Goal: Task Accomplishment & Management: Complete application form

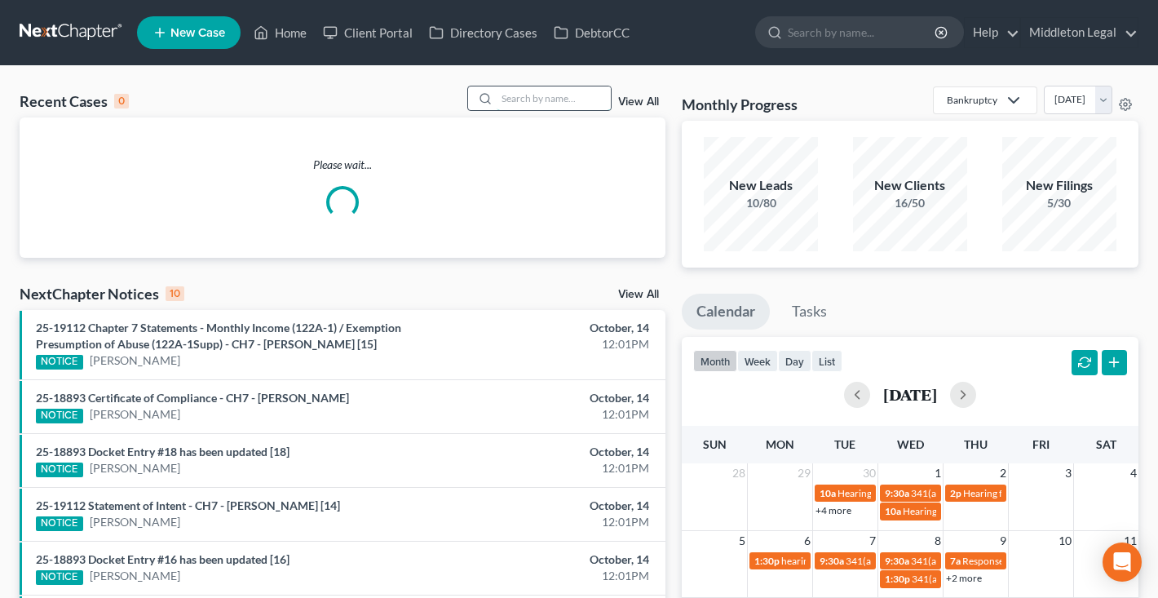
click at [525, 108] on input "search" at bounding box center [554, 98] width 114 height 24
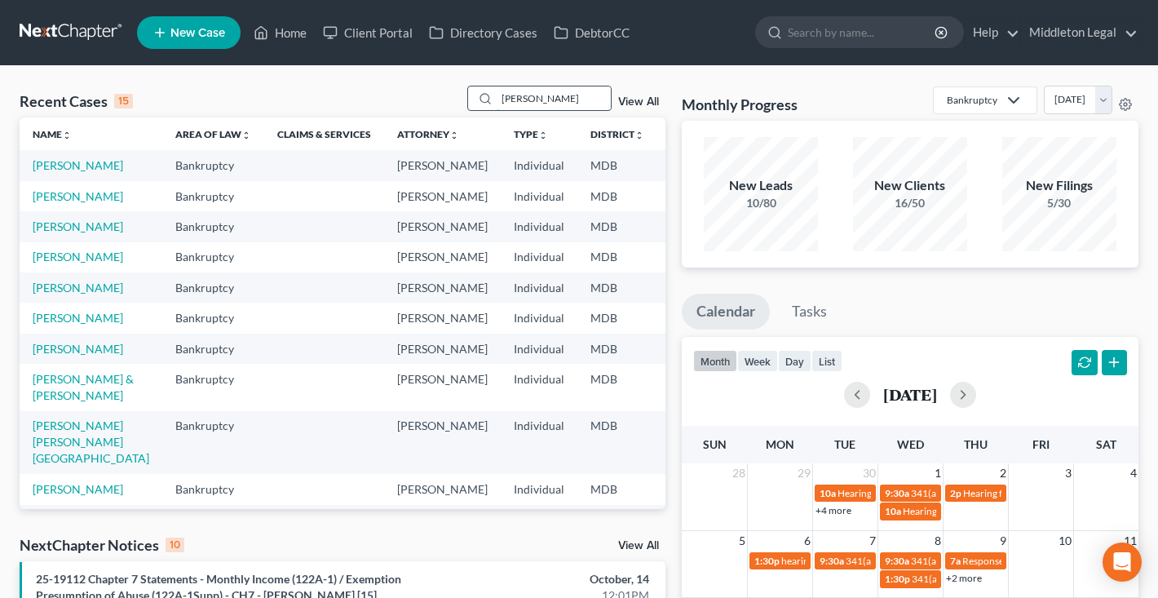
type input "[PERSON_NAME]"
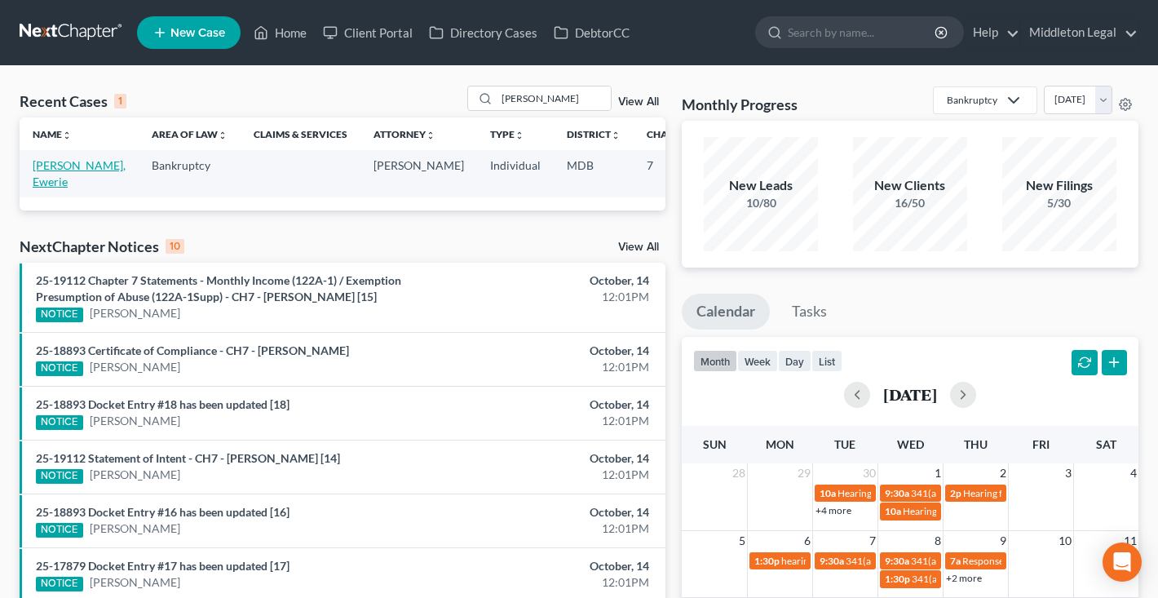
click at [59, 181] on link "[PERSON_NAME], Ewerie" at bounding box center [79, 173] width 93 height 30
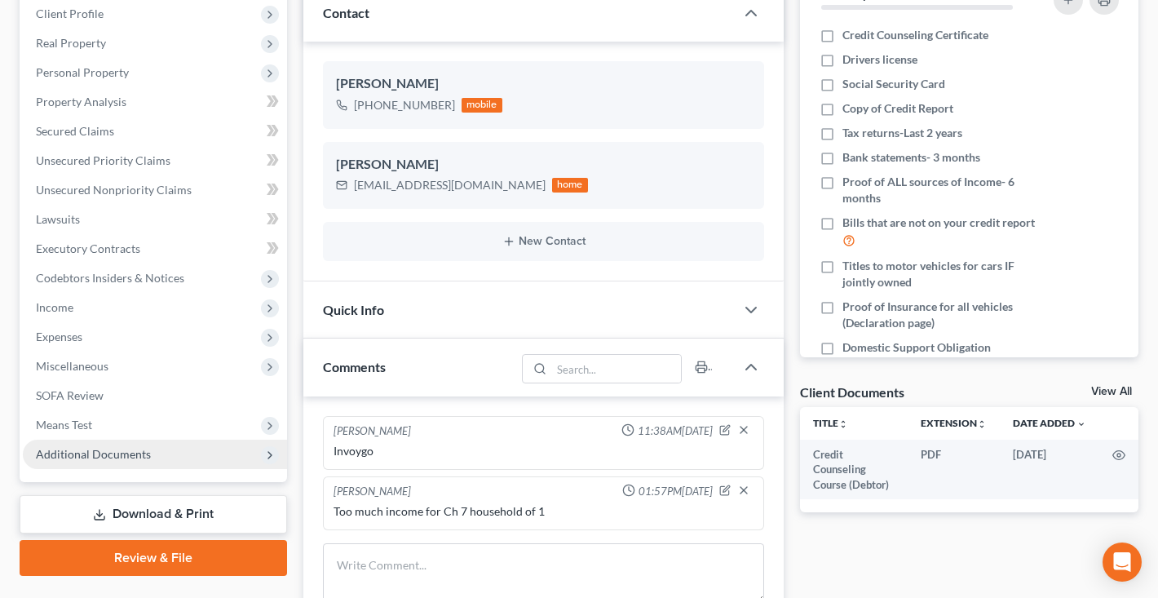
scroll to position [143, 0]
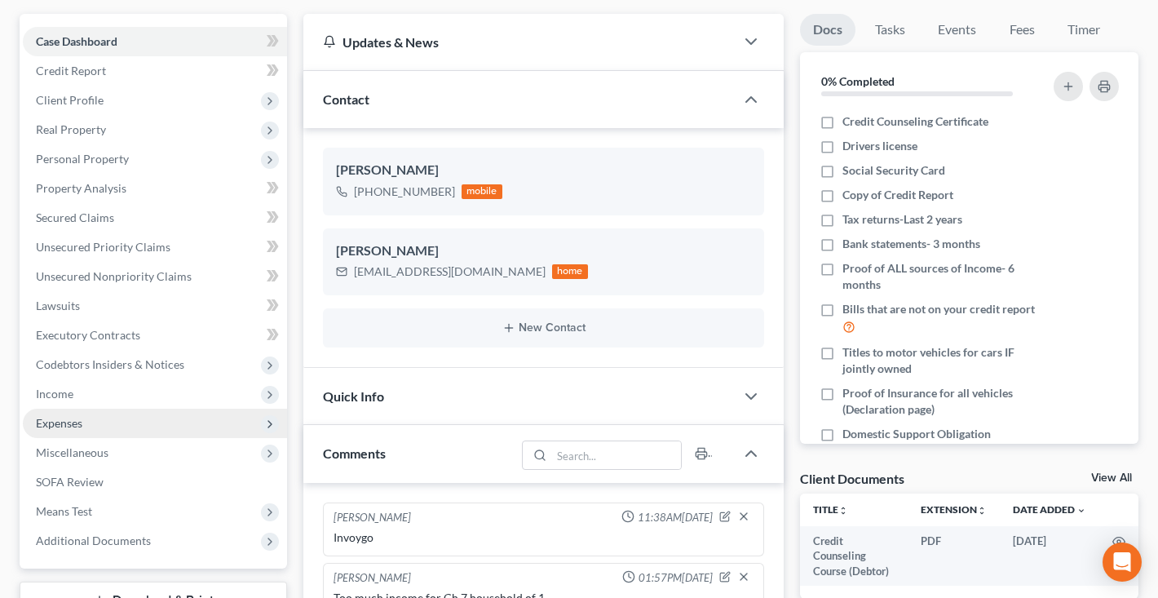
click at [88, 419] on span "Expenses" at bounding box center [155, 423] width 264 height 29
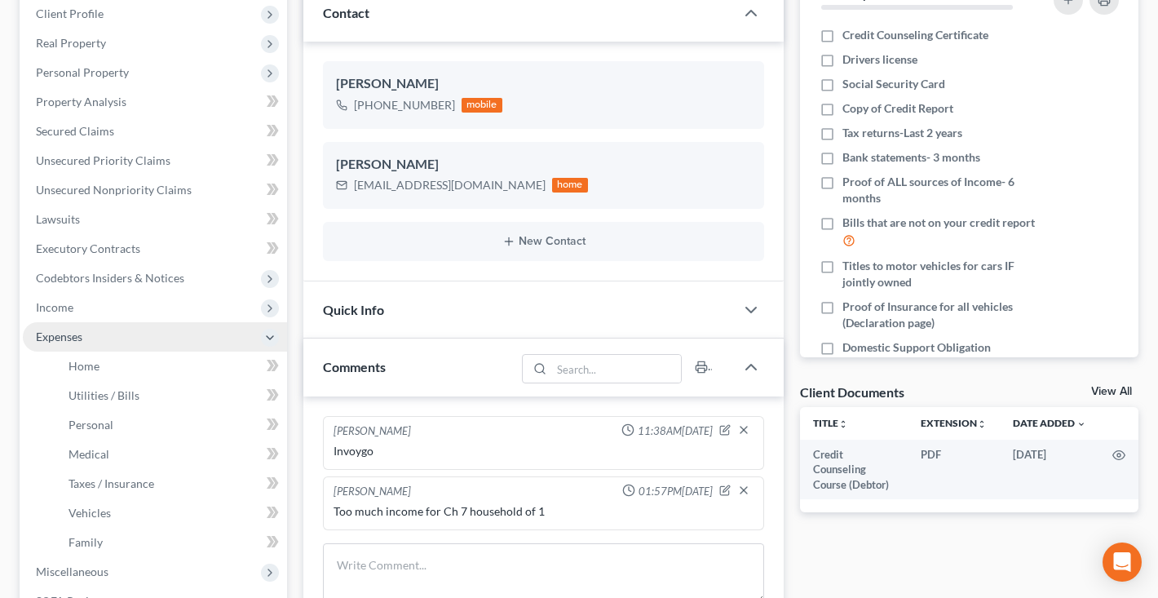
scroll to position [237, 0]
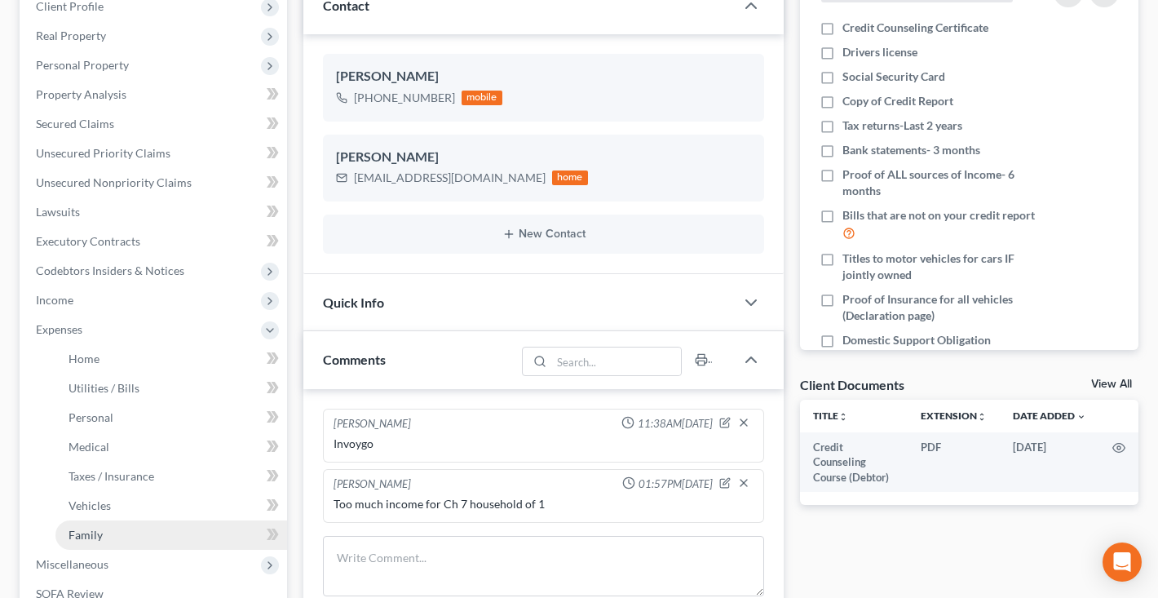
click at [89, 542] on link "Family" at bounding box center [171, 534] width 232 height 29
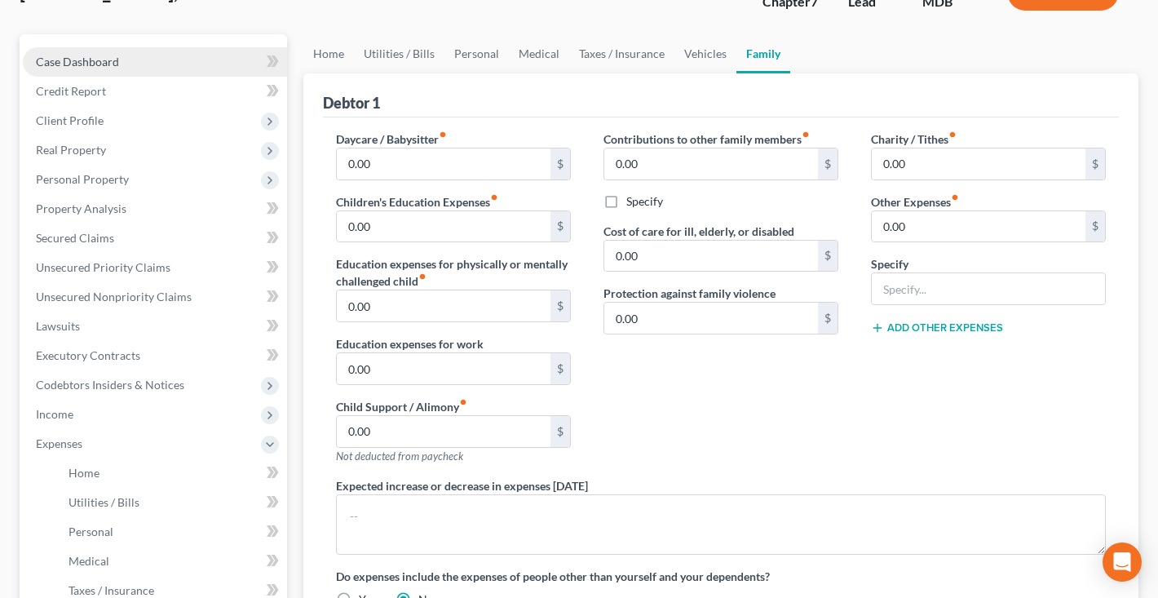
click at [109, 67] on span "Case Dashboard" at bounding box center [77, 62] width 83 height 14
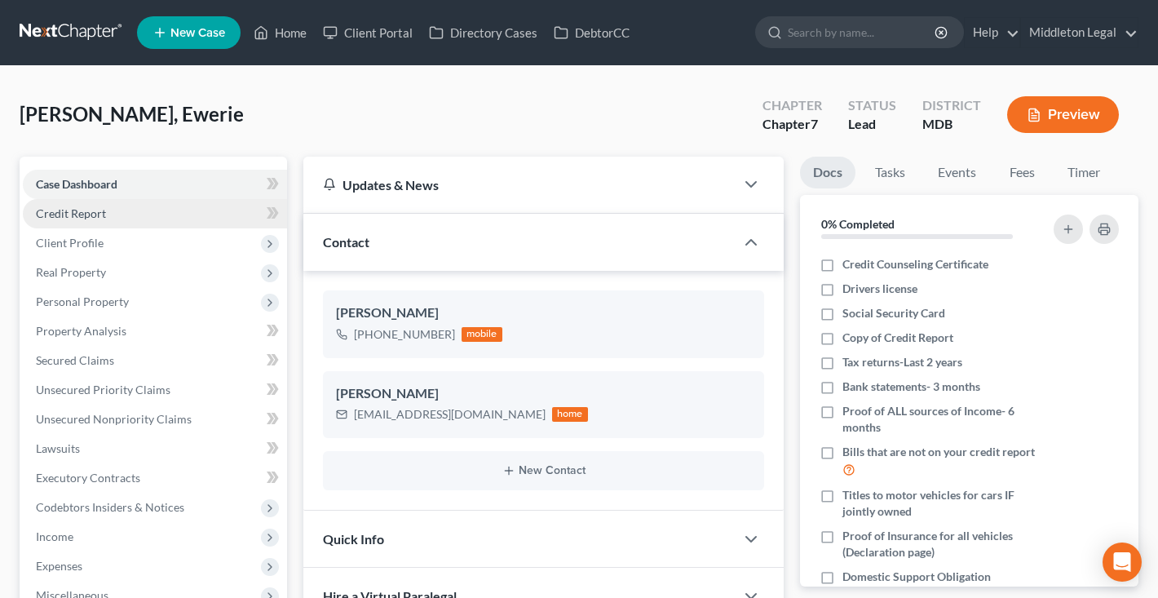
click at [100, 218] on span "Credit Report" at bounding box center [71, 213] width 70 height 14
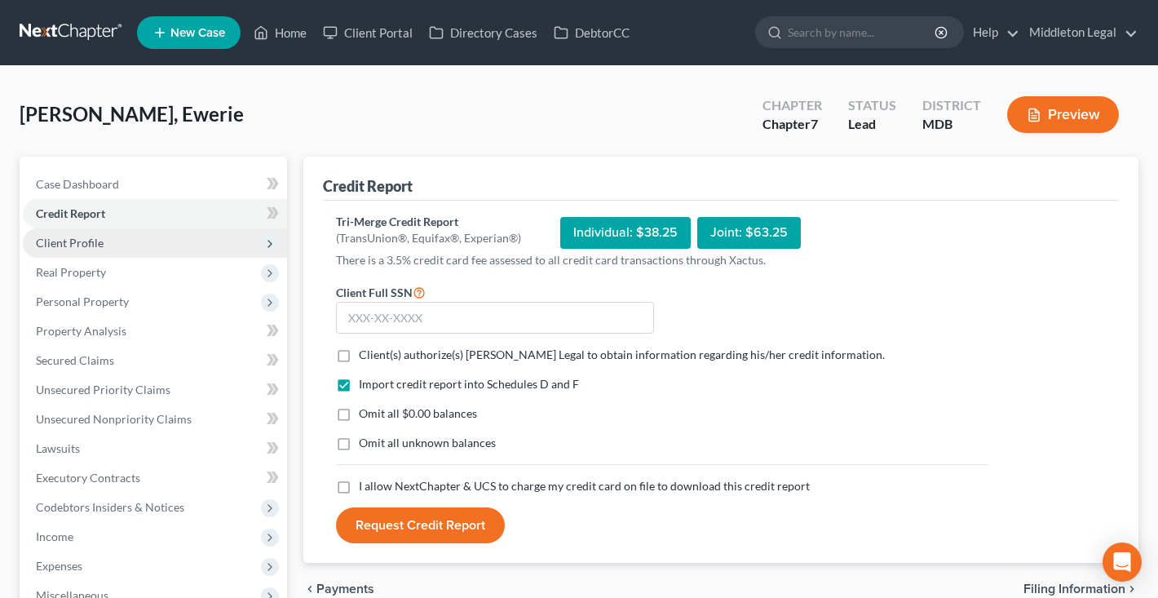
click at [96, 243] on span "Client Profile" at bounding box center [70, 243] width 68 height 14
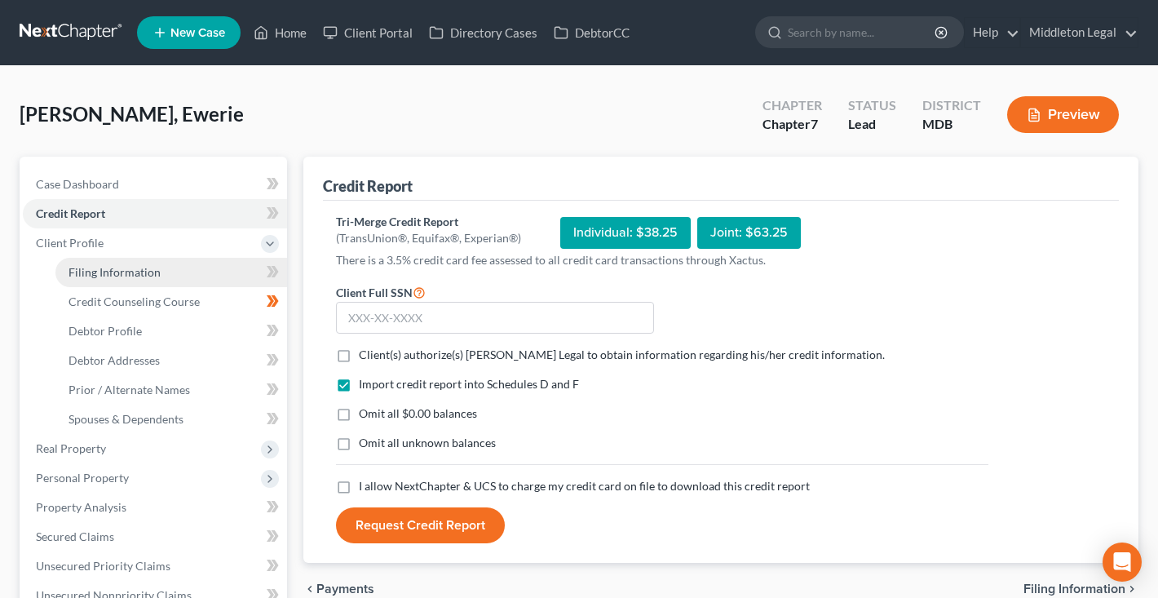
click at [107, 268] on span "Filing Information" at bounding box center [115, 272] width 92 height 14
select select "1"
select select "0"
select select "38"
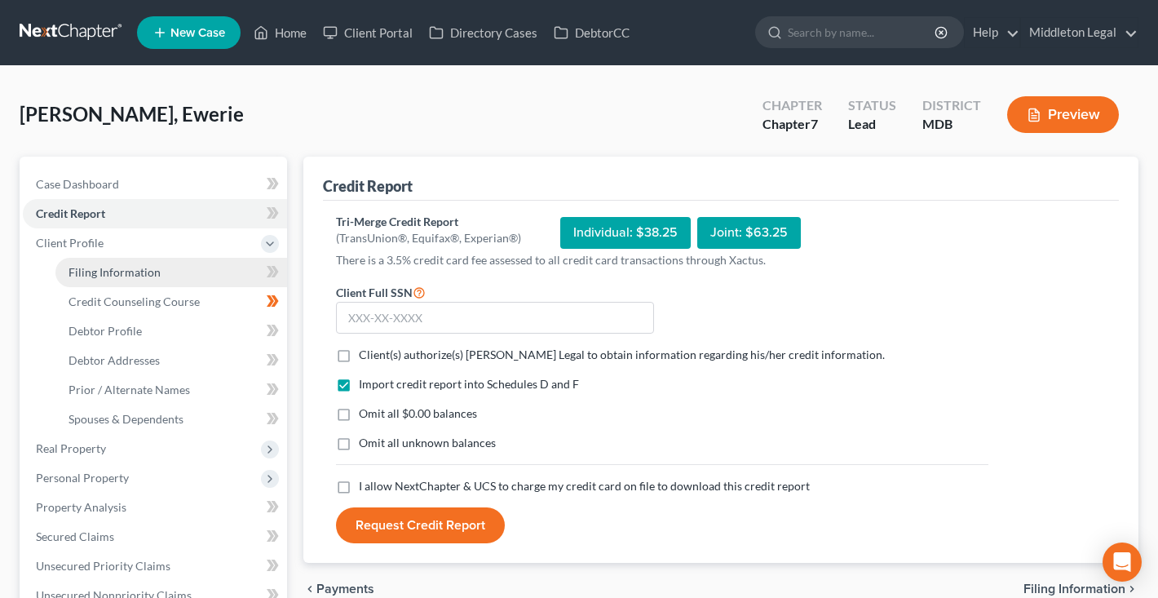
select select "0"
select select "21"
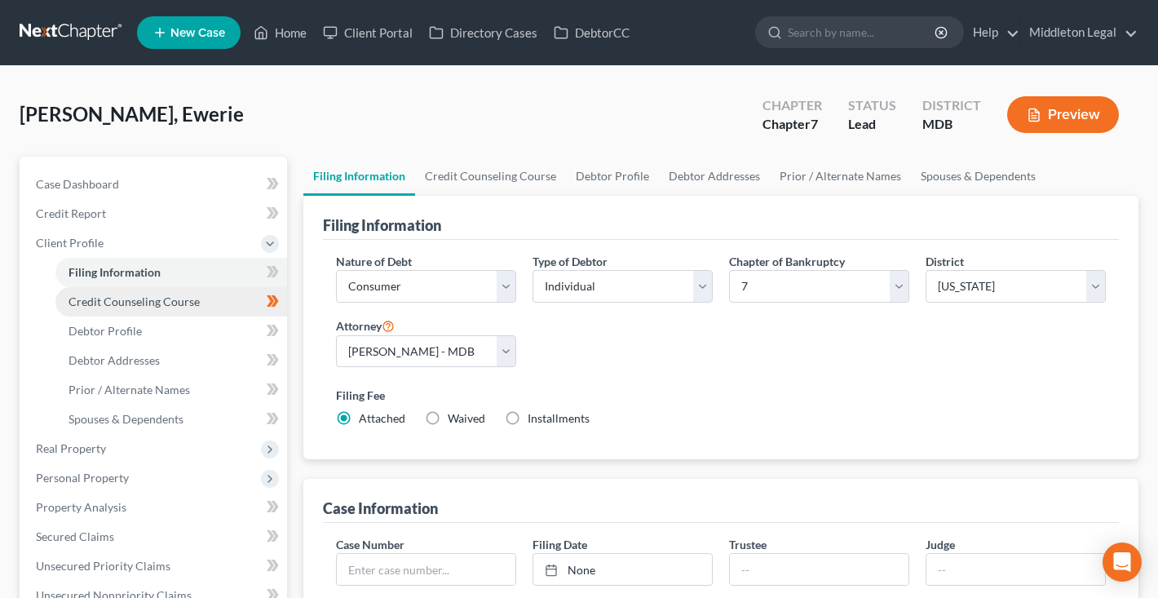
click at [116, 307] on span "Credit Counseling Course" at bounding box center [134, 301] width 131 height 14
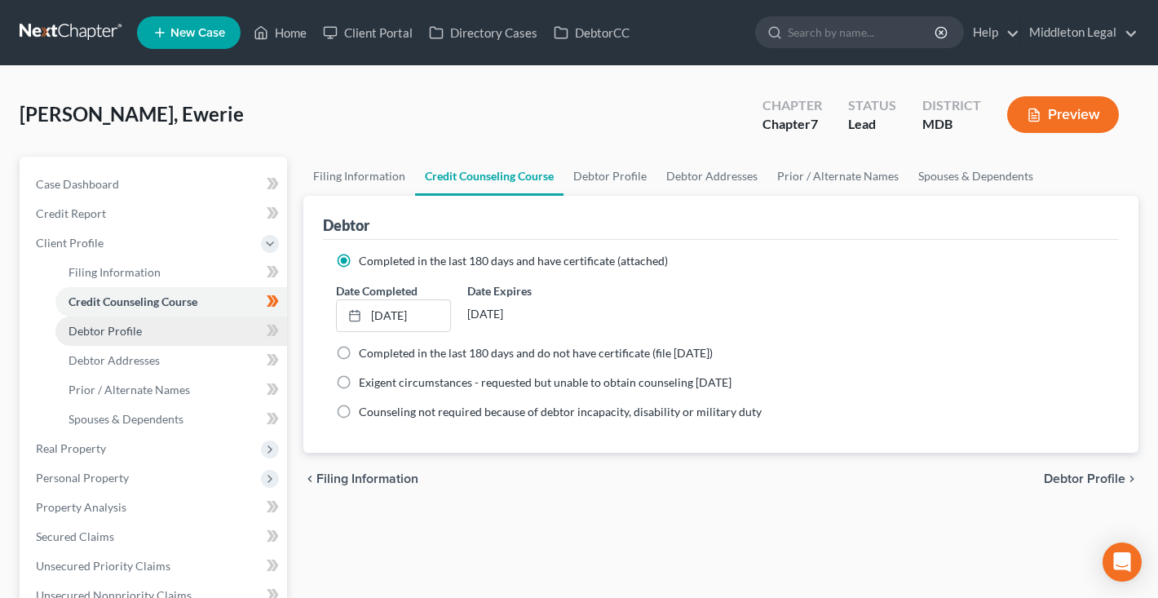
click at [117, 334] on span "Debtor Profile" at bounding box center [105, 331] width 73 height 14
select select "0"
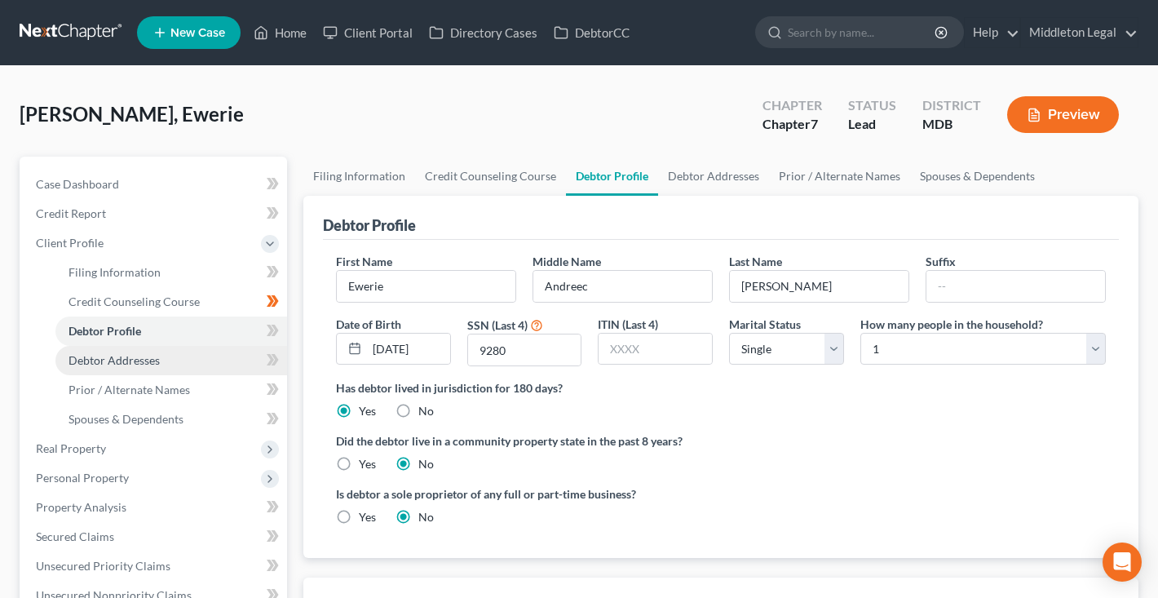
click at [121, 356] on span "Debtor Addresses" at bounding box center [114, 360] width 91 height 14
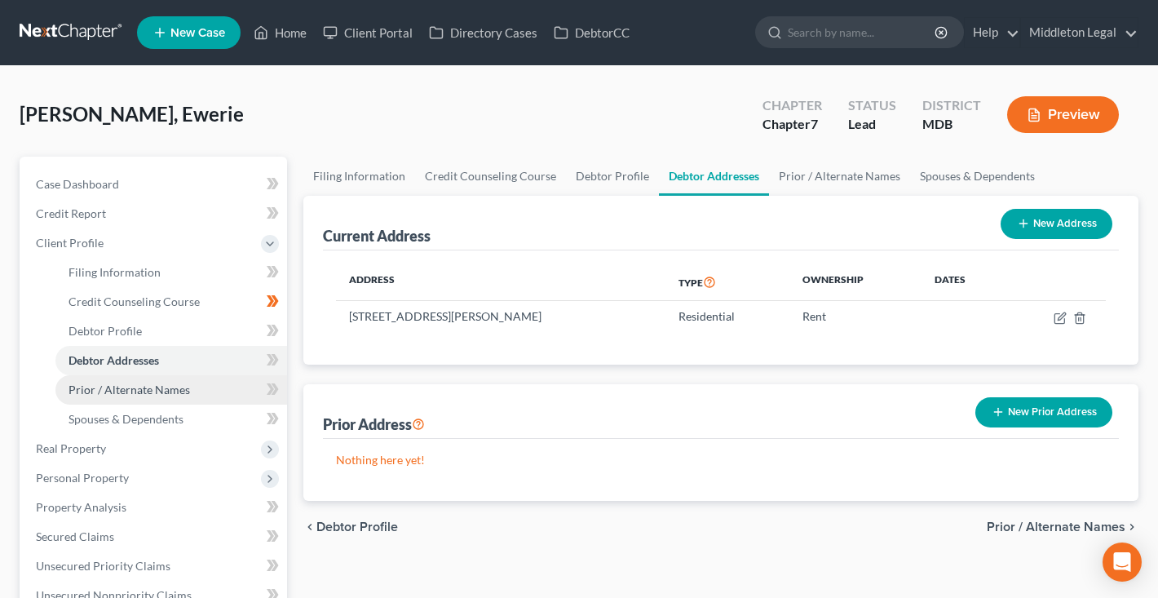
click at [126, 383] on span "Prior / Alternate Names" at bounding box center [130, 390] width 122 height 14
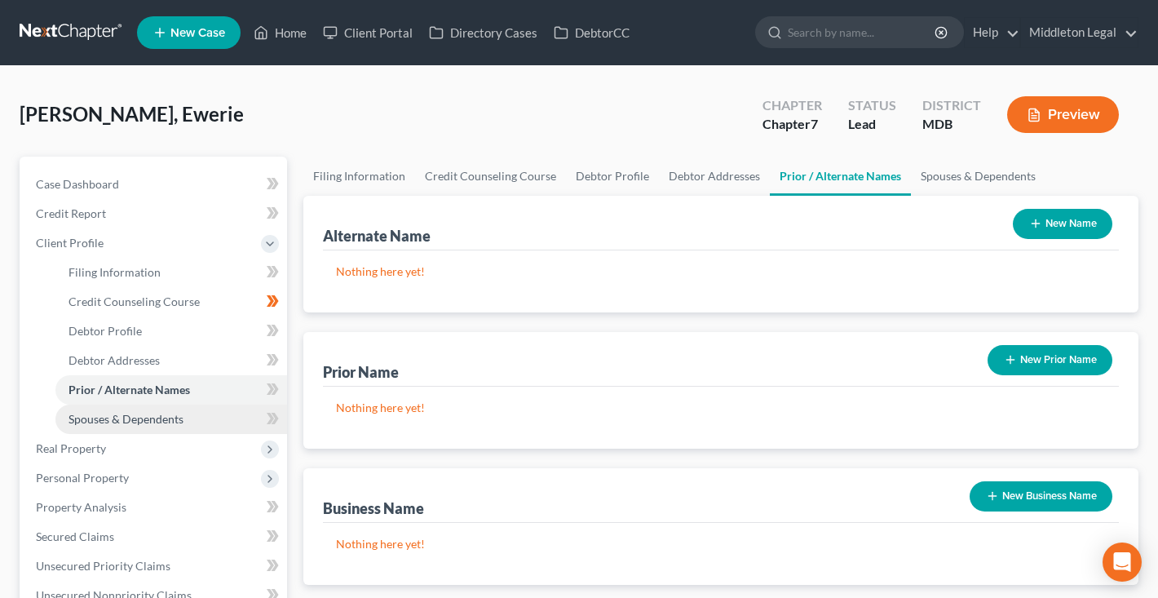
click at [131, 418] on span "Spouses & Dependents" at bounding box center [126, 419] width 115 height 14
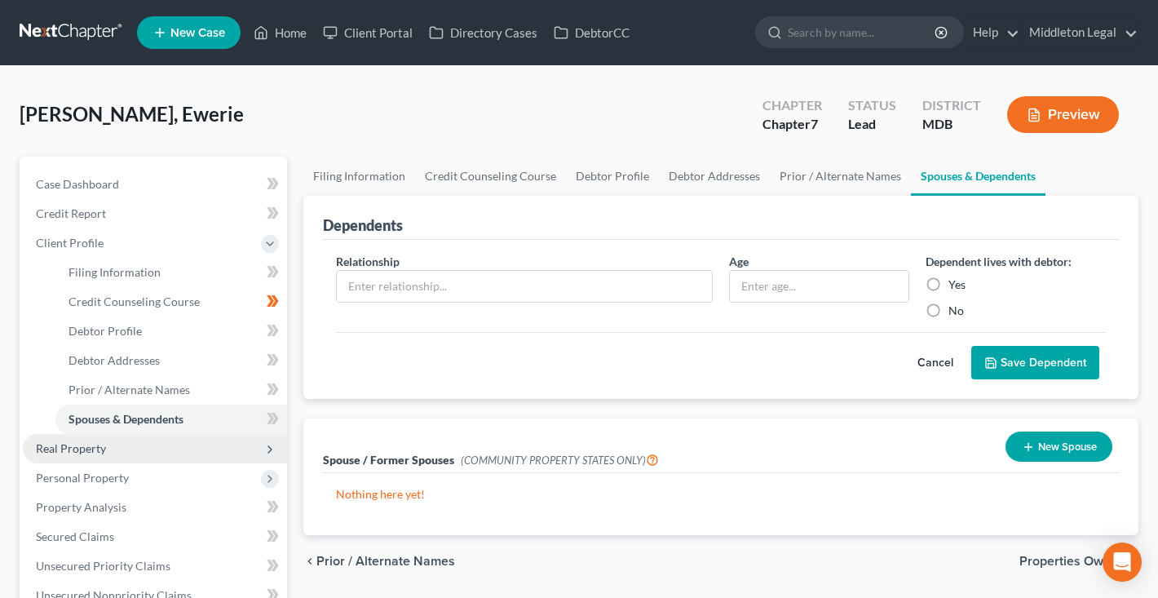
click at [117, 445] on span "Real Property" at bounding box center [155, 448] width 264 height 29
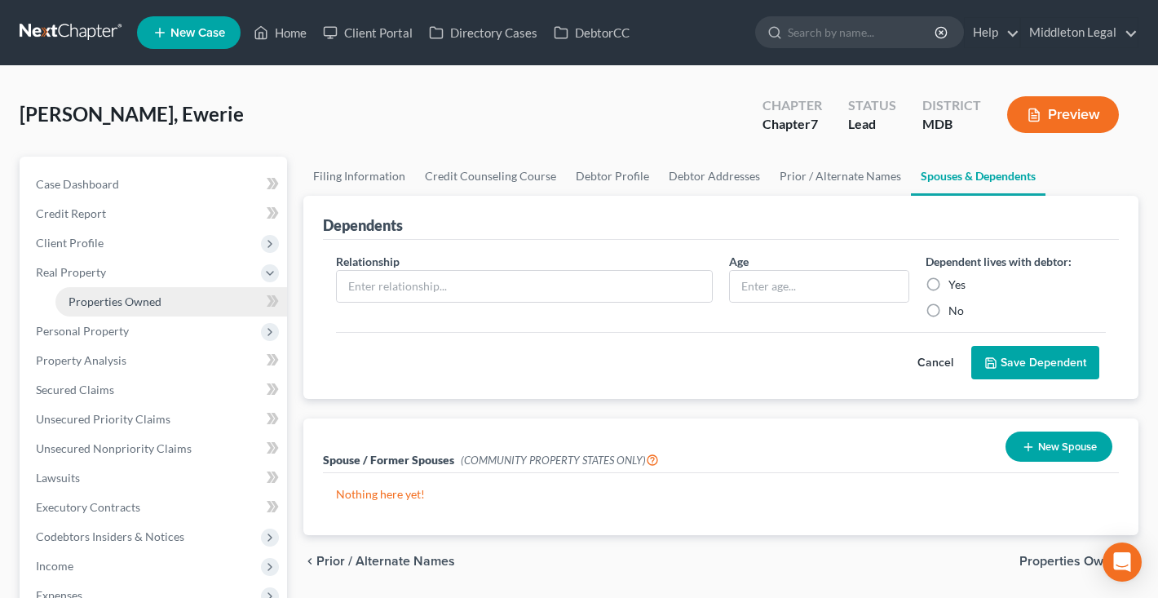
click at [127, 311] on link "Properties Owned" at bounding box center [171, 301] width 232 height 29
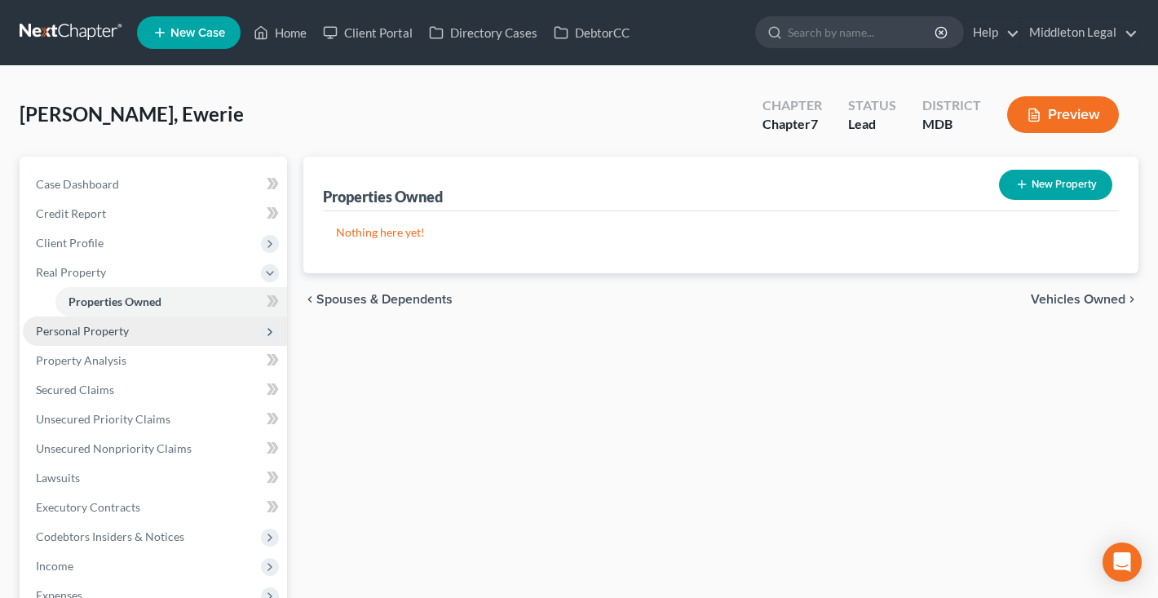
click at [161, 330] on span "Personal Property" at bounding box center [155, 330] width 264 height 29
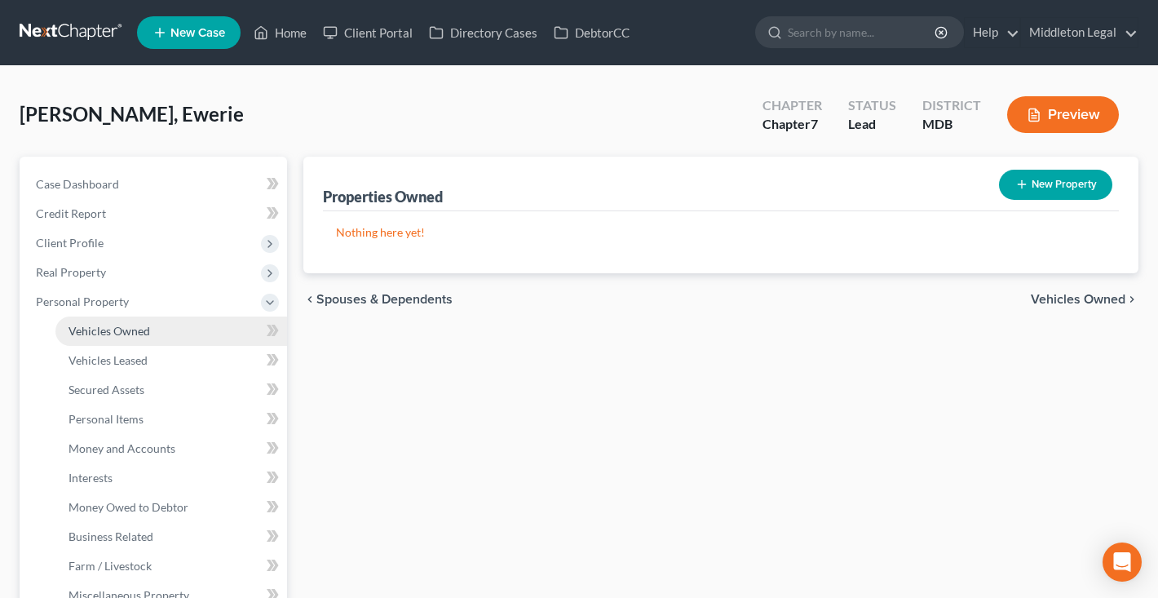
click at [156, 330] on link "Vehicles Owned" at bounding box center [171, 330] width 232 height 29
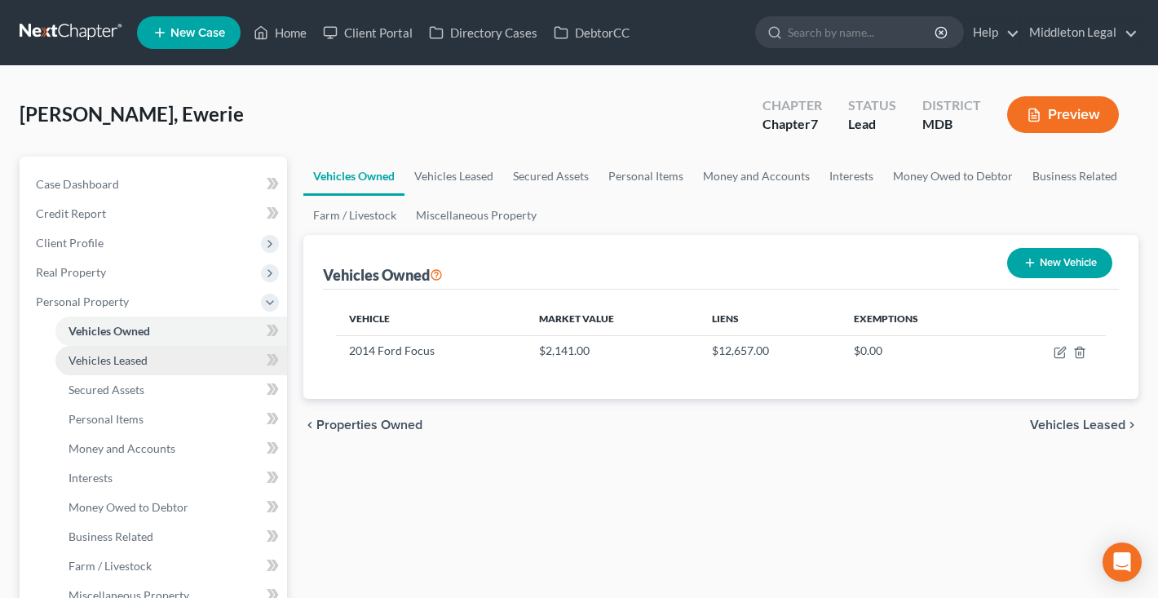
click at [146, 368] on link "Vehicles Leased" at bounding box center [171, 360] width 232 height 29
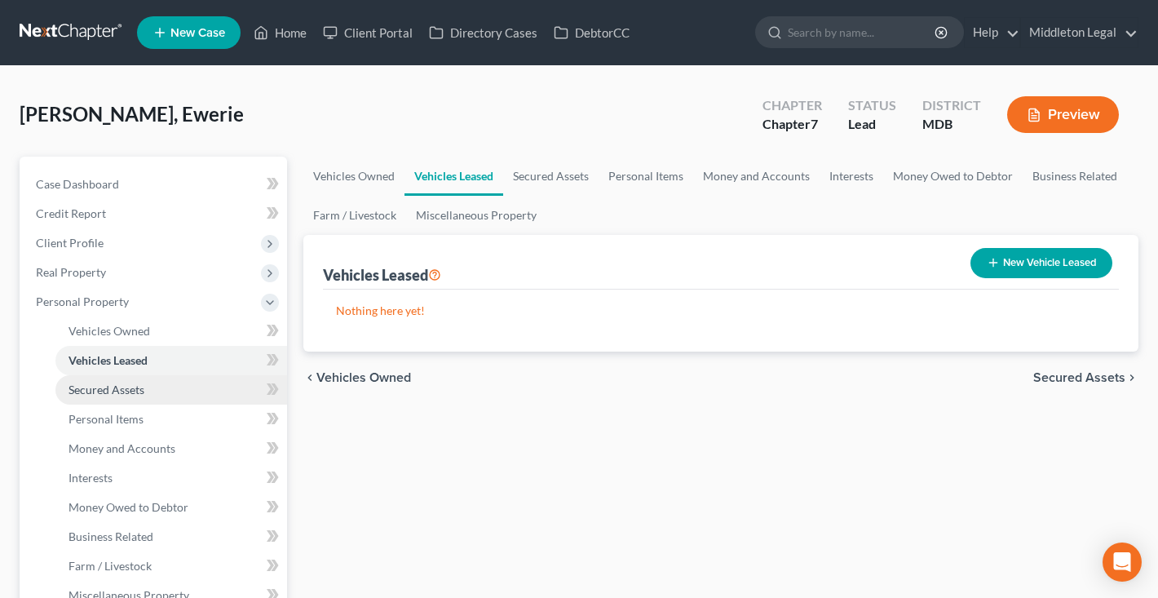
click at [141, 390] on span "Secured Assets" at bounding box center [107, 390] width 76 height 14
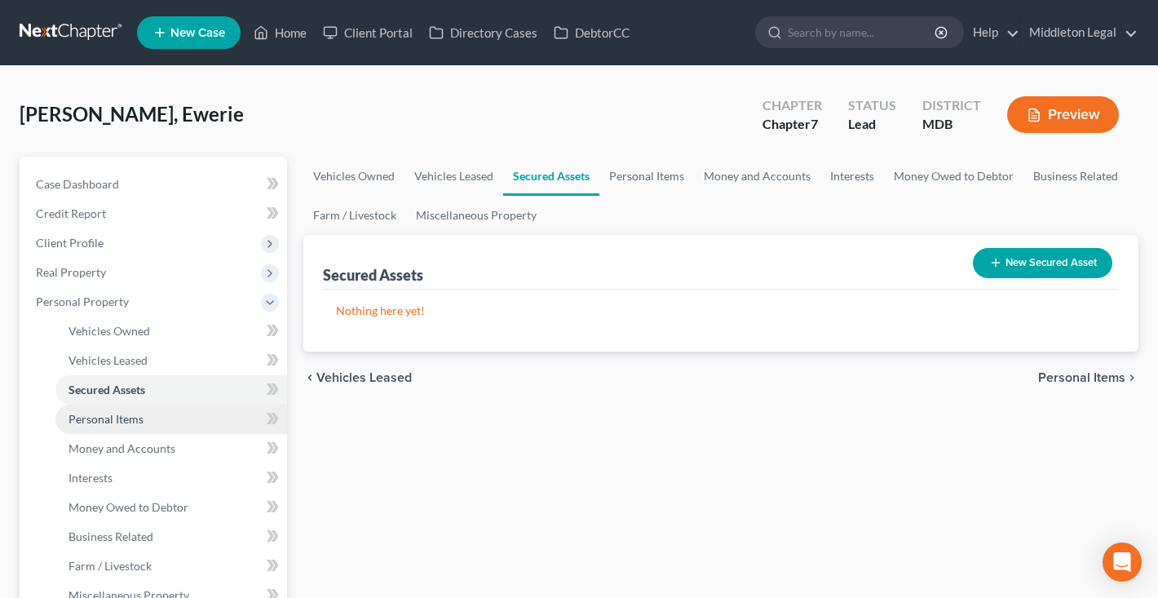
click at [139, 419] on span "Personal Items" at bounding box center [106, 419] width 75 height 14
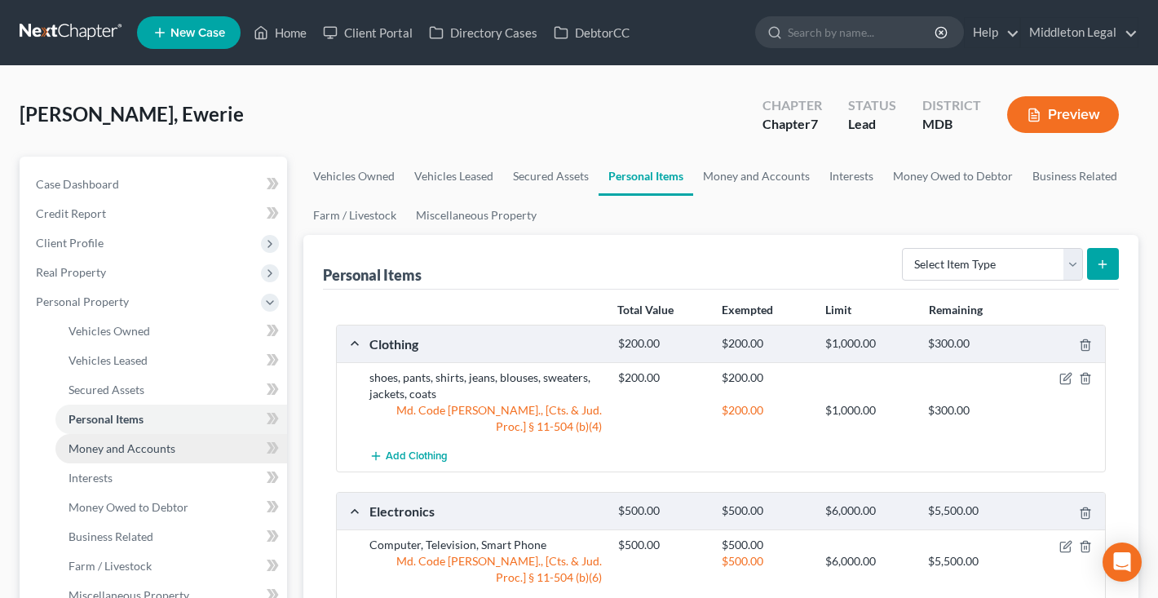
click at [139, 447] on span "Money and Accounts" at bounding box center [122, 448] width 107 height 14
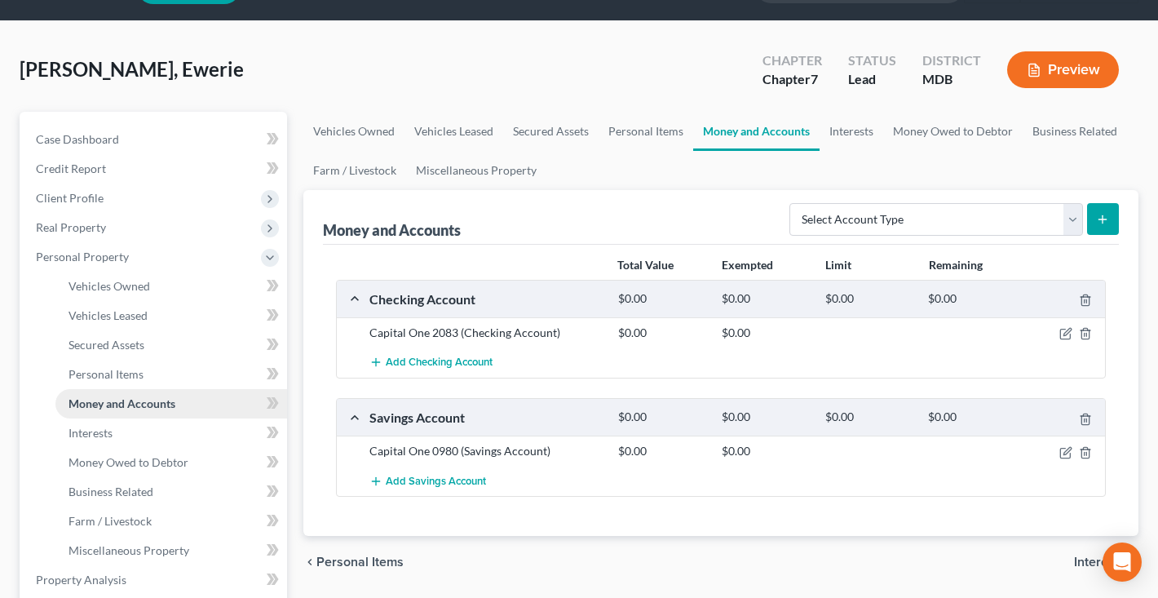
scroll to position [55, 0]
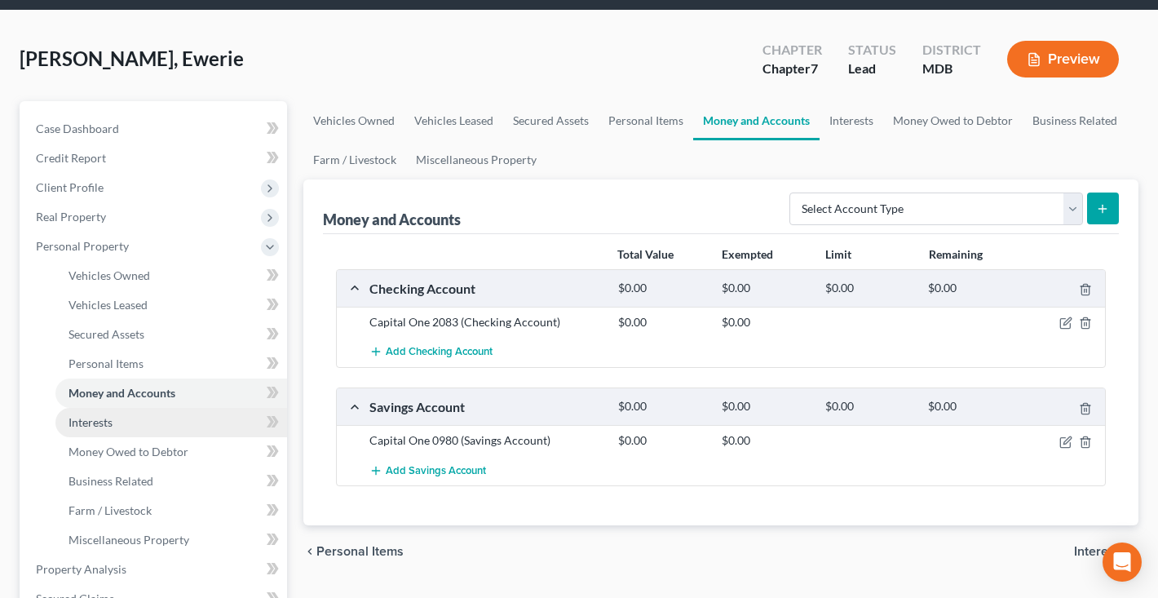
click at [139, 423] on link "Interests" at bounding box center [171, 422] width 232 height 29
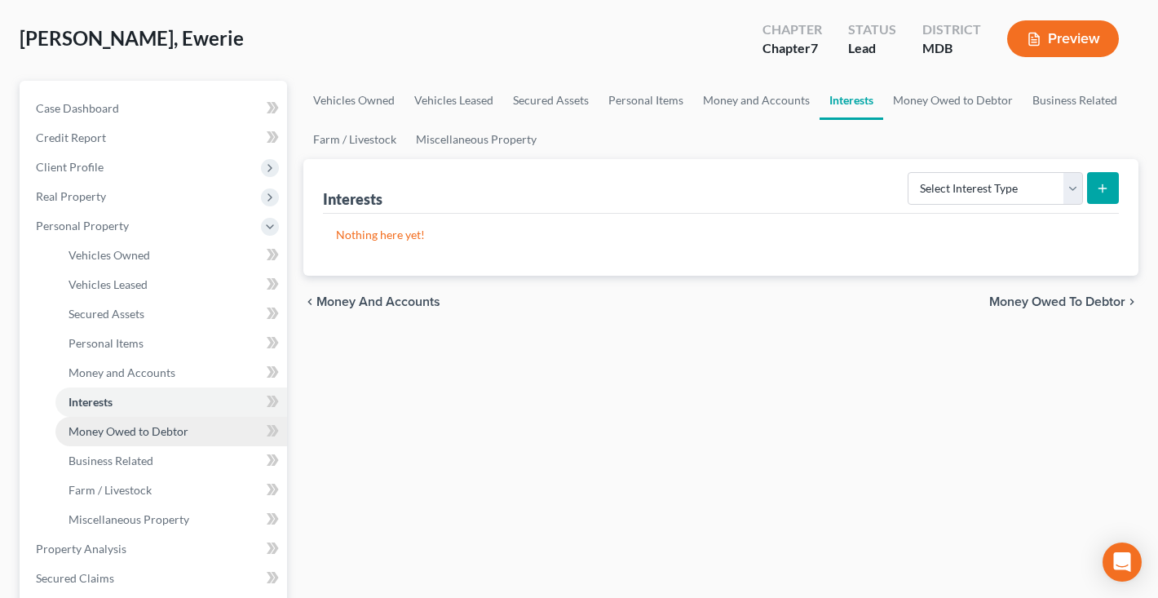
scroll to position [79, 0]
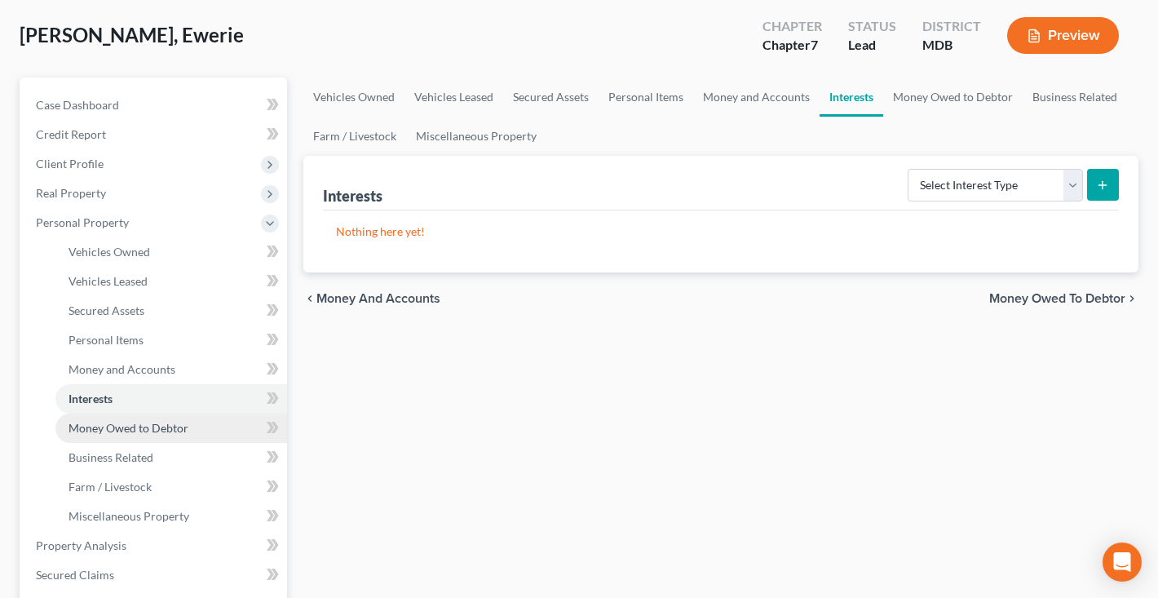
click at [139, 439] on link "Money Owed to Debtor" at bounding box center [171, 428] width 232 height 29
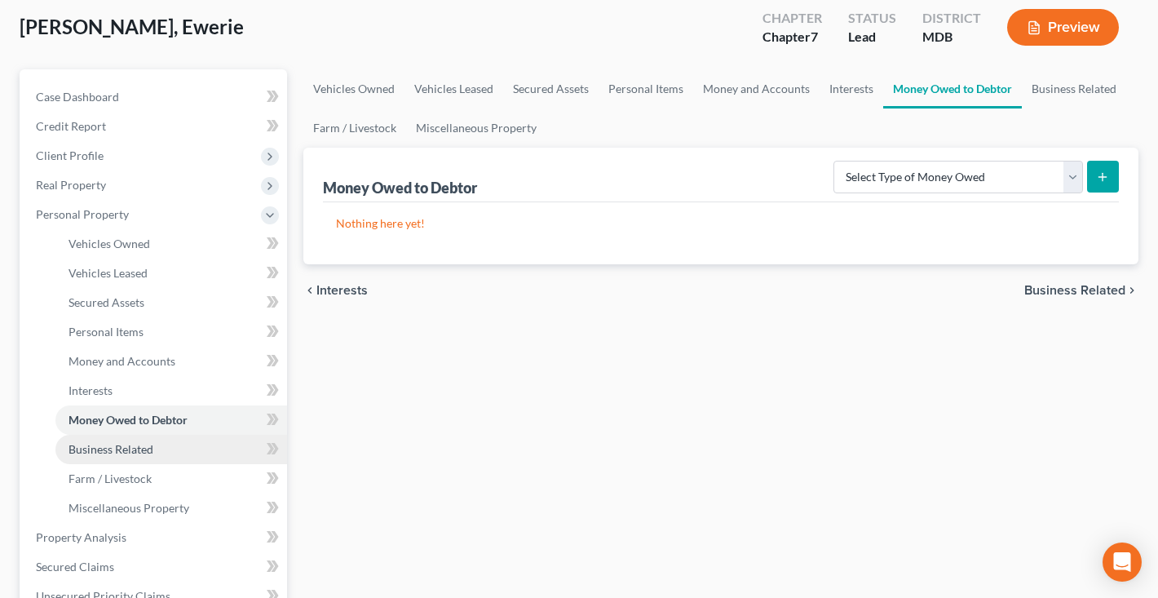
click at [134, 455] on span "Business Related" at bounding box center [111, 449] width 85 height 14
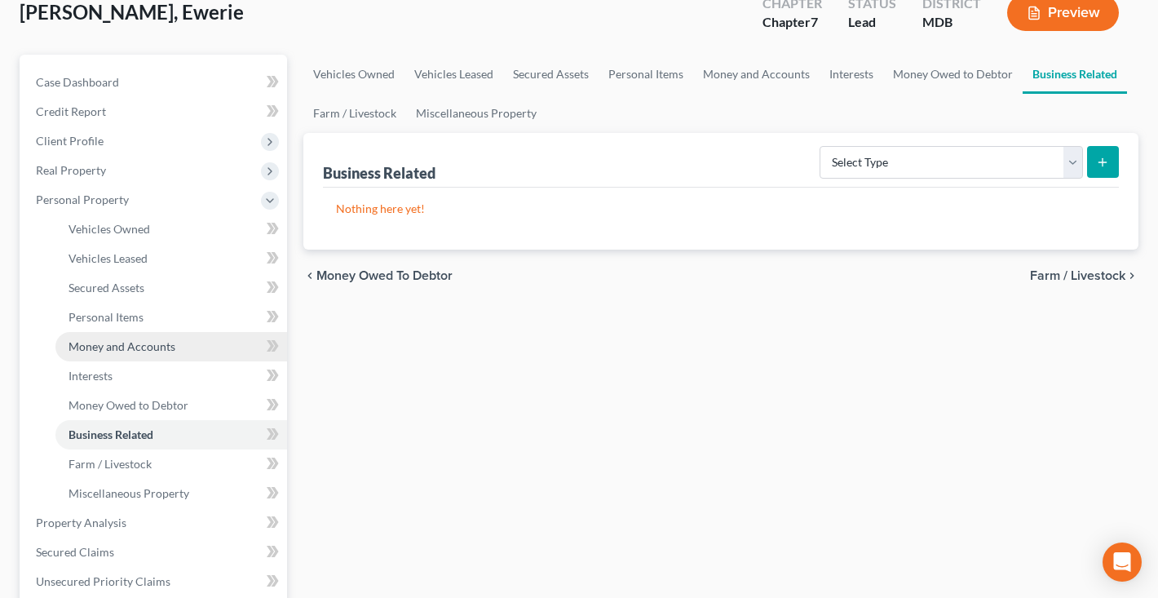
scroll to position [119, 0]
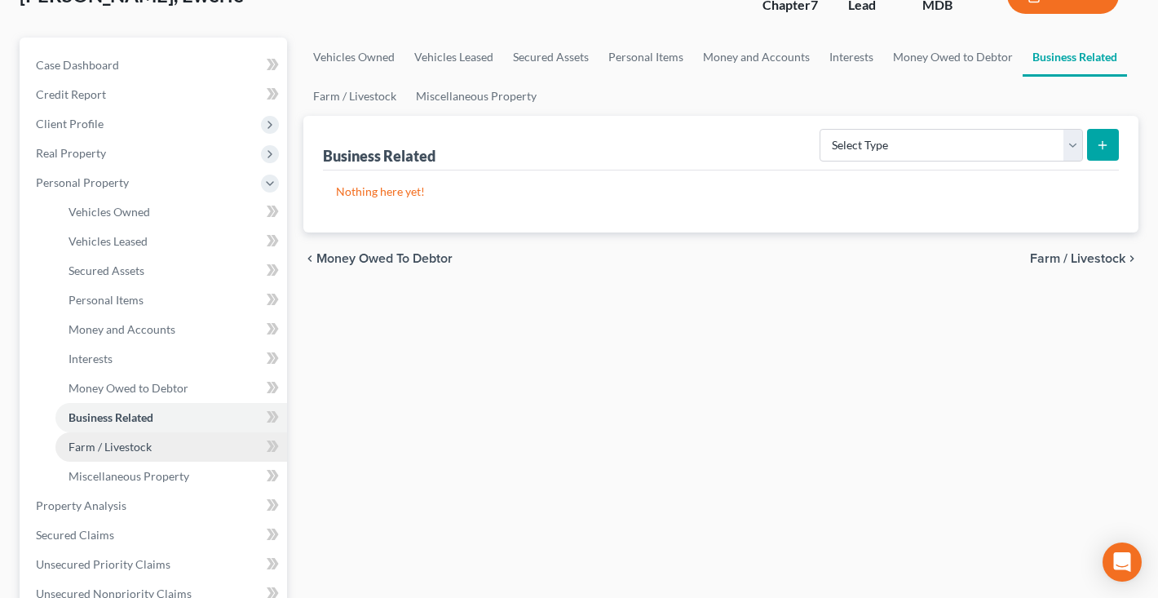
click at [132, 455] on link "Farm / Livestock" at bounding box center [171, 446] width 232 height 29
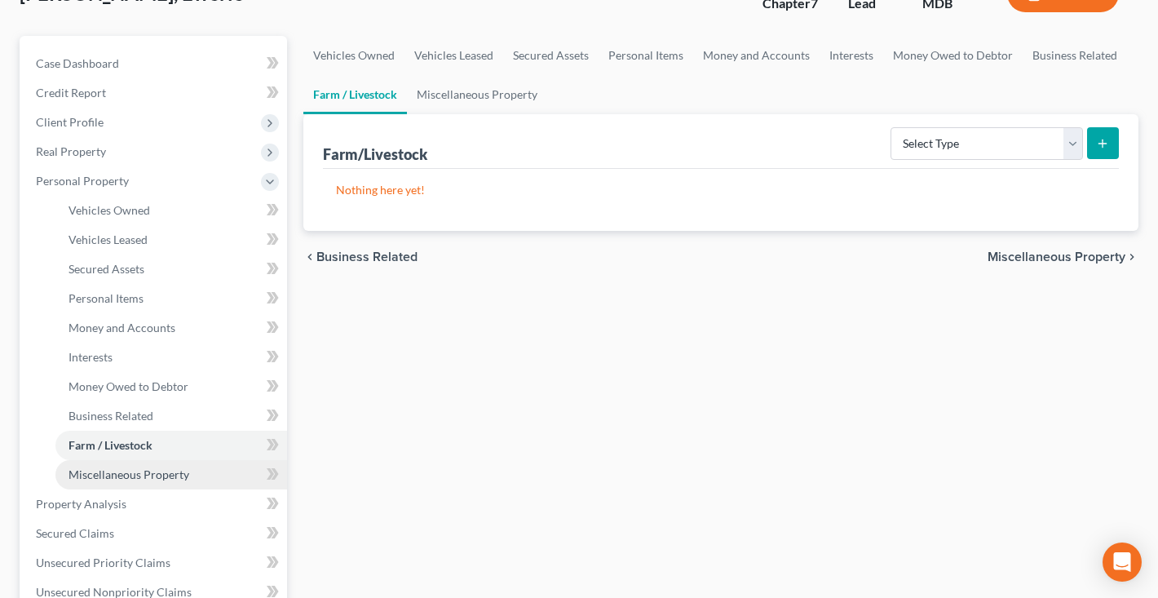
click at [132, 466] on link "Miscellaneous Property" at bounding box center [171, 474] width 232 height 29
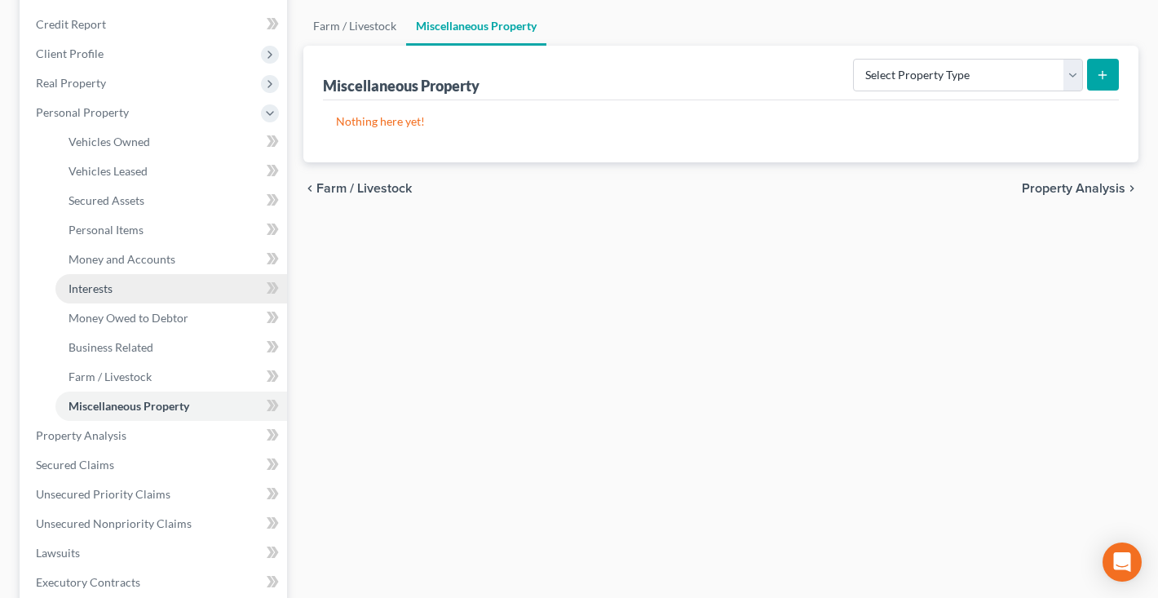
scroll to position [210, 0]
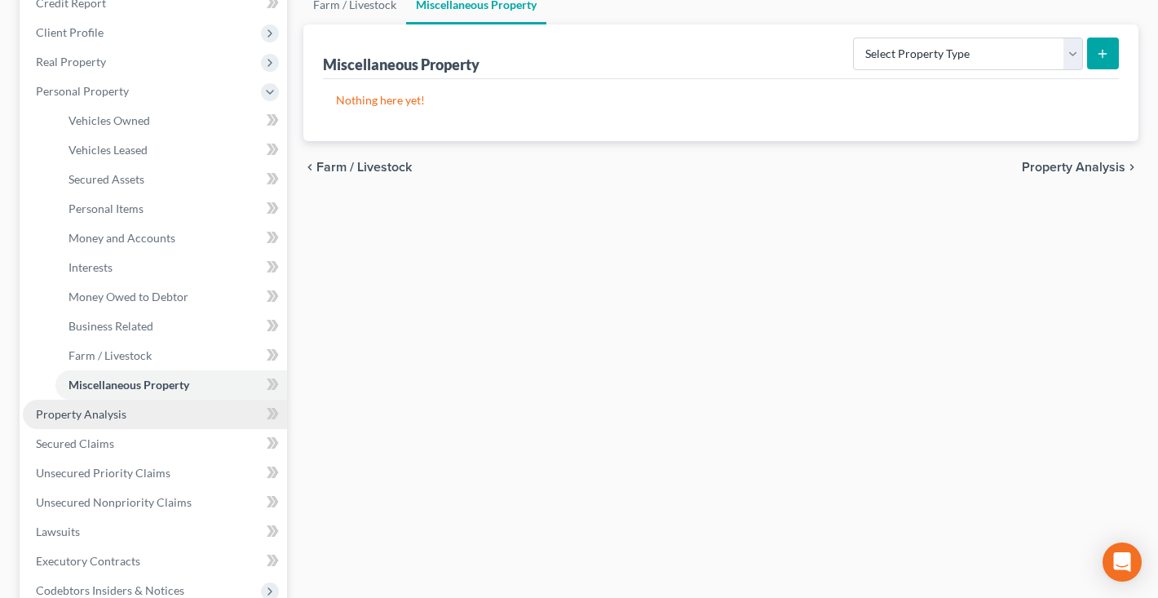
click at [120, 419] on span "Property Analysis" at bounding box center [81, 414] width 91 height 14
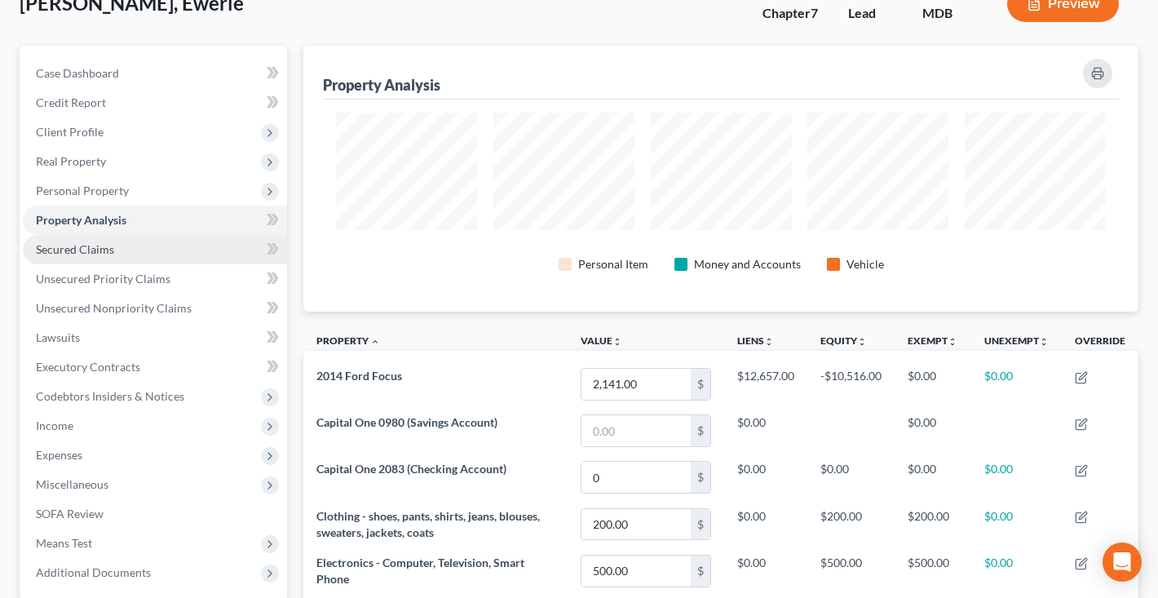
click at [103, 251] on span "Secured Claims" at bounding box center [75, 249] width 78 height 14
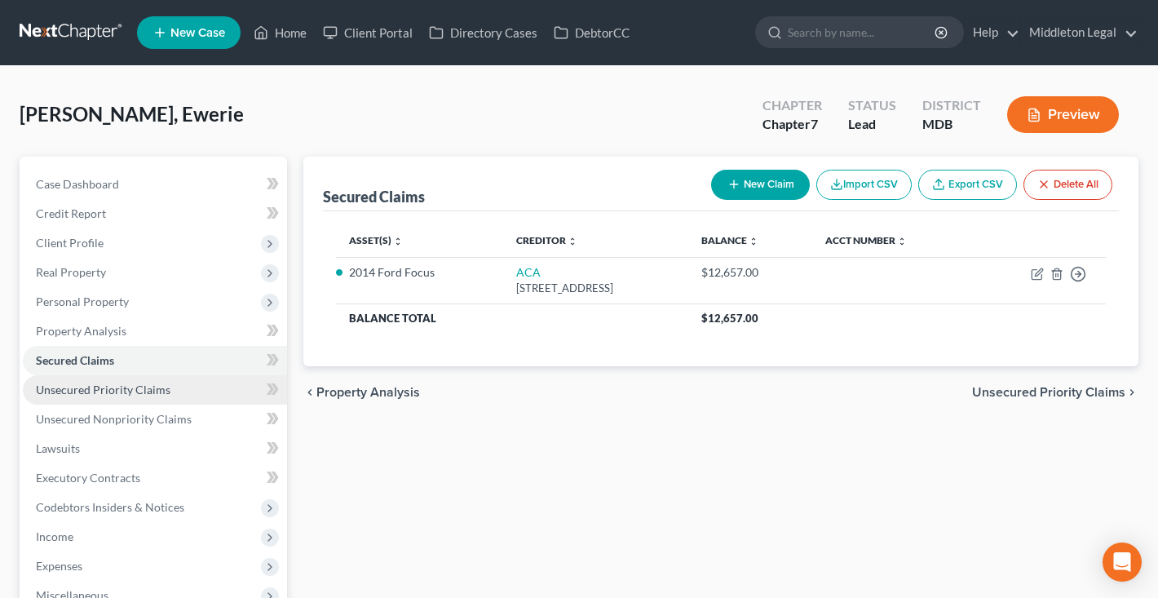
click at [99, 390] on span "Unsecured Priority Claims" at bounding box center [103, 390] width 135 height 14
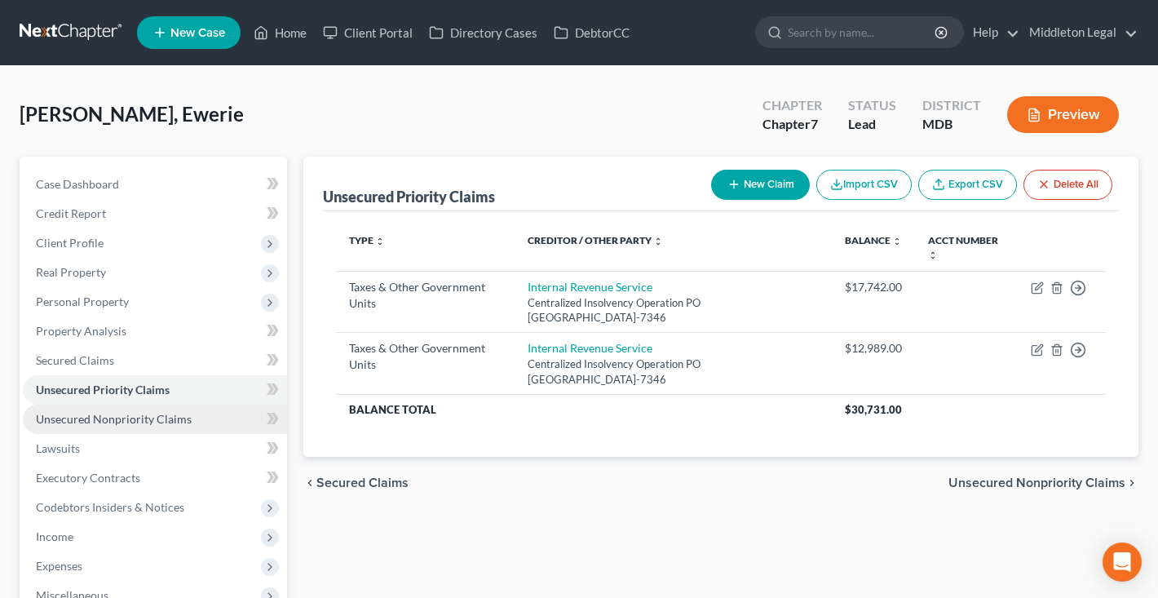
click at [94, 419] on span "Unsecured Nonpriority Claims" at bounding box center [114, 419] width 156 height 14
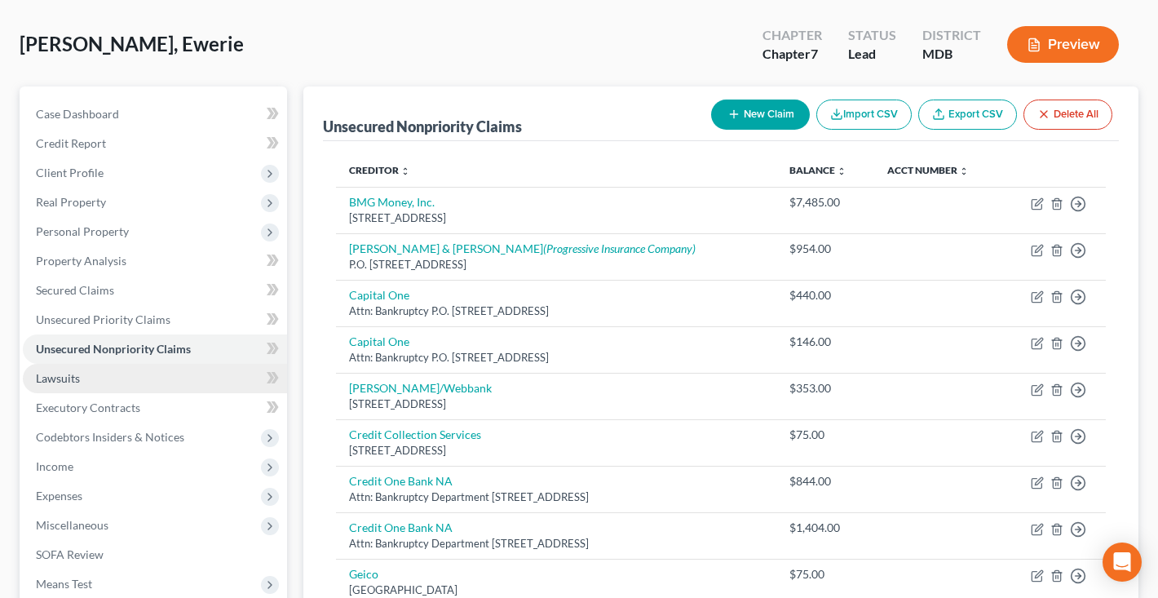
click at [148, 373] on link "Lawsuits" at bounding box center [155, 378] width 264 height 29
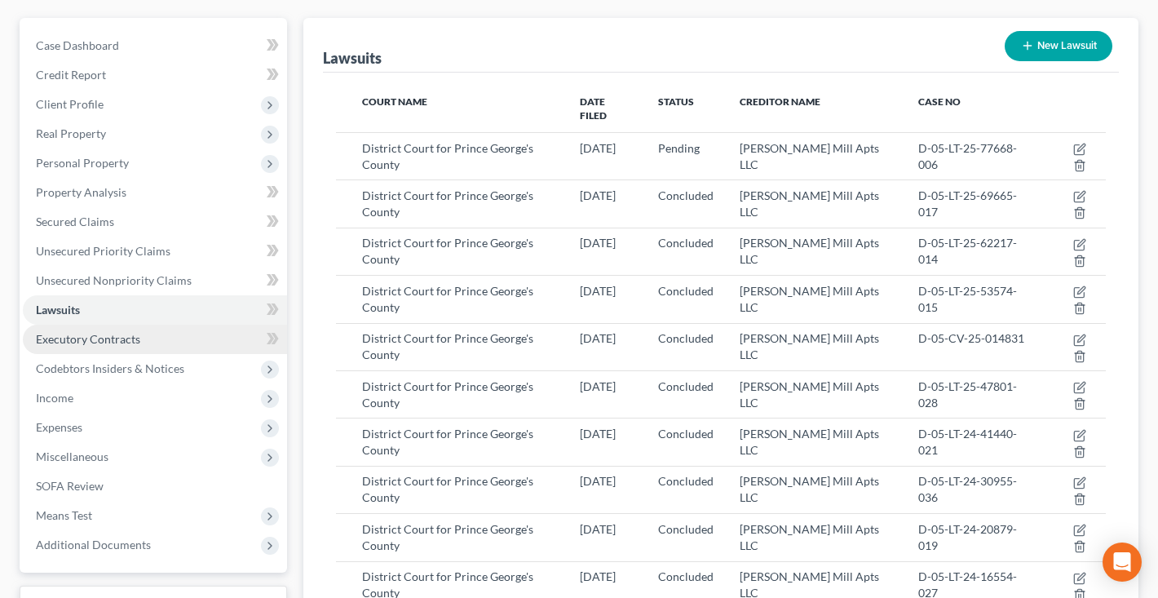
click at [128, 336] on span "Executory Contracts" at bounding box center [88, 339] width 104 height 14
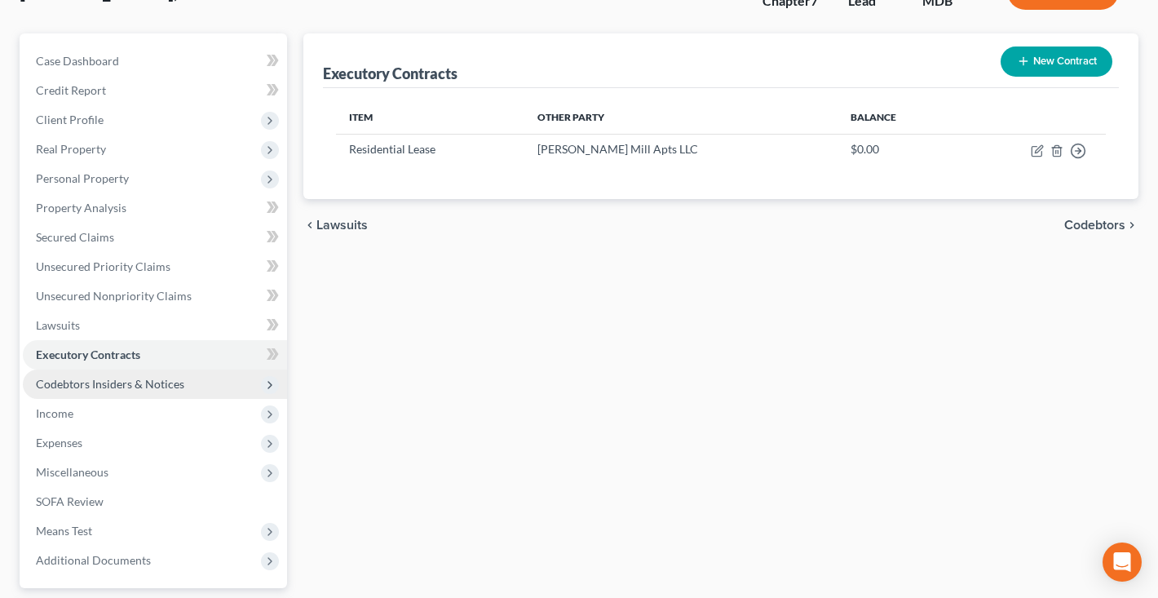
click at [122, 379] on span "Codebtors Insiders & Notices" at bounding box center [110, 384] width 148 height 14
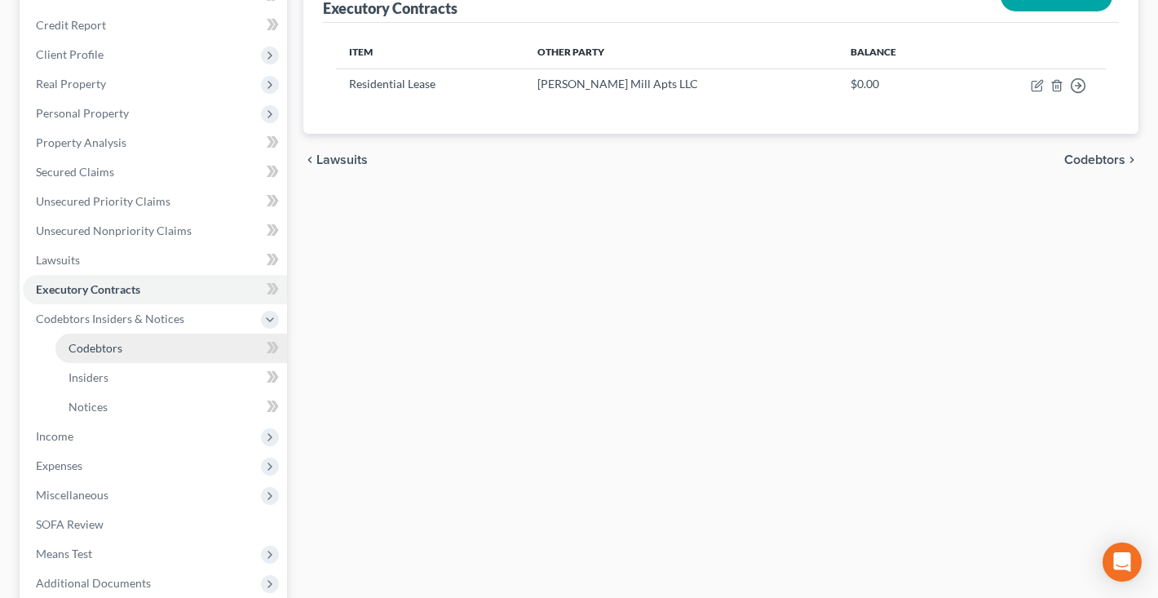
click at [117, 353] on span "Codebtors" at bounding box center [96, 348] width 54 height 14
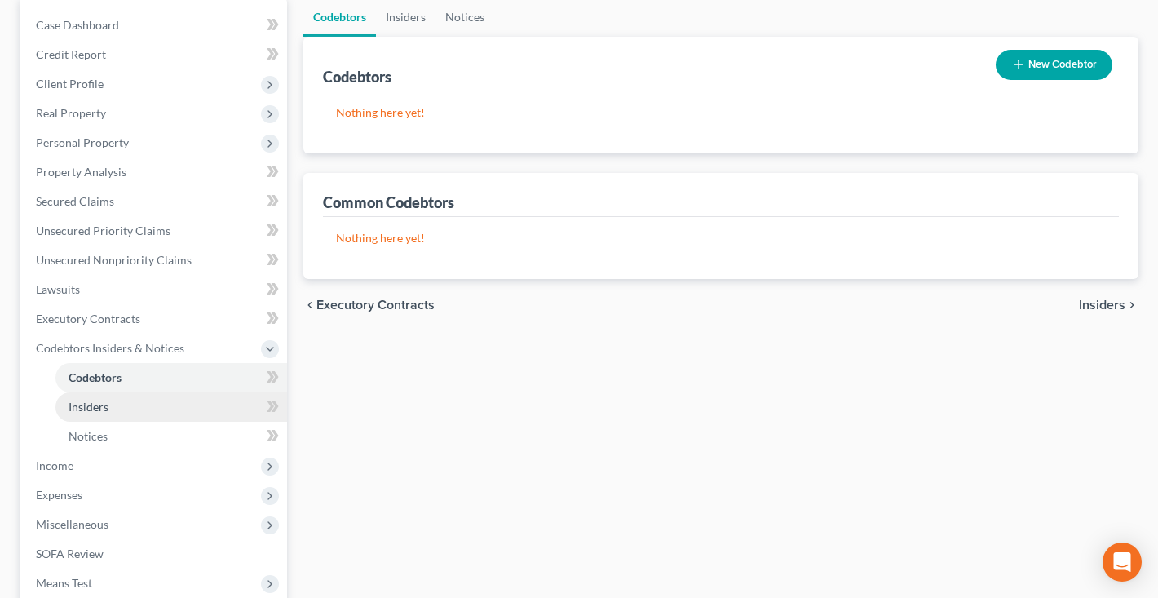
click at [109, 395] on link "Insiders" at bounding box center [171, 406] width 232 height 29
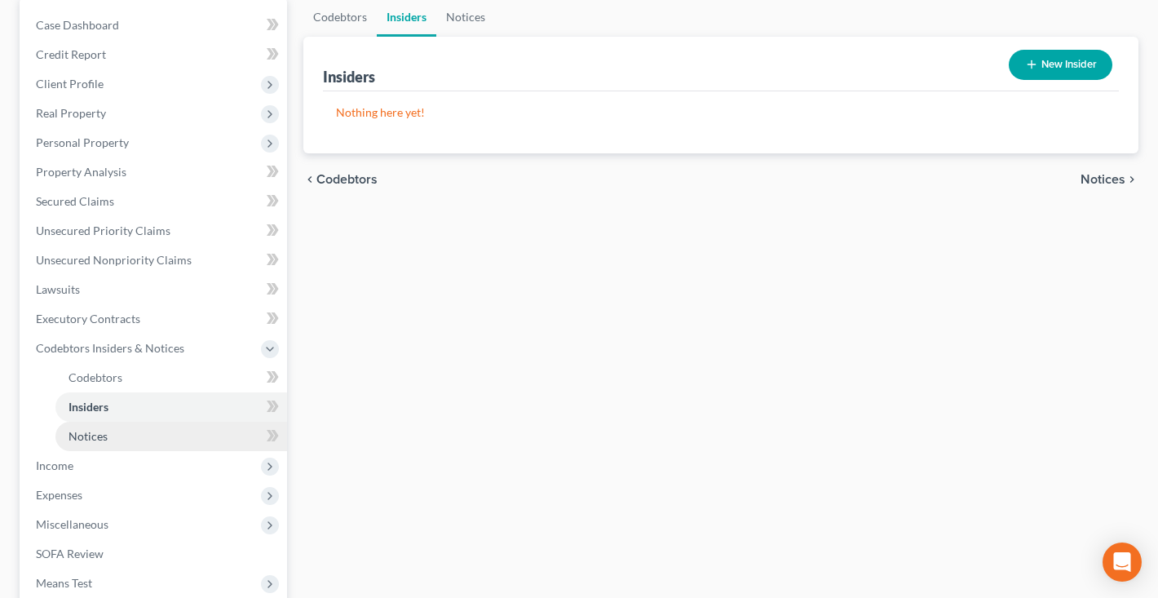
click at [94, 438] on span "Notices" at bounding box center [88, 436] width 39 height 14
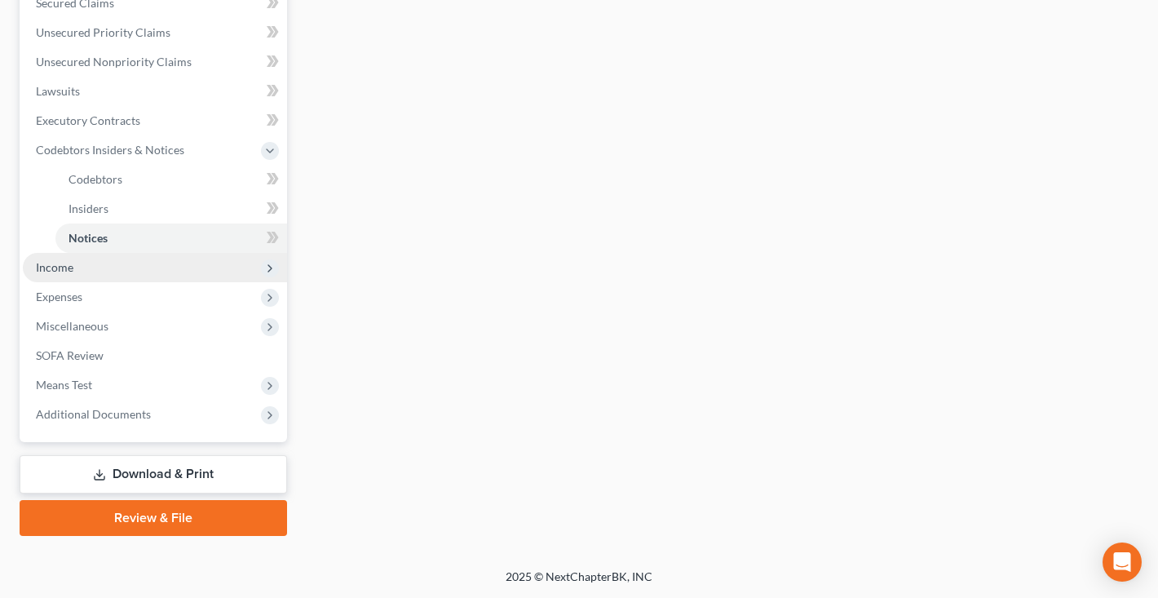
click at [66, 277] on span "Income" at bounding box center [155, 267] width 264 height 29
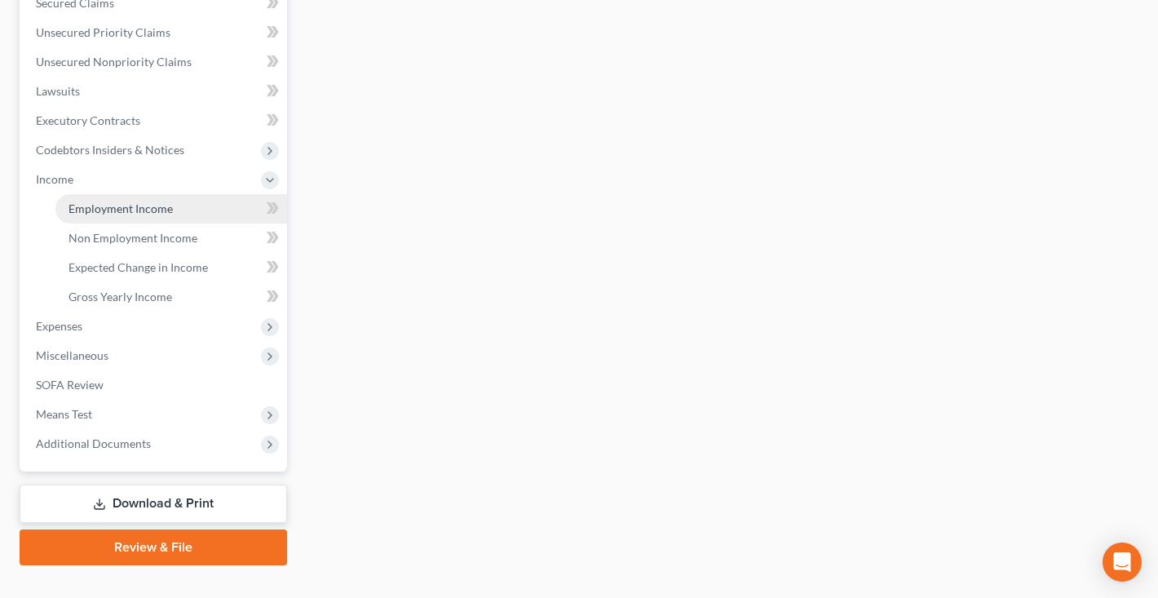
click at [82, 219] on link "Employment Income" at bounding box center [171, 208] width 232 height 29
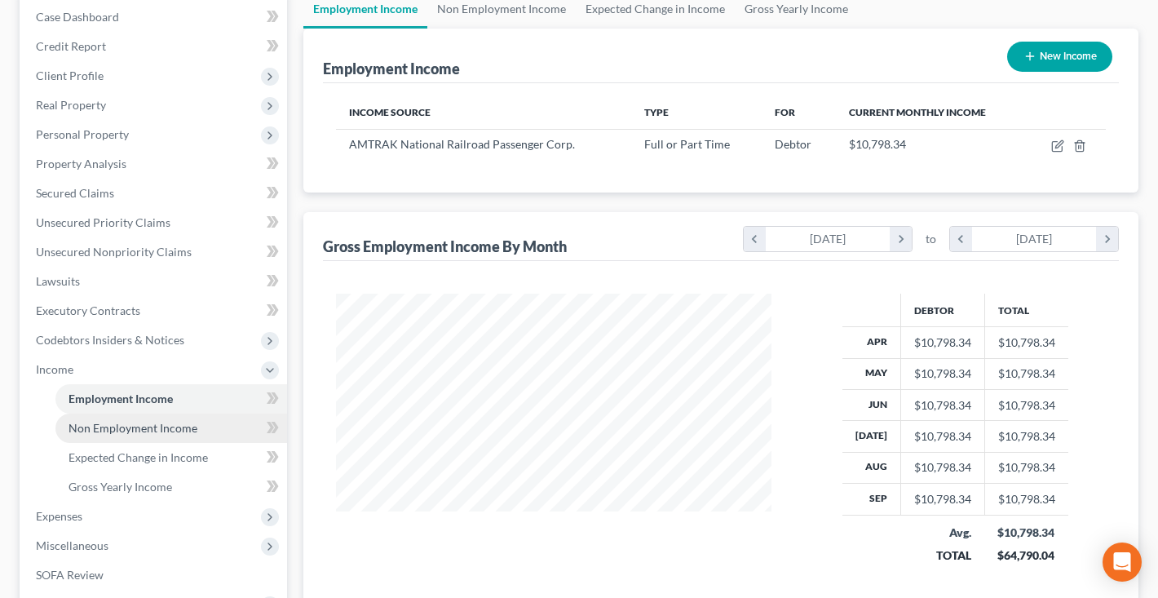
click at [106, 425] on span "Non Employment Income" at bounding box center [133, 428] width 129 height 14
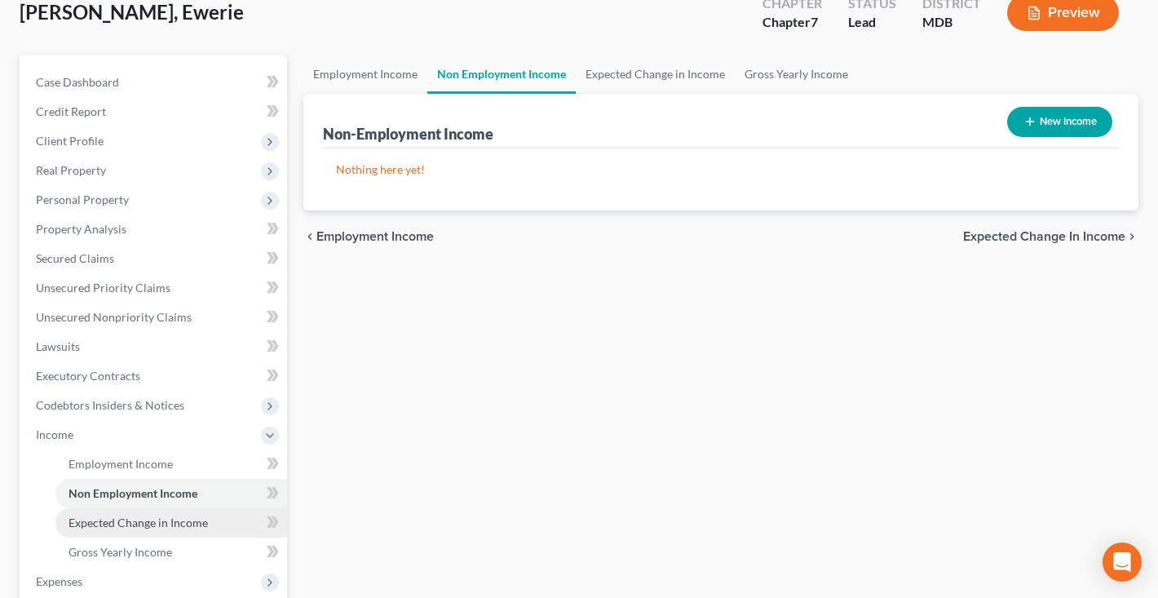
click at [112, 528] on span "Expected Change in Income" at bounding box center [138, 523] width 139 height 14
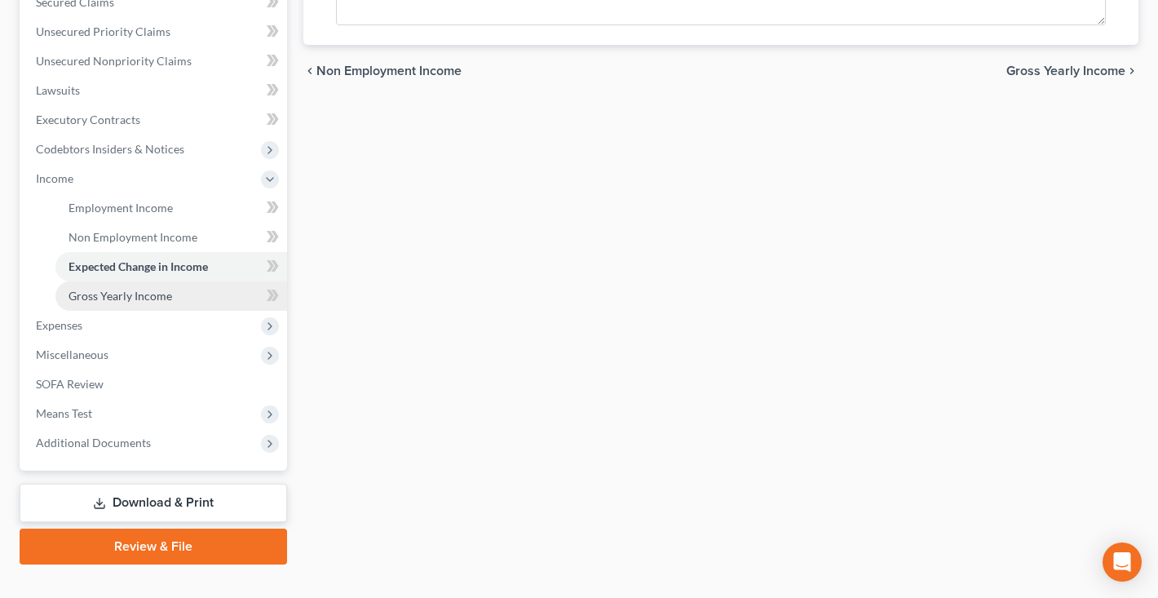
click at [126, 300] on span "Gross Yearly Income" at bounding box center [121, 296] width 104 height 14
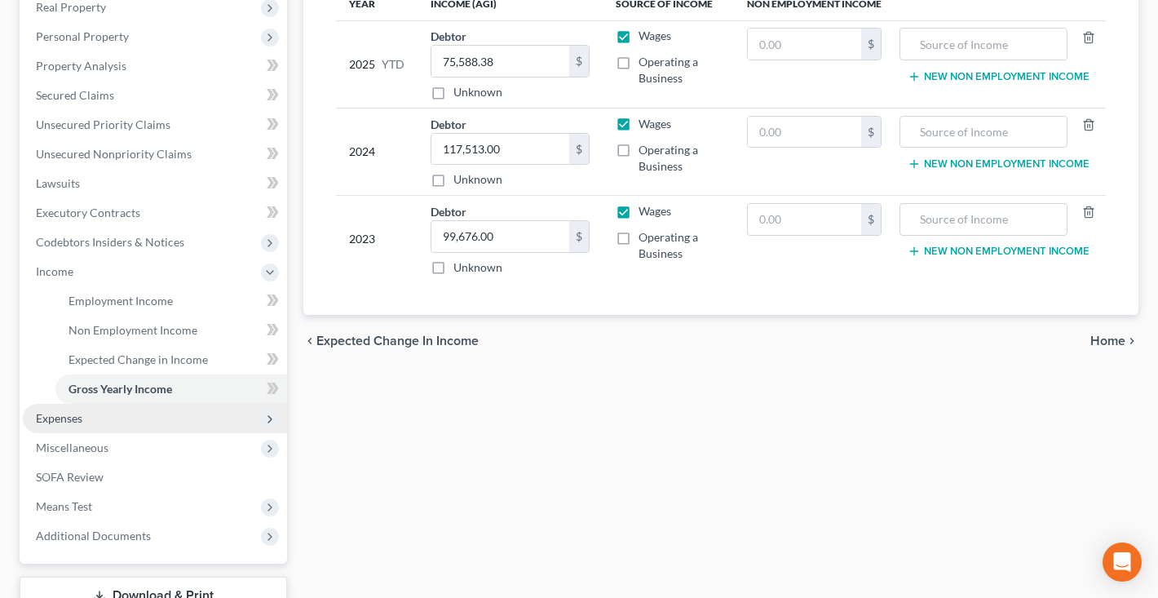
click at [88, 421] on span "Expenses" at bounding box center [155, 418] width 264 height 29
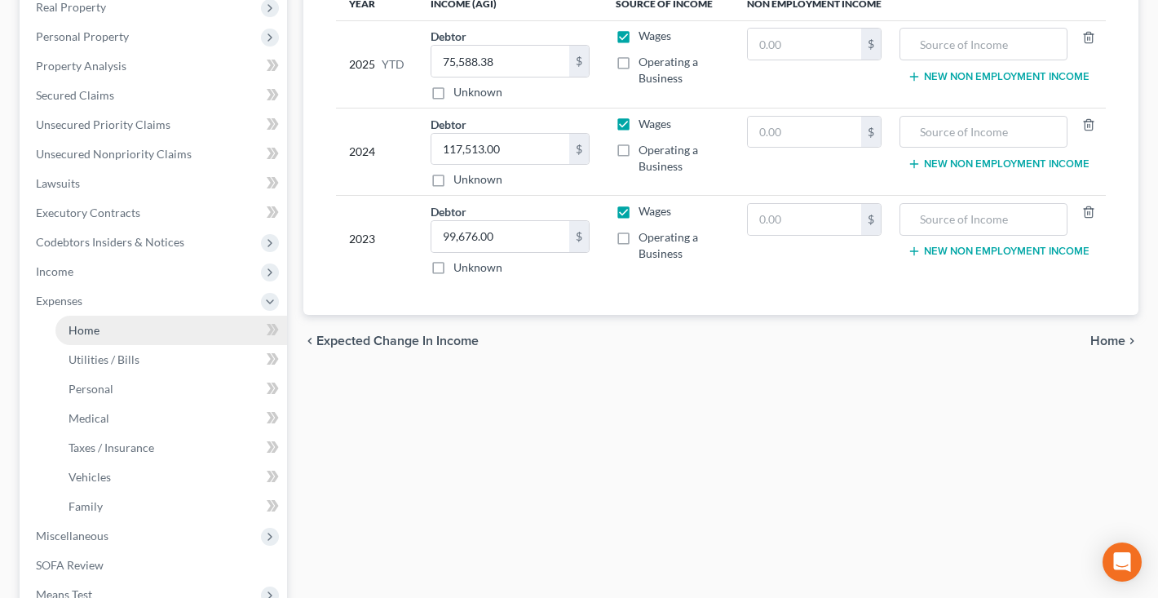
click at [91, 334] on span "Home" at bounding box center [84, 330] width 31 height 14
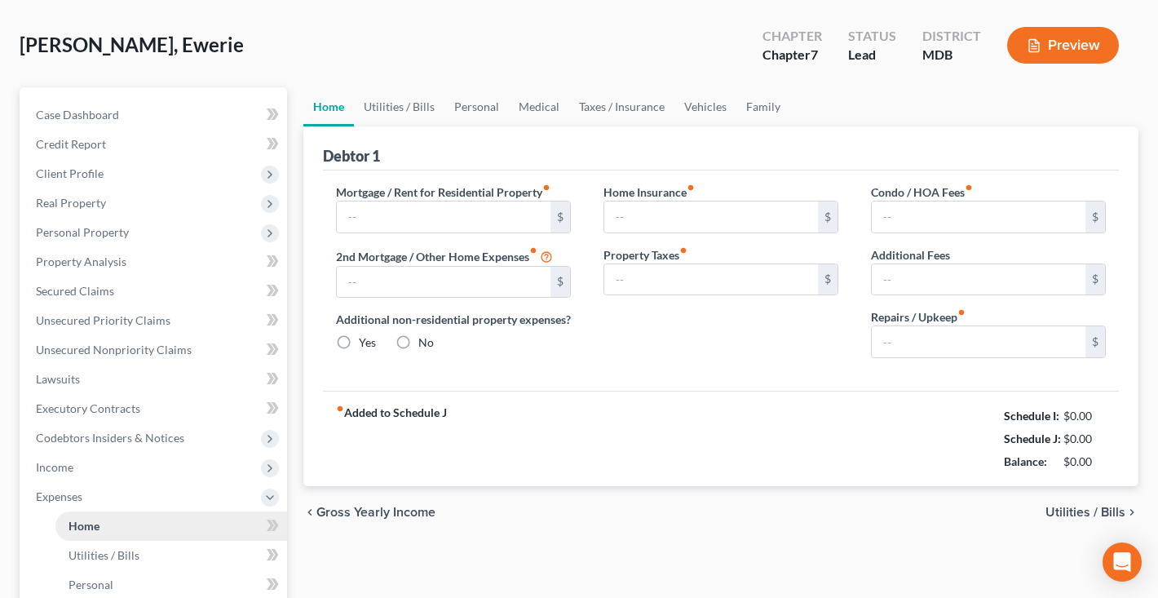
type input "0.00"
radio input "true"
type input "0.00"
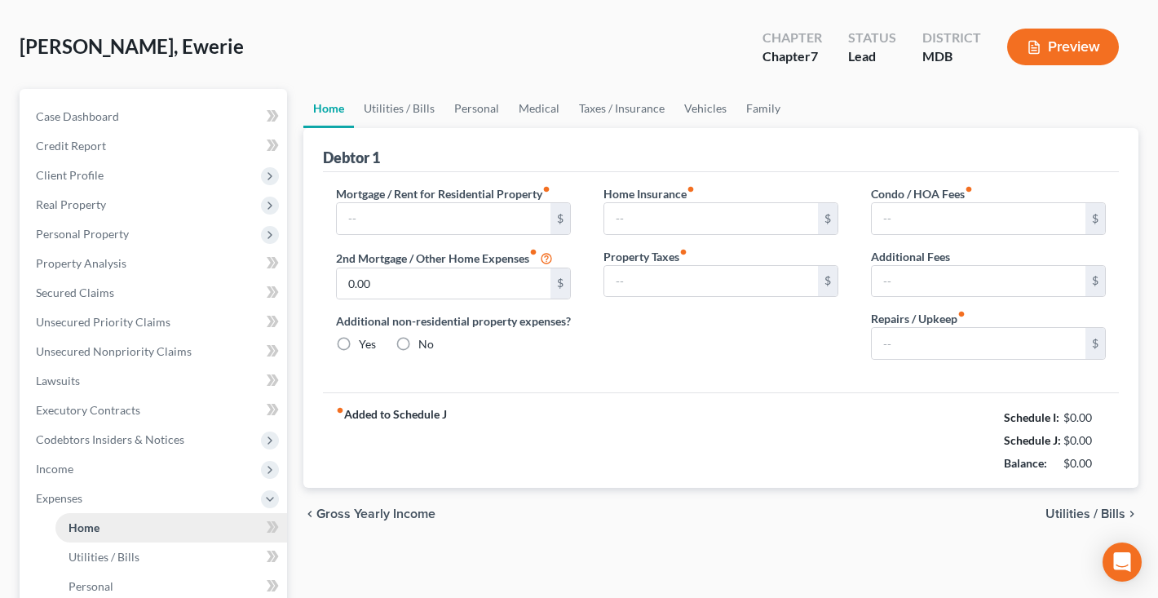
type input "0.00"
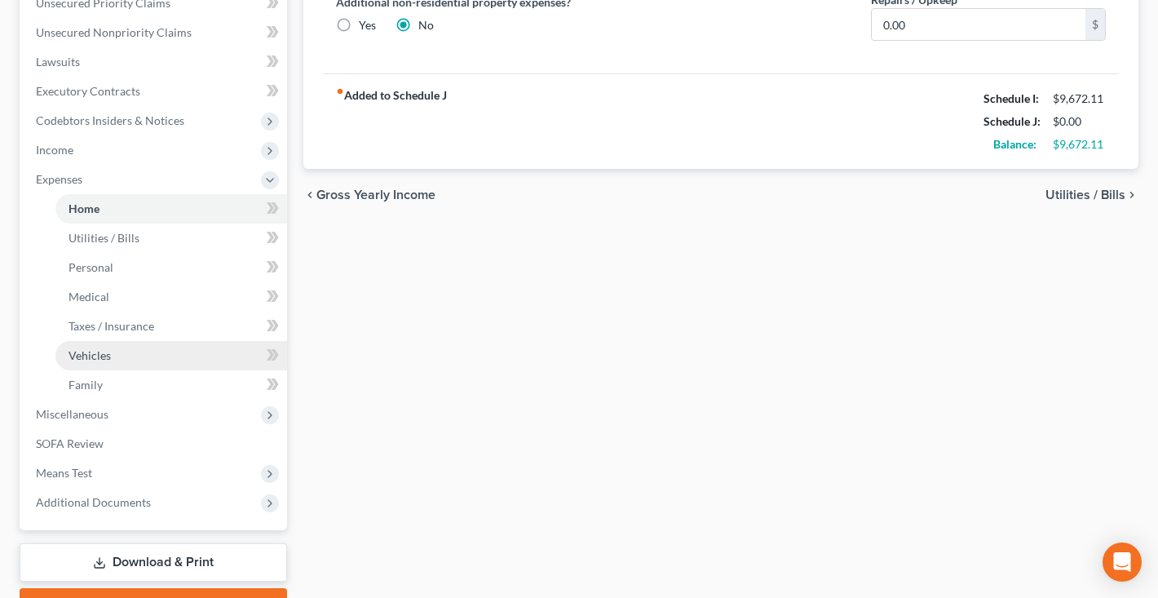
click at [78, 358] on span "Vehicles" at bounding box center [90, 355] width 42 height 14
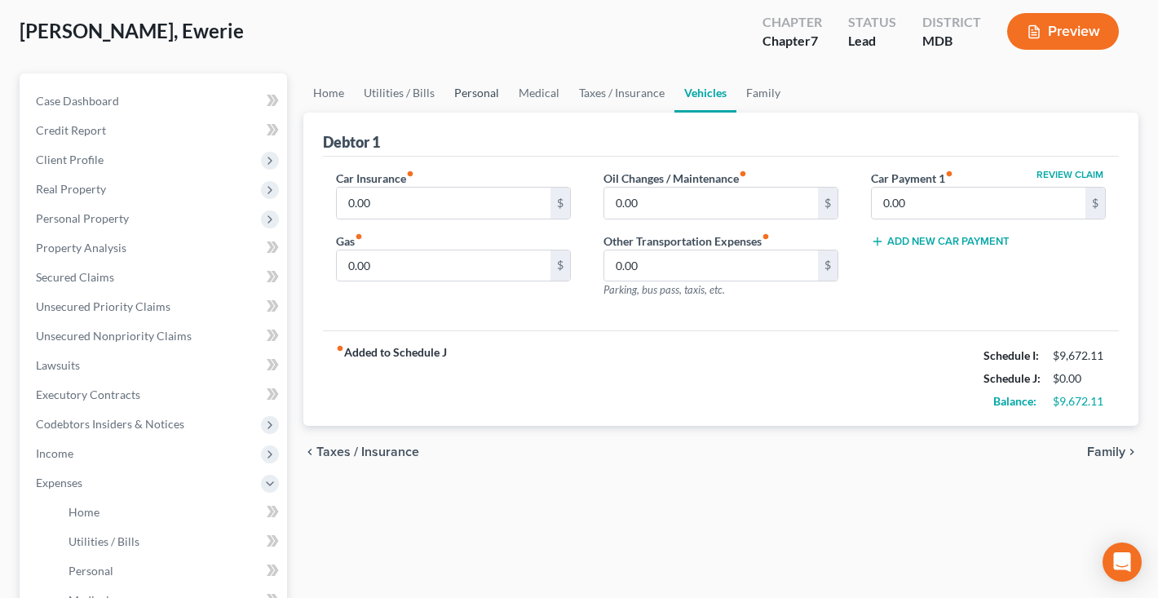
click at [475, 92] on link "Personal" at bounding box center [477, 92] width 64 height 39
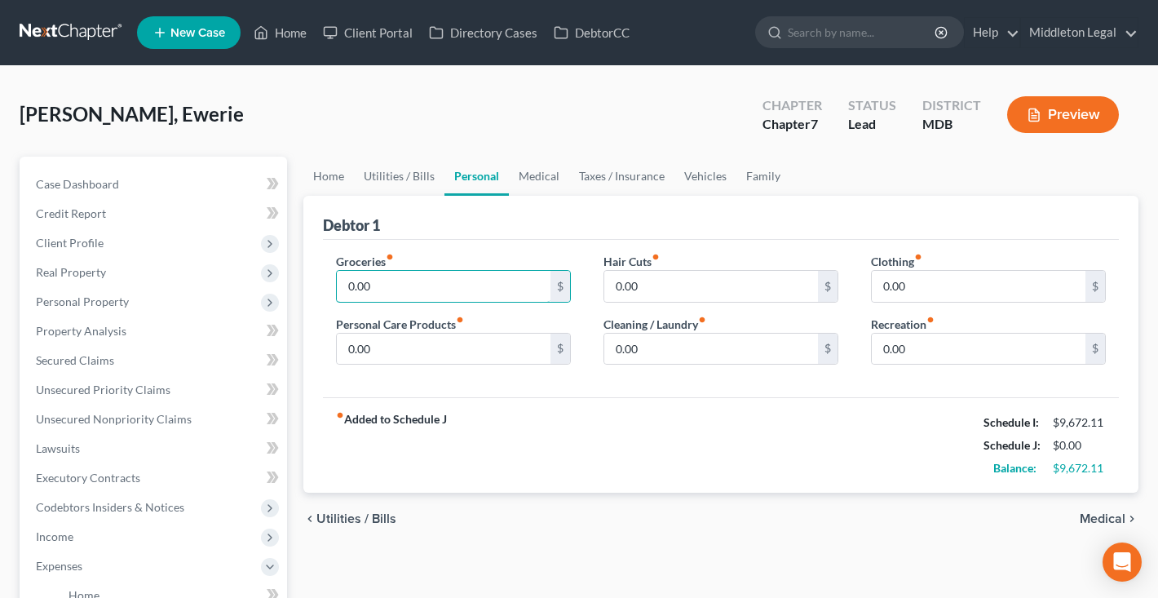
drag, startPoint x: 387, startPoint y: 282, endPoint x: 306, endPoint y: 280, distance: 80.8
click at [306, 280] on div "Debtor 1 Groceries fiber_manual_record 0.00 $ Personal Care Products fiber_manu…" at bounding box center [720, 345] width 835 height 298
type input "497"
drag, startPoint x: 908, startPoint y: 285, endPoint x: 845, endPoint y: 284, distance: 62.8
click at [847, 285] on div "Groceries fiber_manual_record 497 $ Personal Care Products fiber_manual_record …" at bounding box center [721, 316] width 803 height 126
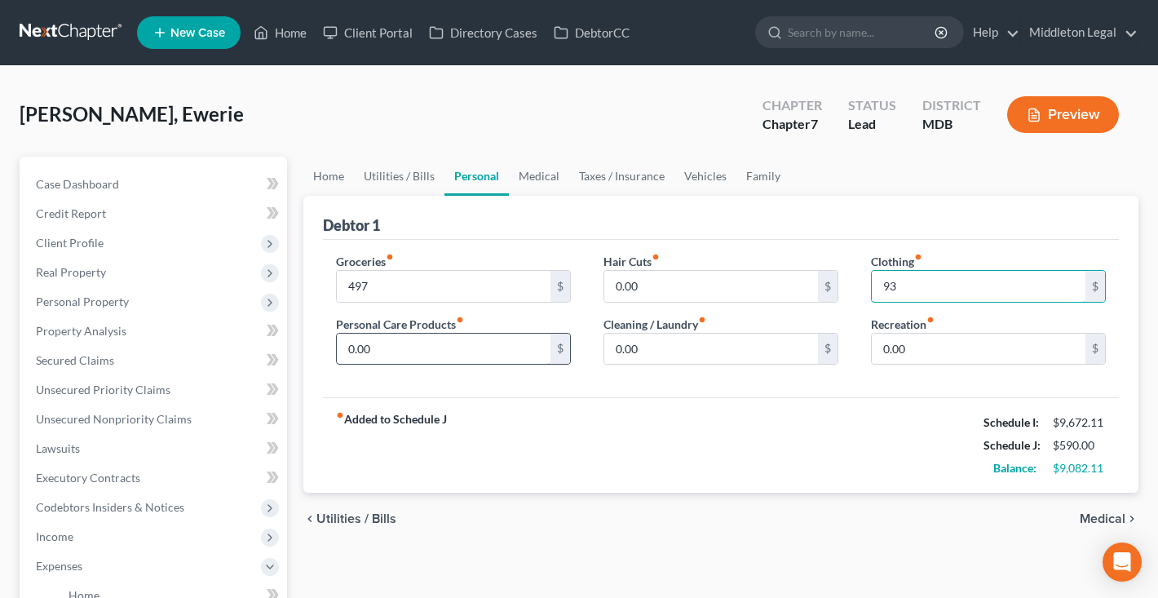
type input "93"
drag, startPoint x: 378, startPoint y: 345, endPoint x: 315, endPoint y: 345, distance: 63.6
click at [315, 345] on div "Debtor 1 Groceries fiber_manual_record 497 $ Personal Care Products fiber_manua…" at bounding box center [720, 345] width 835 height 298
type input "50"
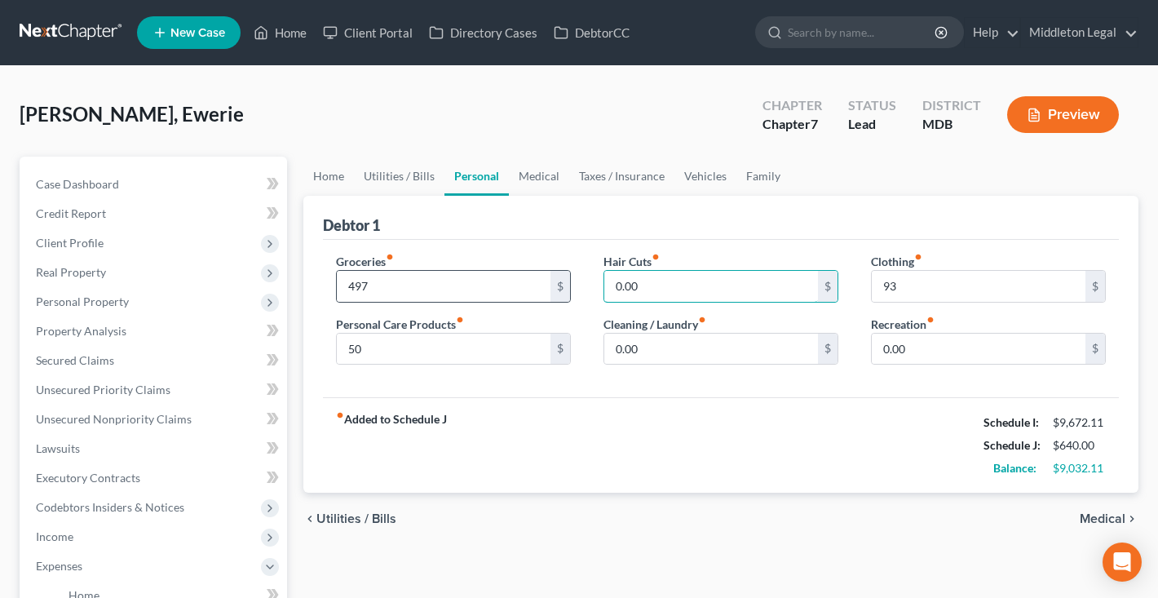
drag, startPoint x: 666, startPoint y: 281, endPoint x: 565, endPoint y: 277, distance: 101.3
click at [561, 279] on div "Groceries fiber_manual_record 497 $ Personal Care Products fiber_manual_record …" at bounding box center [721, 316] width 803 height 126
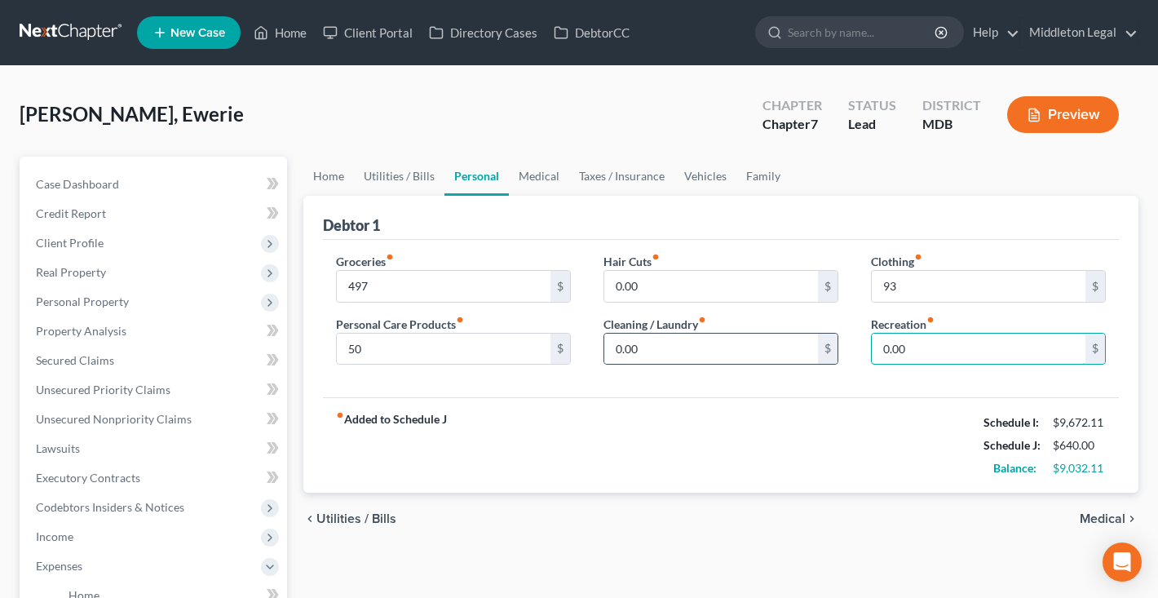
drag, startPoint x: 936, startPoint y: 341, endPoint x: 820, endPoint y: 339, distance: 116.7
click at [820, 339] on div "Groceries fiber_manual_record 497 $ Personal Care Products fiber_manual_record …" at bounding box center [721, 316] width 803 height 126
type input "155"
click at [321, 174] on link "Home" at bounding box center [328, 176] width 51 height 39
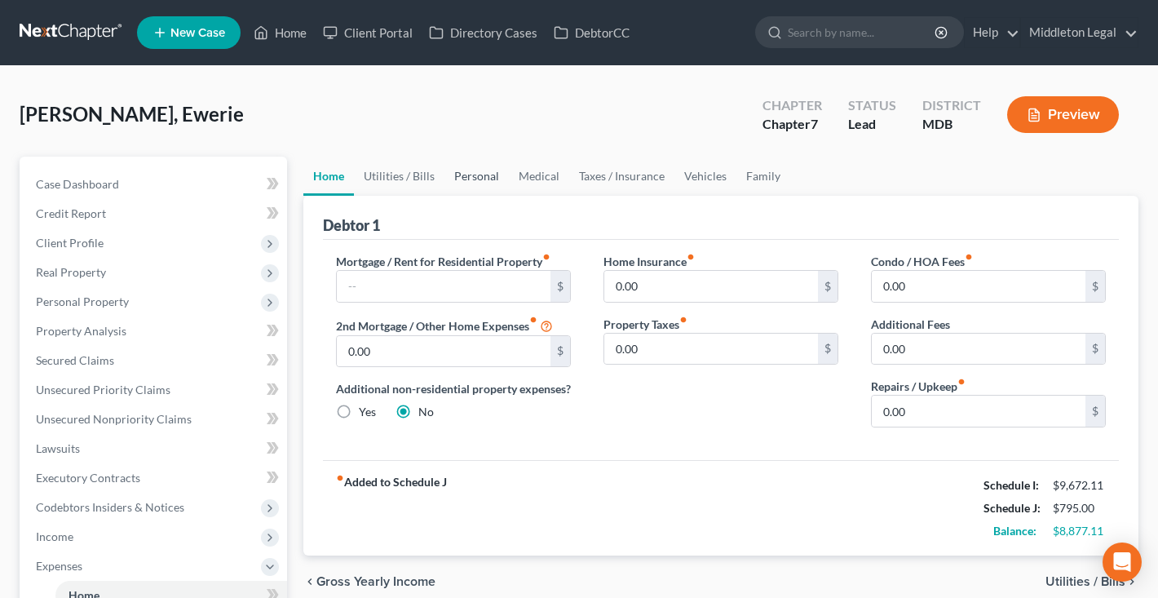
click at [490, 178] on link "Personal" at bounding box center [477, 176] width 64 height 39
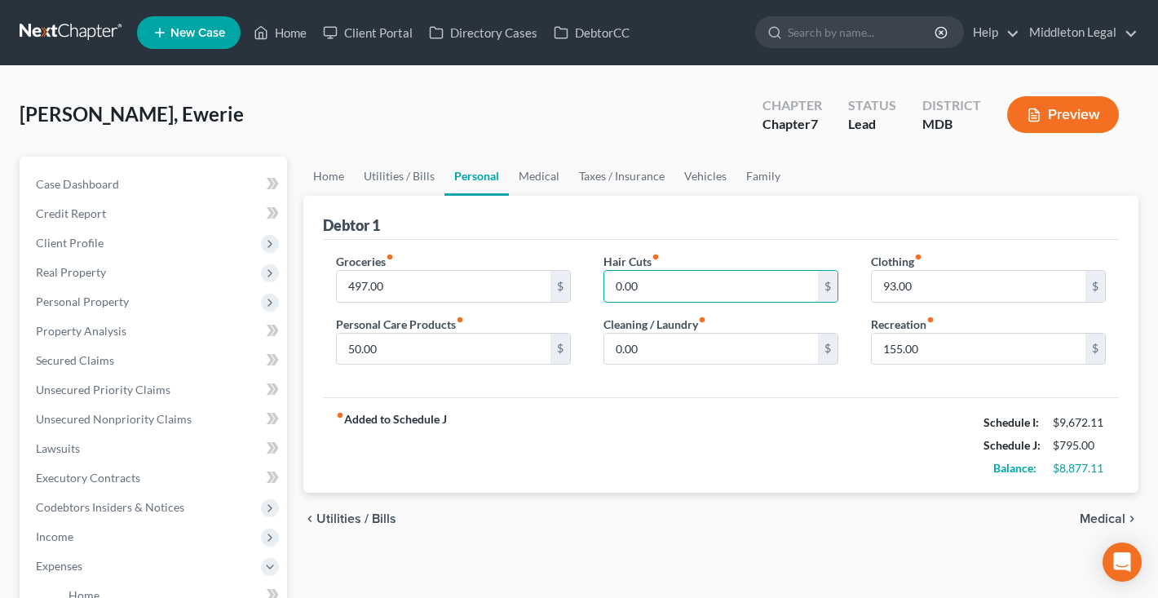
drag, startPoint x: 637, startPoint y: 282, endPoint x: 595, endPoint y: 280, distance: 42.5
click at [595, 281] on div "Hair Cuts fiber_manual_record 0.00 $ Cleaning / Laundry fiber_manual_record 0.0…" at bounding box center [721, 316] width 268 height 126
type input "150"
click at [739, 173] on link "Family" at bounding box center [764, 176] width 54 height 39
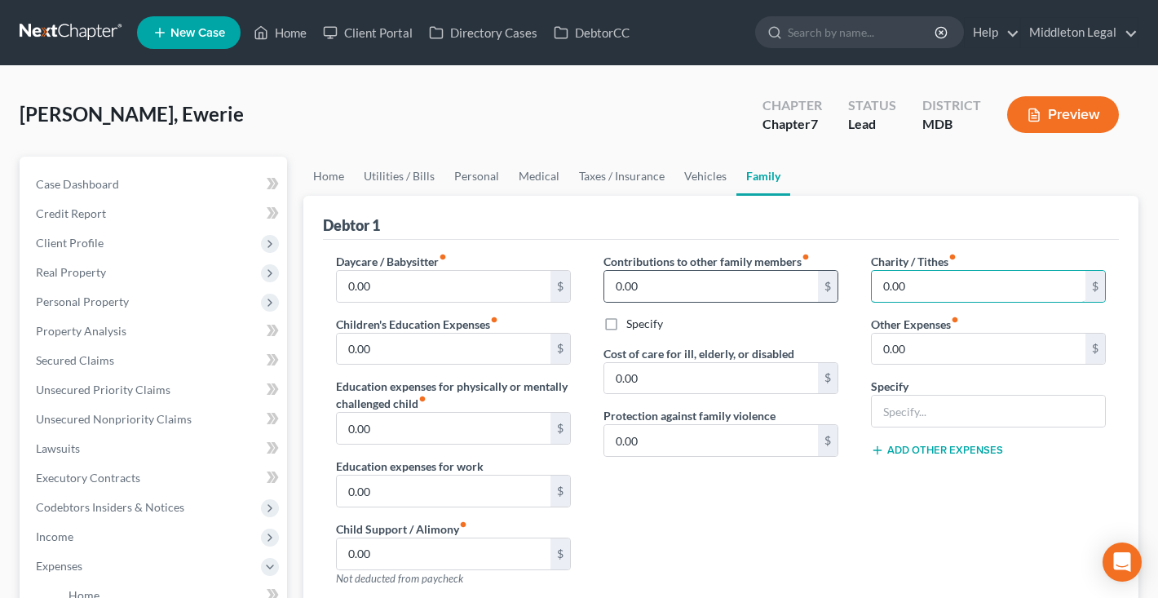
drag, startPoint x: 909, startPoint y: 277, endPoint x: 837, endPoint y: 276, distance: 71.8
click at [839, 277] on div "Daycare / Babysitter fiber_manual_record 0.00 $ Children's Education Expenses f…" at bounding box center [721, 498] width 803 height 490
type input "30.00"
click at [479, 184] on link "Personal" at bounding box center [477, 176] width 64 height 39
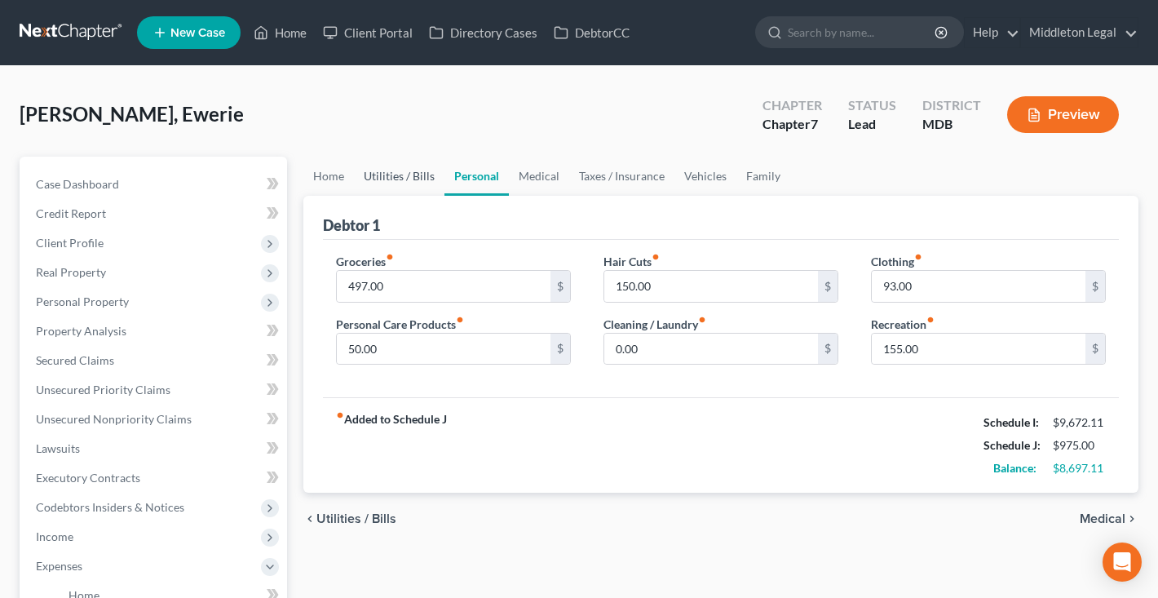
click at [407, 184] on link "Utilities / Bills" at bounding box center [399, 176] width 91 height 39
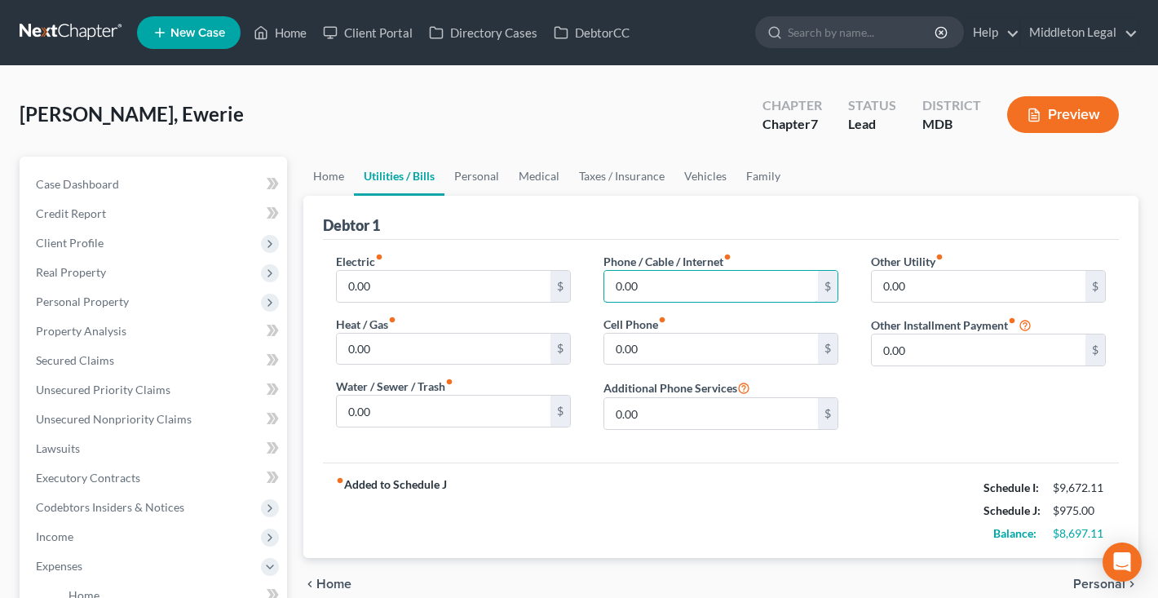
drag, startPoint x: 662, startPoint y: 295, endPoint x: 575, endPoint y: 293, distance: 86.5
type input "0"
type input "65"
drag, startPoint x: 388, startPoint y: 343, endPoint x: 280, endPoint y: 342, distance: 108.5
click at [280, 342] on div "Petition Navigation Case Dashboard Payments Invoices Payments Payments Credit R…" at bounding box center [578, 584] width 1135 height 854
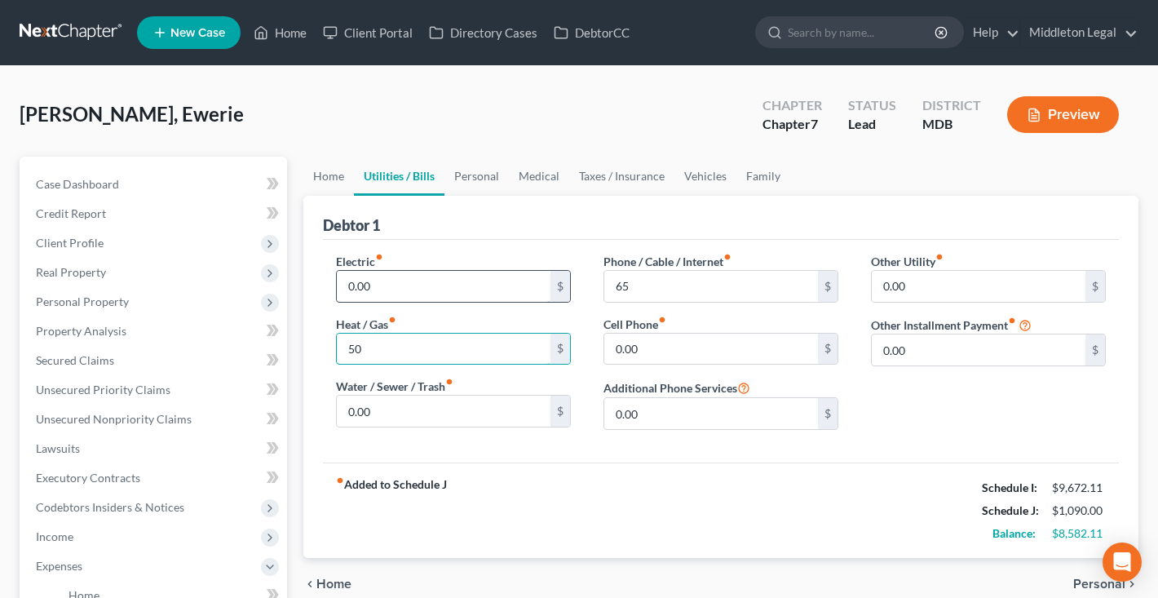
type input "50"
drag, startPoint x: 374, startPoint y: 283, endPoint x: 311, endPoint y: 277, distance: 63.1
click at [311, 279] on div "Debtor 1 Electric fiber_manual_record 0.00 $ Heat / Gas fiber_manual_record 50 …" at bounding box center [720, 377] width 835 height 362
type input "60"
click at [475, 182] on link "Personal" at bounding box center [477, 176] width 64 height 39
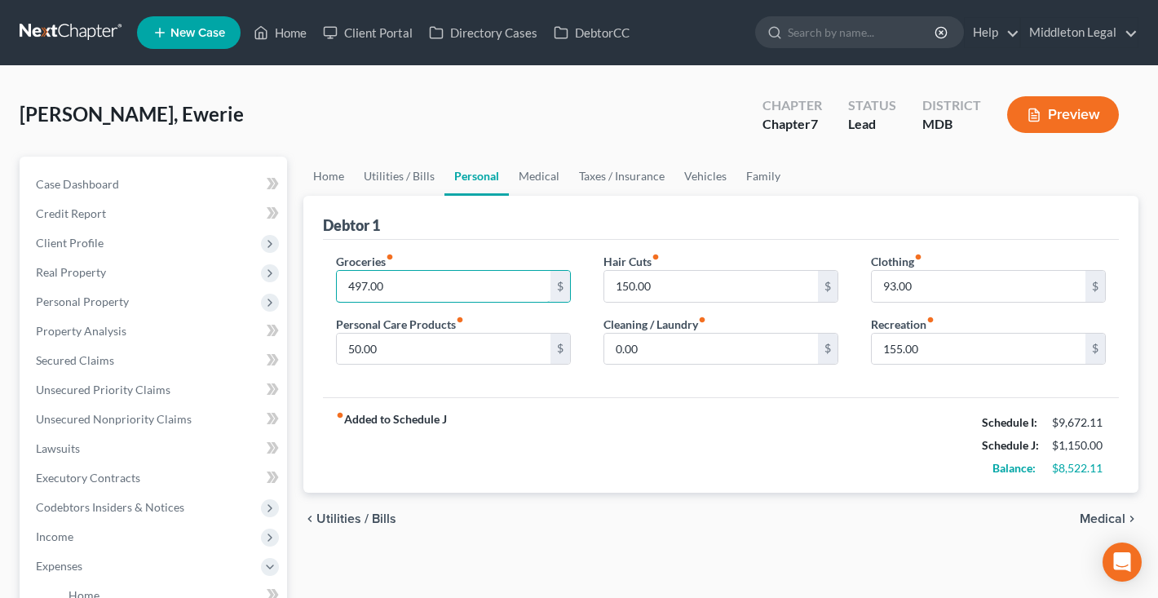
drag, startPoint x: 420, startPoint y: 293, endPoint x: 291, endPoint y: 291, distance: 128.9
click at [291, 291] on div "Petition Navigation Case Dashboard Payments Invoices Payments Payments Credit R…" at bounding box center [578, 584] width 1135 height 854
type input "1,000"
click at [345, 179] on link "Home" at bounding box center [328, 176] width 51 height 39
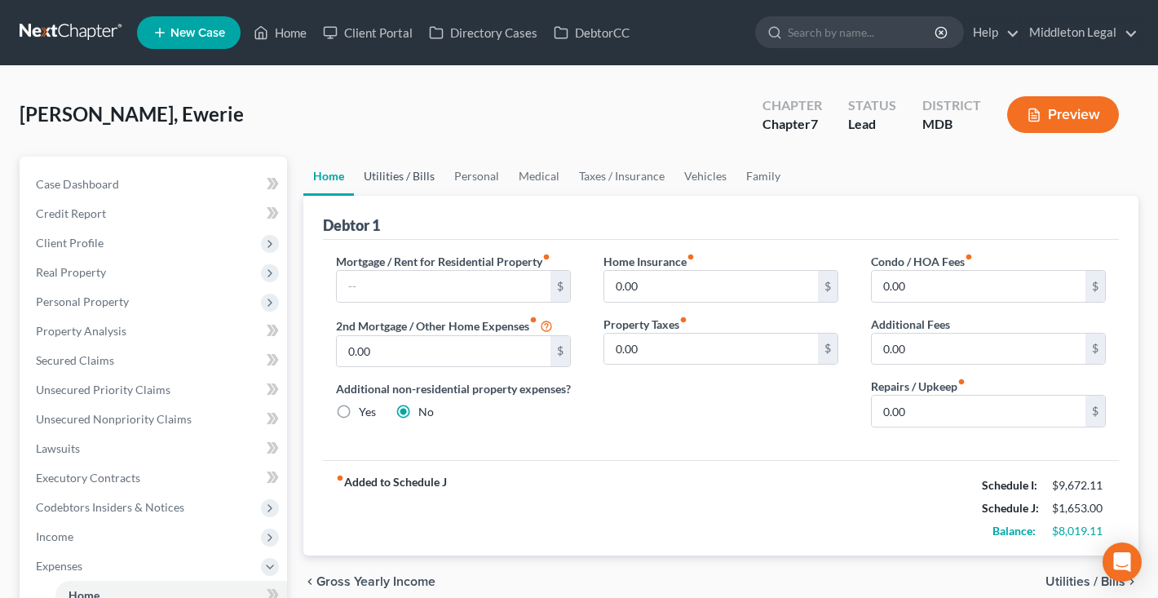
click at [393, 175] on link "Utilities / Bills" at bounding box center [399, 176] width 91 height 39
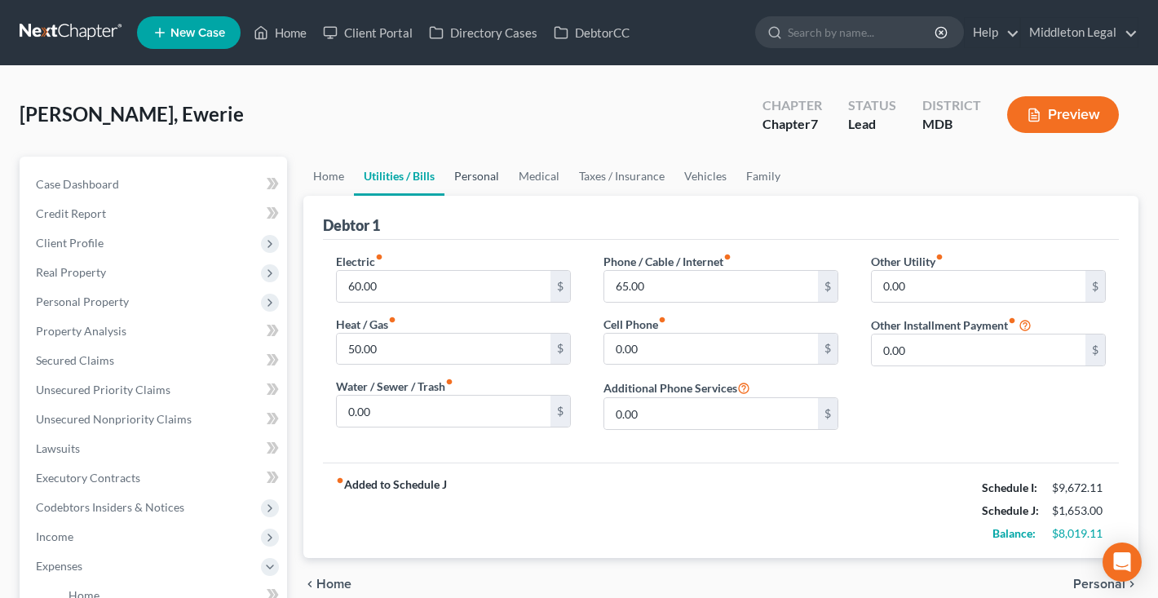
click at [493, 179] on link "Personal" at bounding box center [477, 176] width 64 height 39
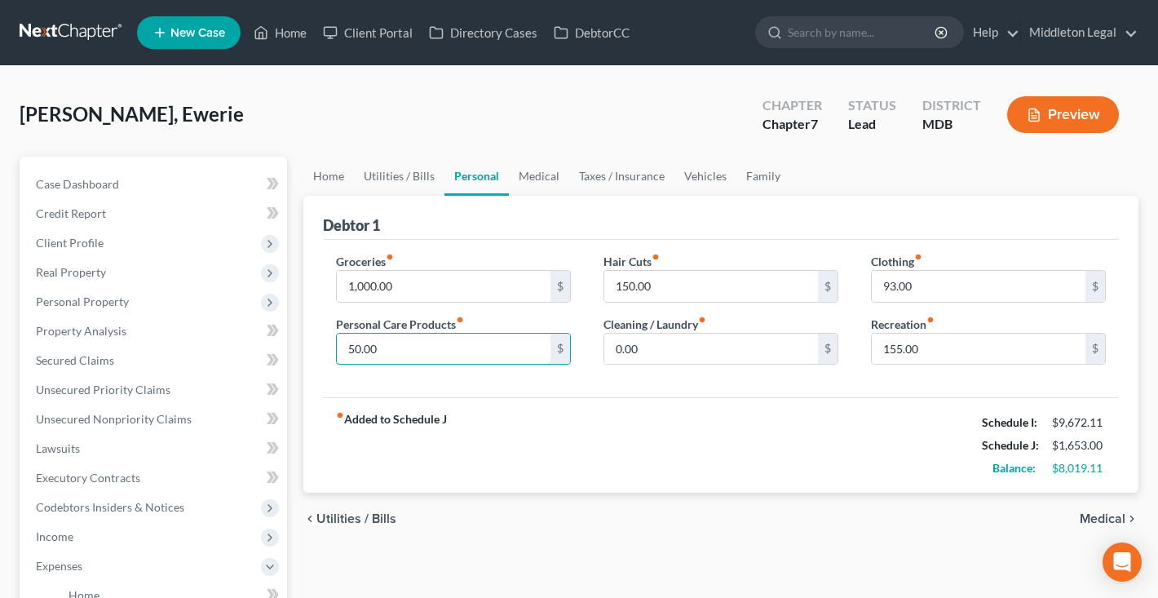
drag, startPoint x: 360, startPoint y: 351, endPoint x: 334, endPoint y: 351, distance: 25.3
click at [334, 351] on div "Groceries fiber_manual_record 1,000.00 $ Personal Care Products fiber_manual_re…" at bounding box center [454, 316] width 268 height 126
type input "95.00"
click at [428, 168] on link "Utilities / Bills" at bounding box center [399, 176] width 91 height 39
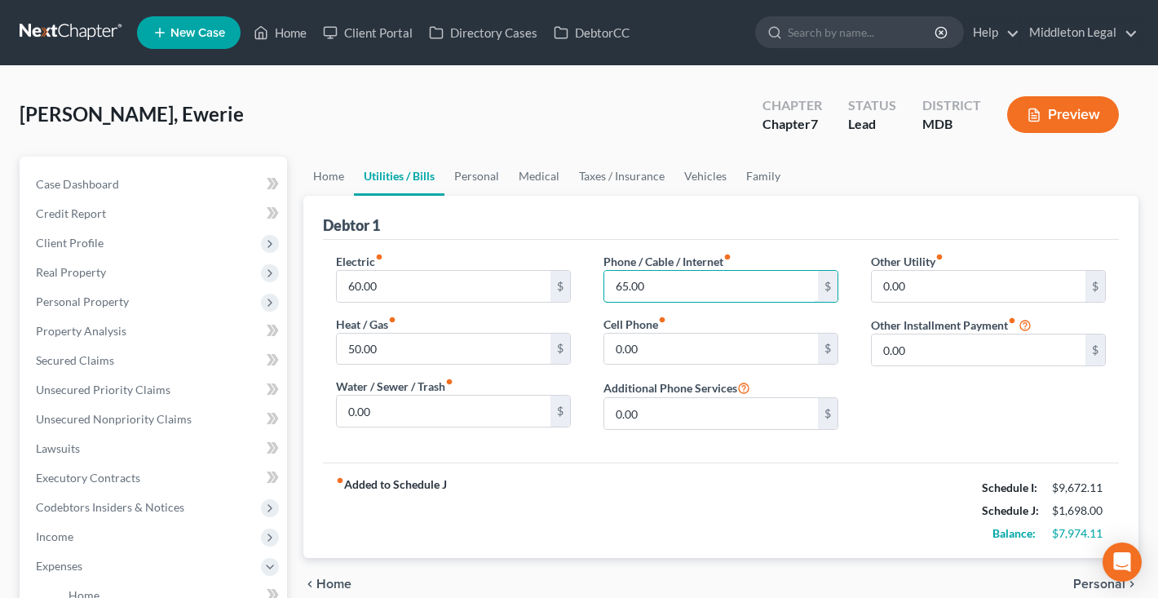
drag, startPoint x: 619, startPoint y: 289, endPoint x: 576, endPoint y: 288, distance: 43.2
type input "75.00"
drag, startPoint x: 892, startPoint y: 345, endPoint x: 817, endPoint y: 343, distance: 75.1
click at [817, 343] on div "Electric fiber_manual_record 60.00 $ Heat / Gas fiber_manual_record 50.00 $ Wat…" at bounding box center [721, 348] width 803 height 190
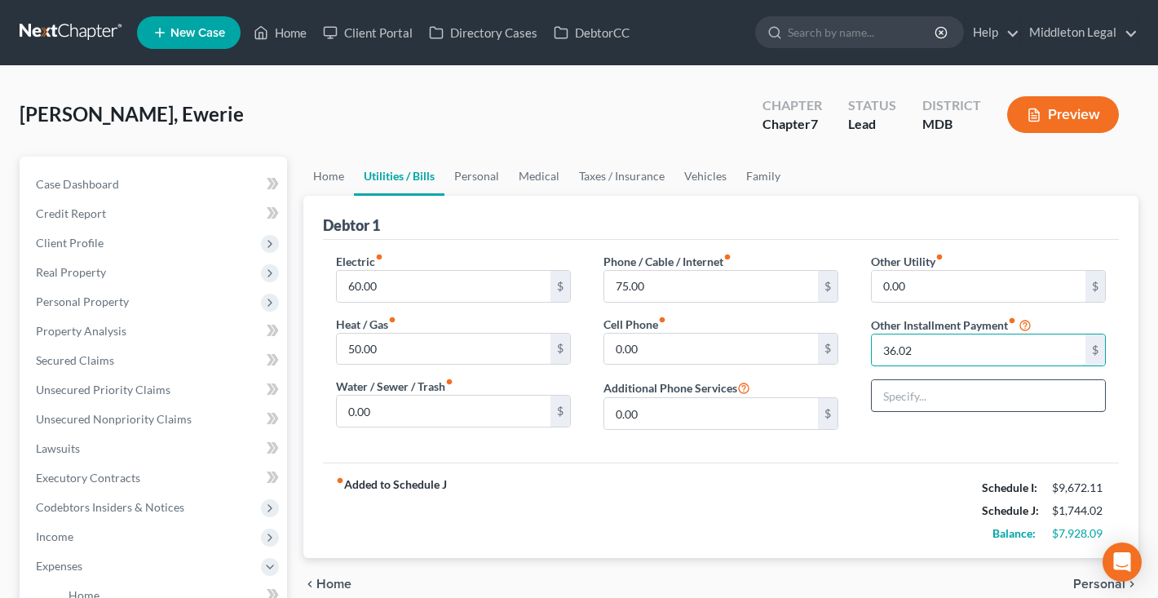
type input "36.02"
click at [910, 400] on input "text" at bounding box center [988, 395] width 233 height 31
type input "Netflix"
drag, startPoint x: 923, startPoint y: 350, endPoint x: 835, endPoint y: 344, distance: 88.3
click at [836, 347] on div "Electric fiber_manual_record 60.00 $ Heat / Gas fiber_manual_record 50.00 $ Wat…" at bounding box center [721, 348] width 803 height 190
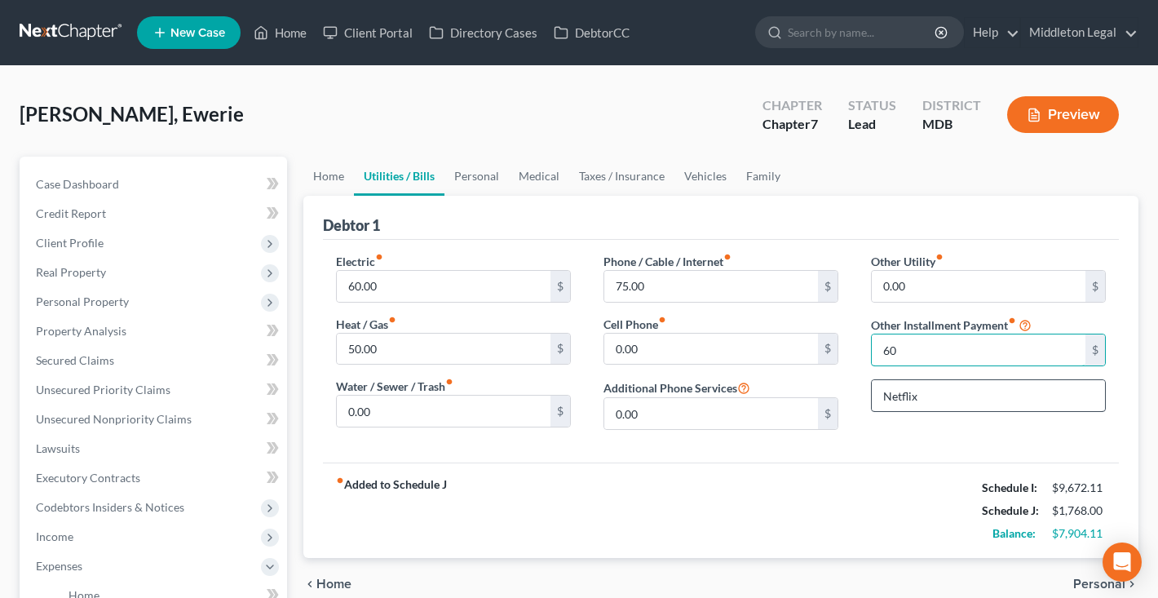
type input "60"
drag, startPoint x: 957, startPoint y: 398, endPoint x: 865, endPoint y: 394, distance: 91.4
click at [865, 394] on div "Other Utility fiber_manual_record 0.00 $ Other Installment Payment fiber_manual…" at bounding box center [989, 348] width 268 height 190
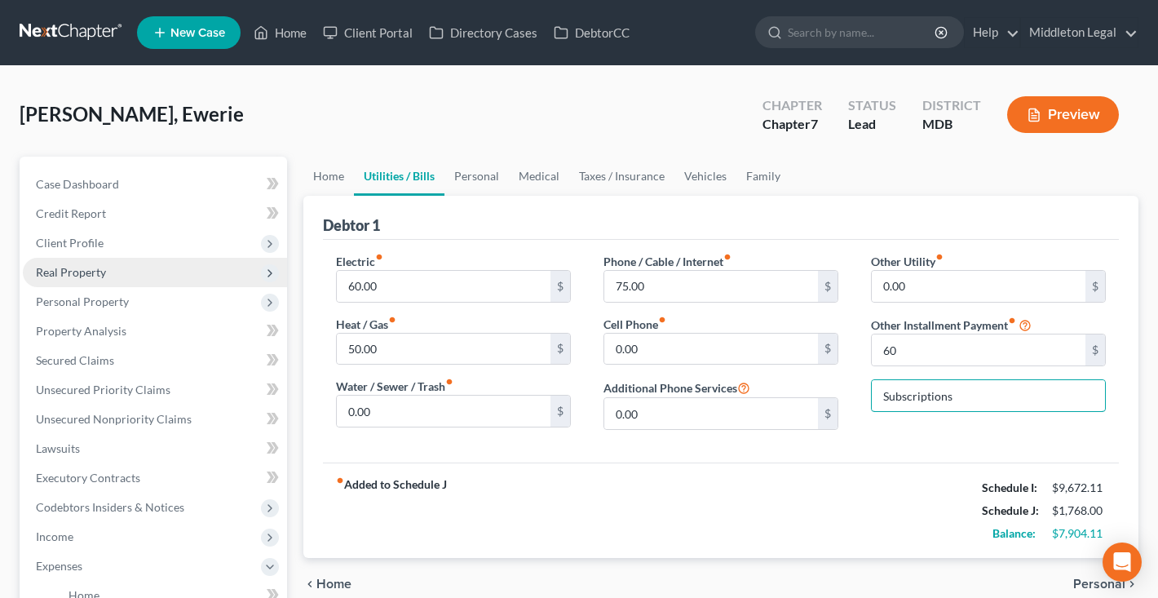
type input "Subscriptions"
click at [113, 274] on span "Real Property" at bounding box center [155, 272] width 264 height 29
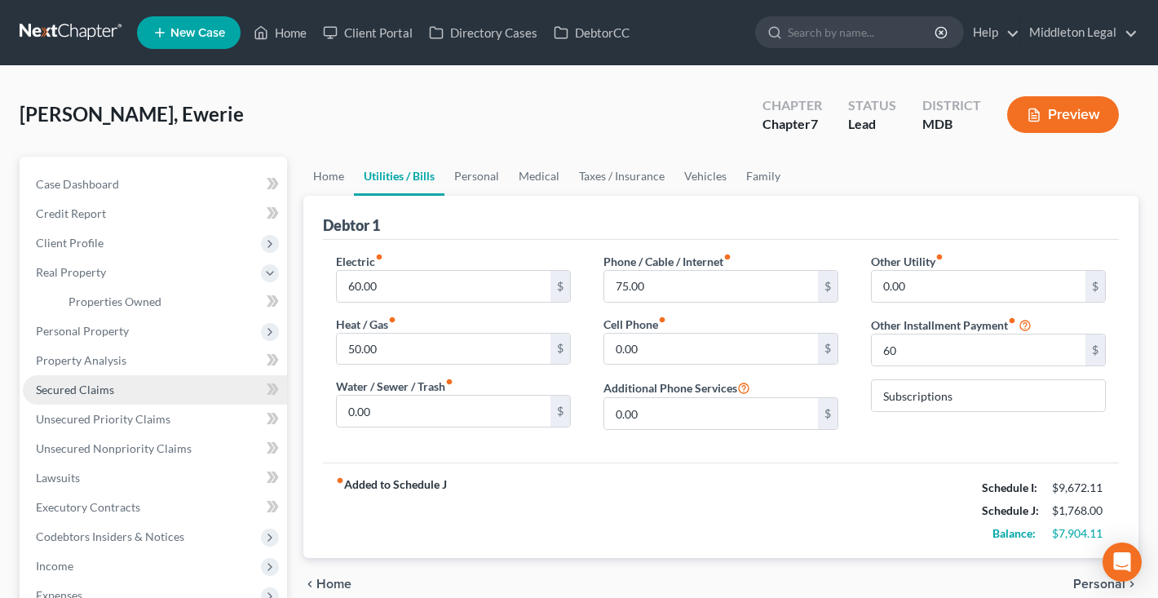
click at [93, 388] on span "Secured Claims" at bounding box center [75, 390] width 78 height 14
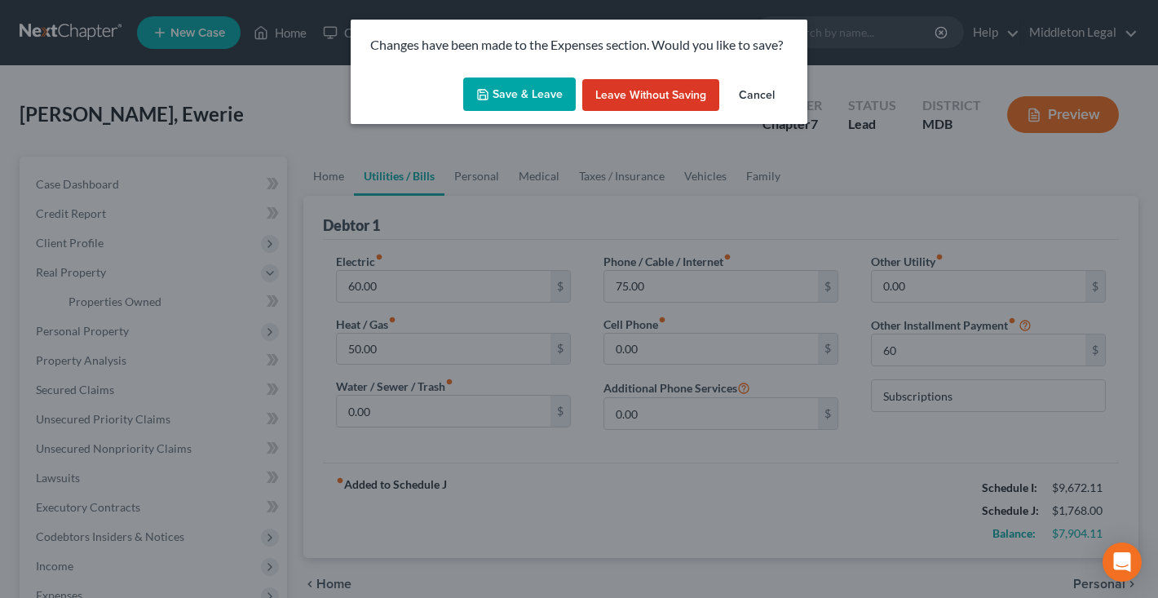
click at [504, 106] on button "Save & Leave" at bounding box center [519, 94] width 113 height 34
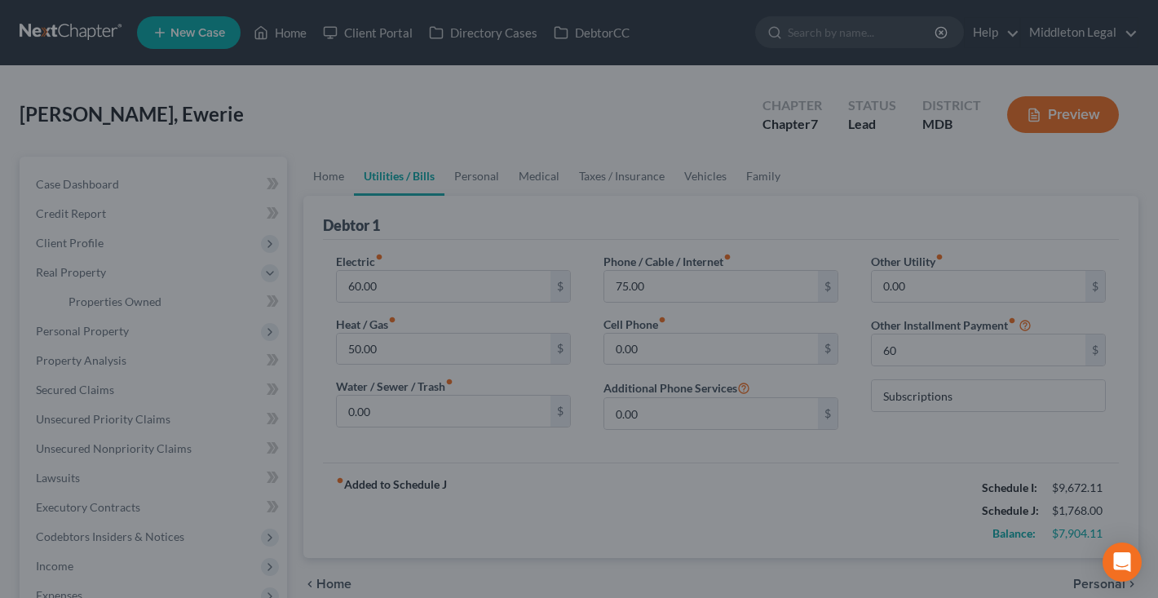
type input "60.00"
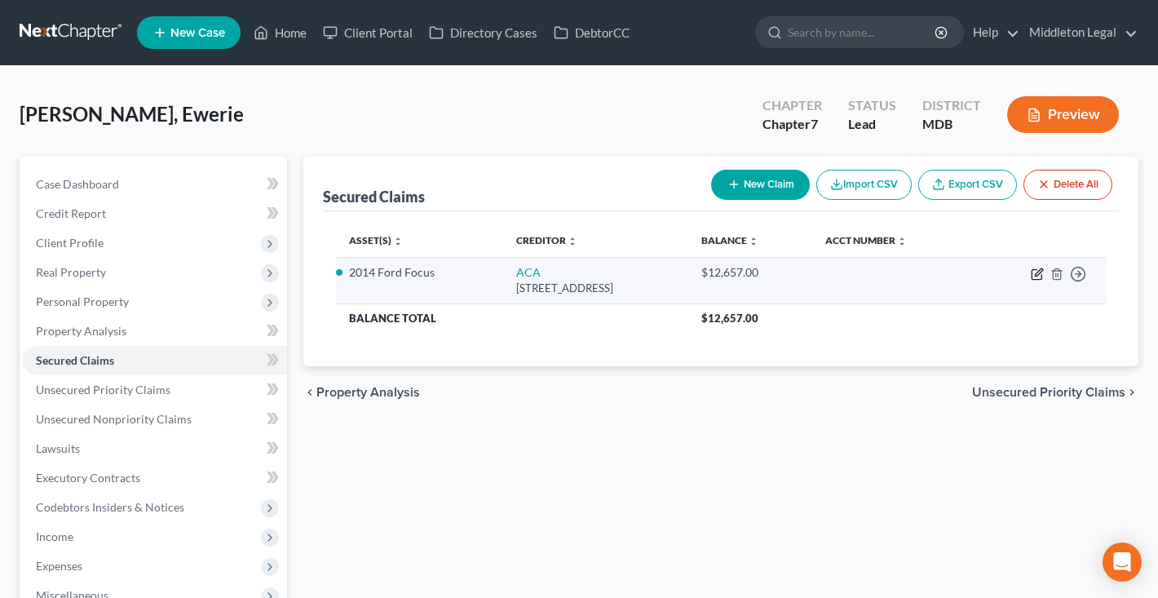
click at [1040, 271] on icon "button" at bounding box center [1037, 274] width 13 height 13
select select "42"
select select "4"
select select "0"
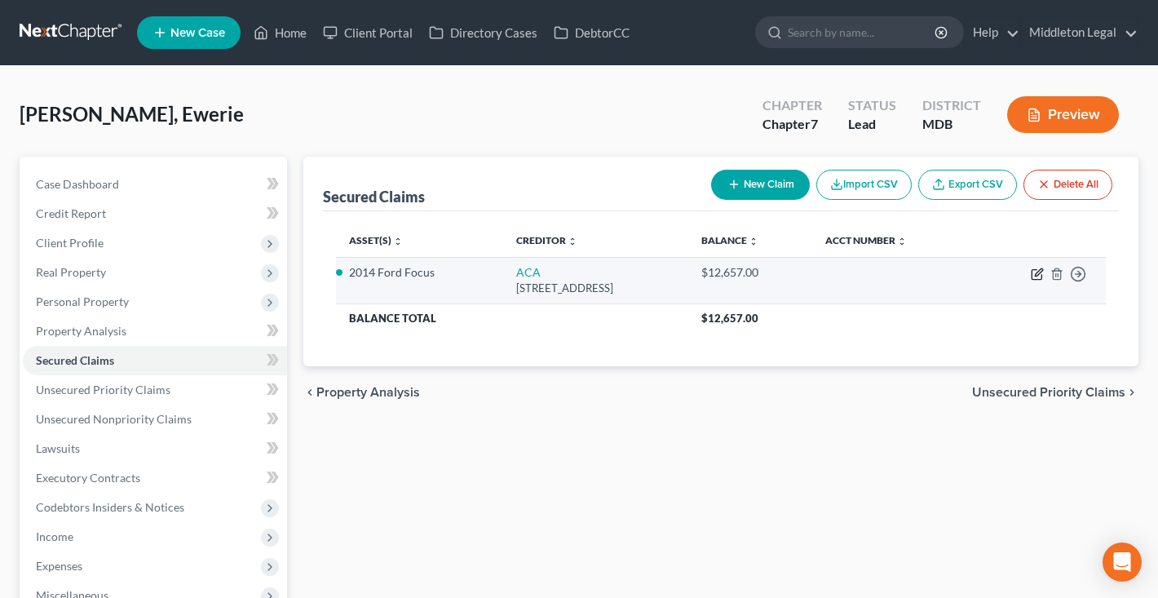
select select "0"
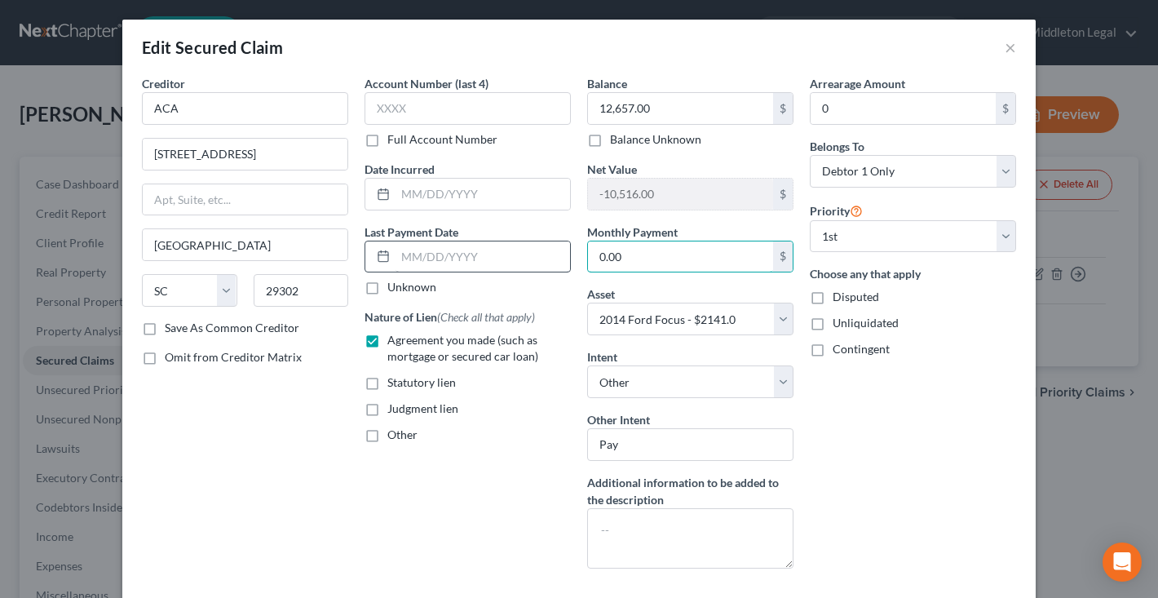
drag, startPoint x: 652, startPoint y: 256, endPoint x: 485, endPoint y: 256, distance: 167.2
click at [485, 256] on div "Creditor * ACA [STREET_ADDRESS][GEOGRAPHIC_DATA] [US_STATE] AK AR AZ CA CO CT D…" at bounding box center [579, 328] width 891 height 507
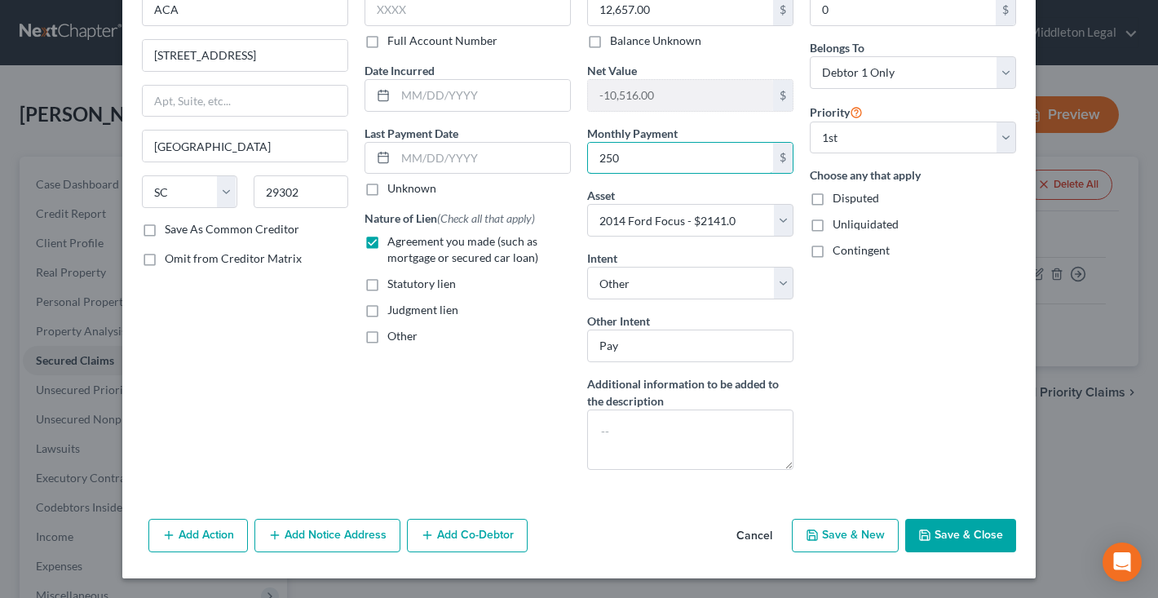
scroll to position [99, 0]
type input "250"
click at [967, 531] on button "Save & Close" at bounding box center [960, 536] width 111 height 34
select select
type input "250.00"
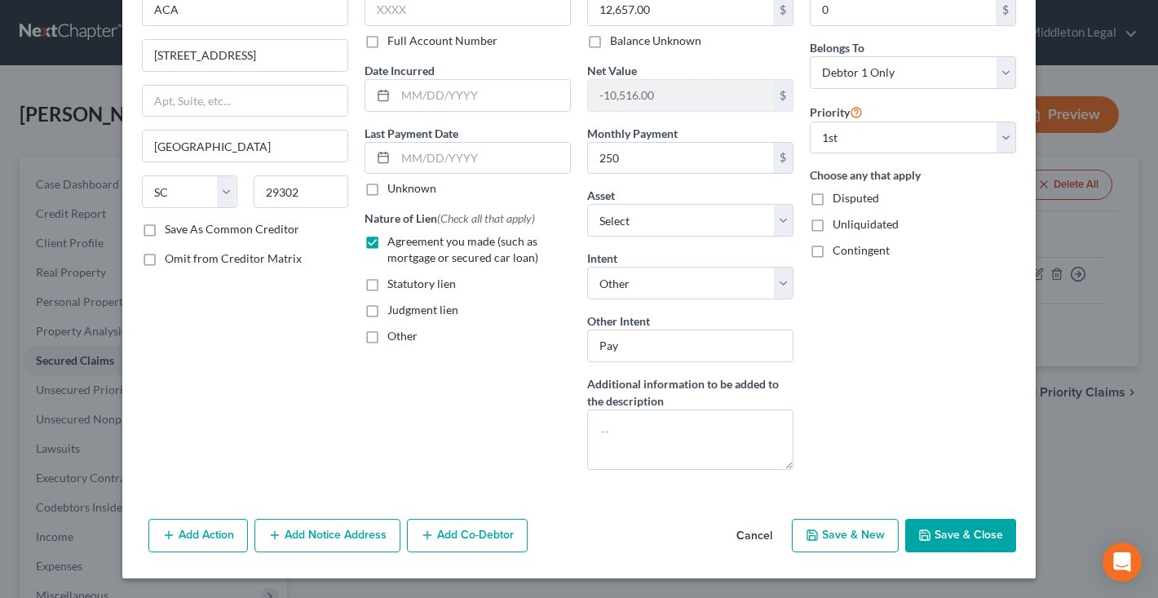
select select "4"
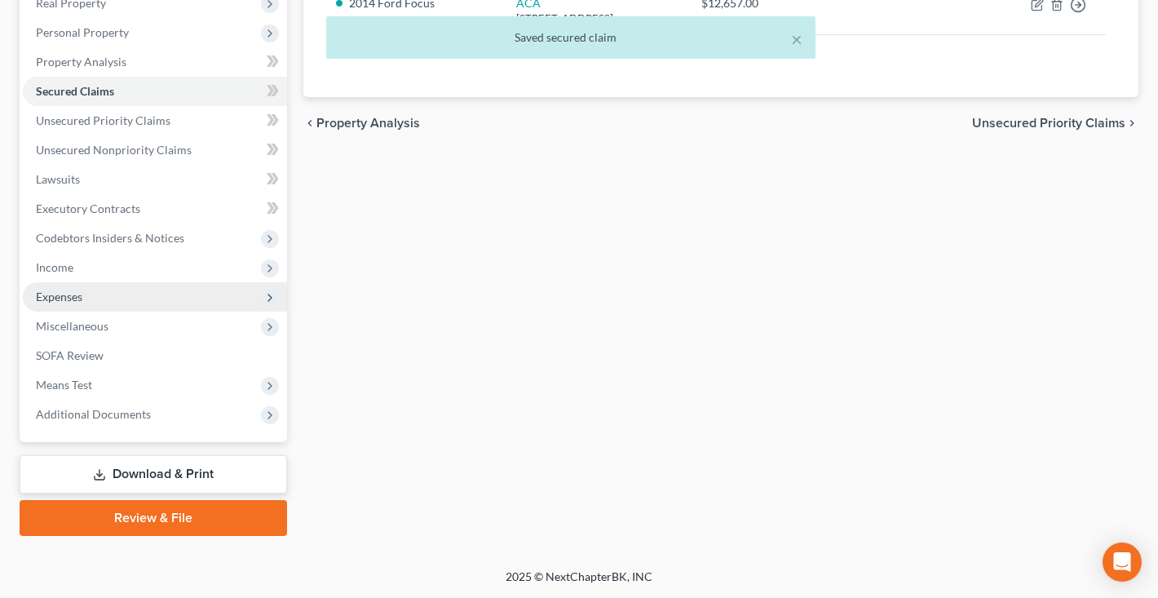
scroll to position [269, 0]
click at [71, 296] on span "Expenses" at bounding box center [59, 297] width 46 height 14
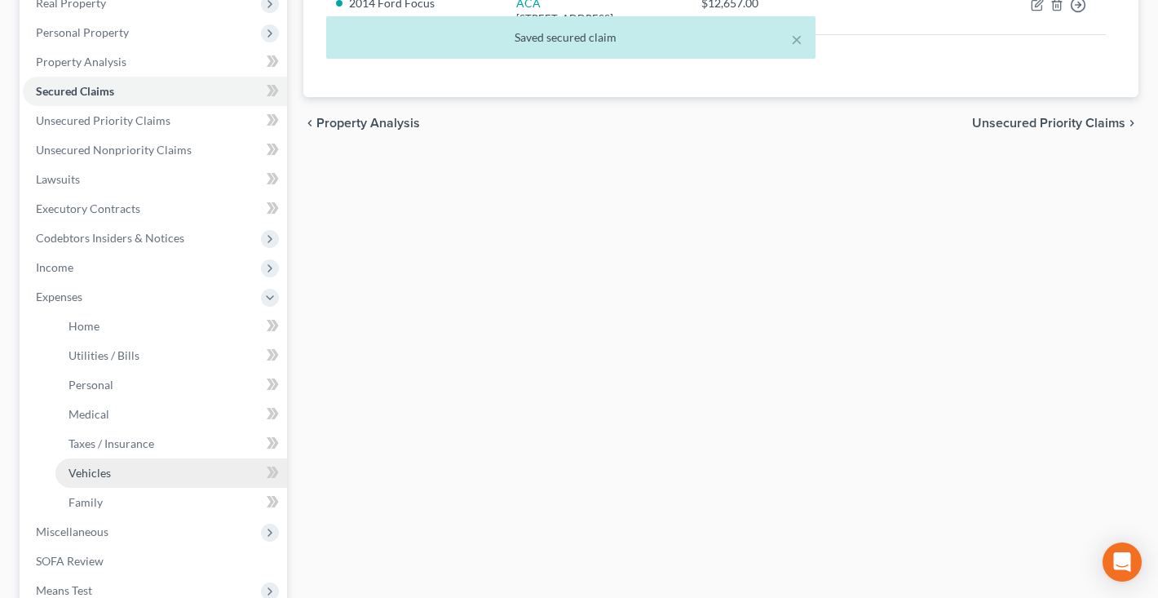
click at [100, 475] on span "Vehicles" at bounding box center [90, 473] width 42 height 14
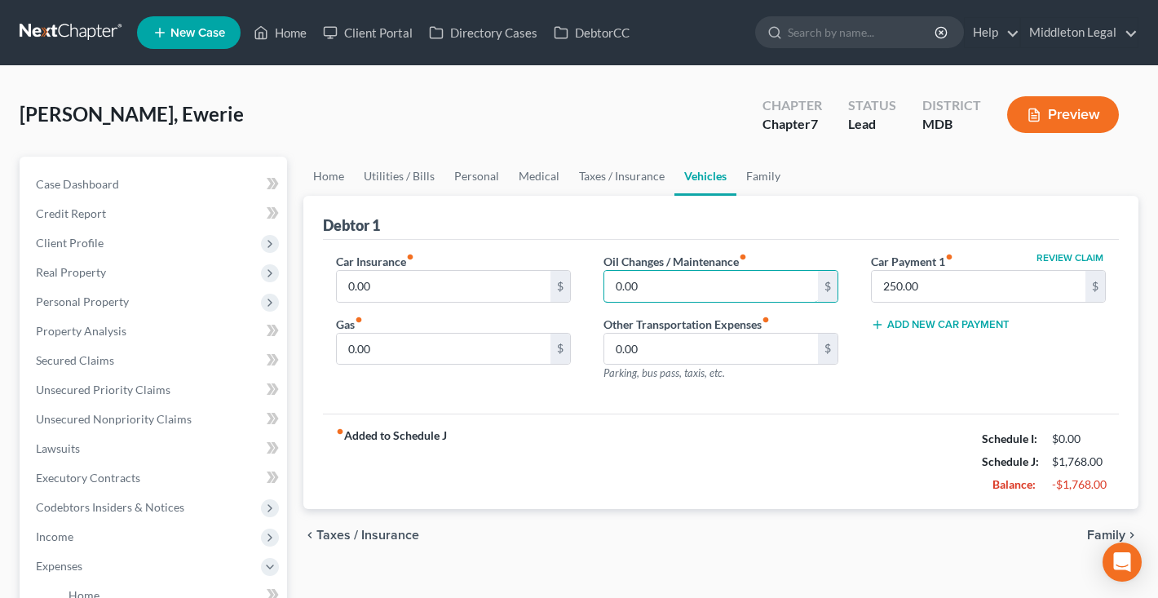
drag, startPoint x: 653, startPoint y: 293, endPoint x: 590, endPoint y: 292, distance: 62.8
click at [590, 292] on div "Oil Changes / Maintenance fiber_manual_record 0.00 $ Other Transportation Expen…" at bounding box center [721, 324] width 268 height 142
type input "40"
drag, startPoint x: 380, startPoint y: 347, endPoint x: 345, endPoint y: 346, distance: 35.1
click at [346, 347] on input "0.00" at bounding box center [444, 349] width 214 height 31
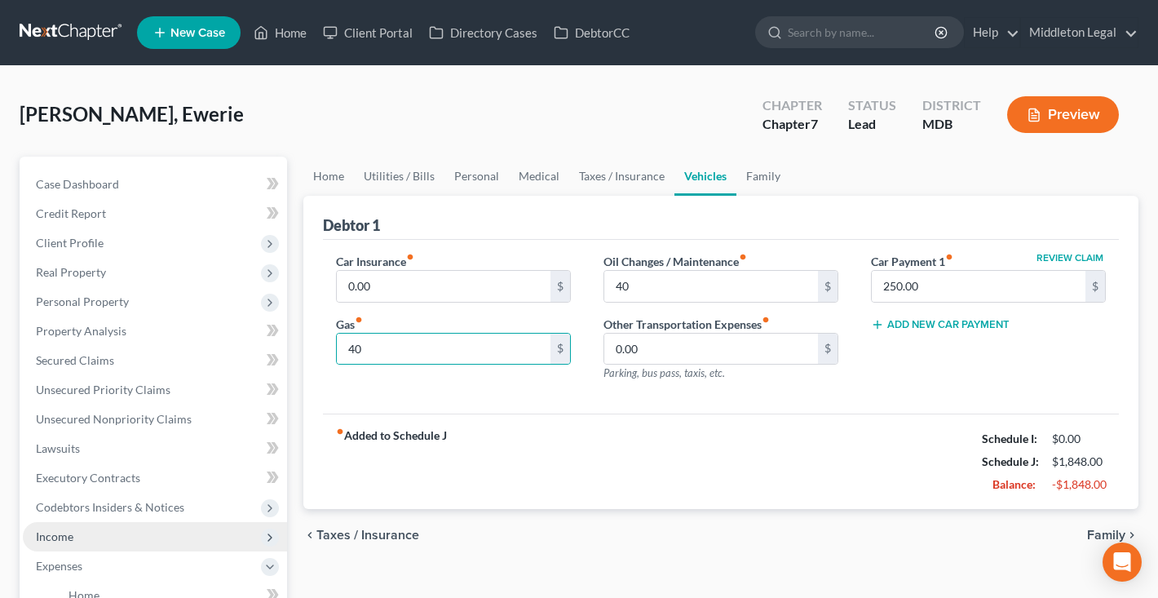
click at [71, 536] on span "Income" at bounding box center [55, 536] width 38 height 14
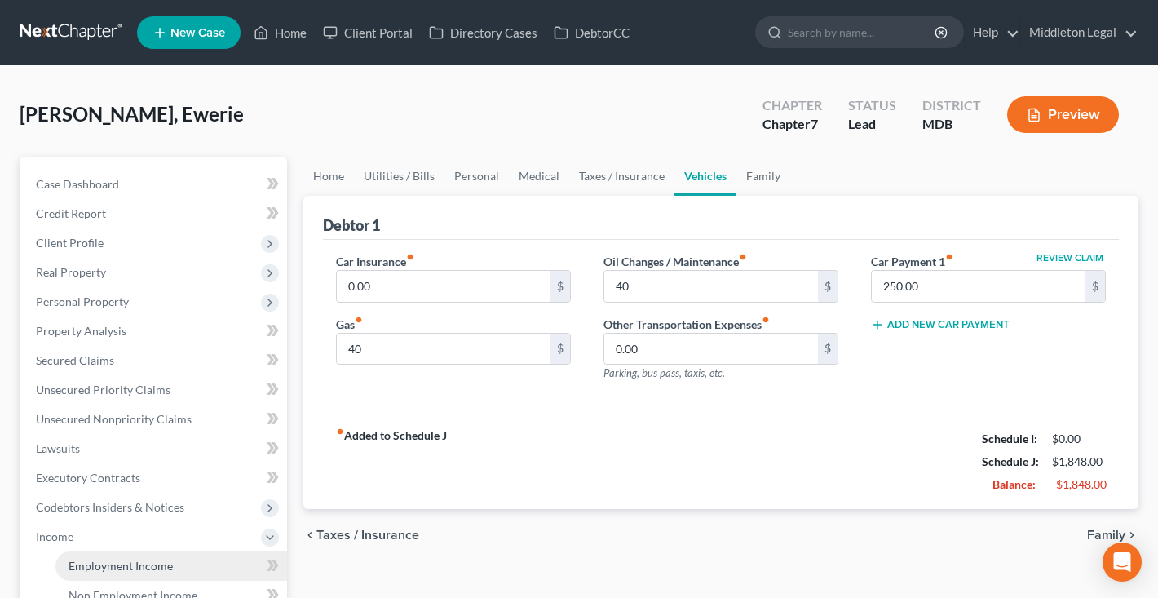
click at [99, 566] on span "Employment Income" at bounding box center [121, 566] width 104 height 14
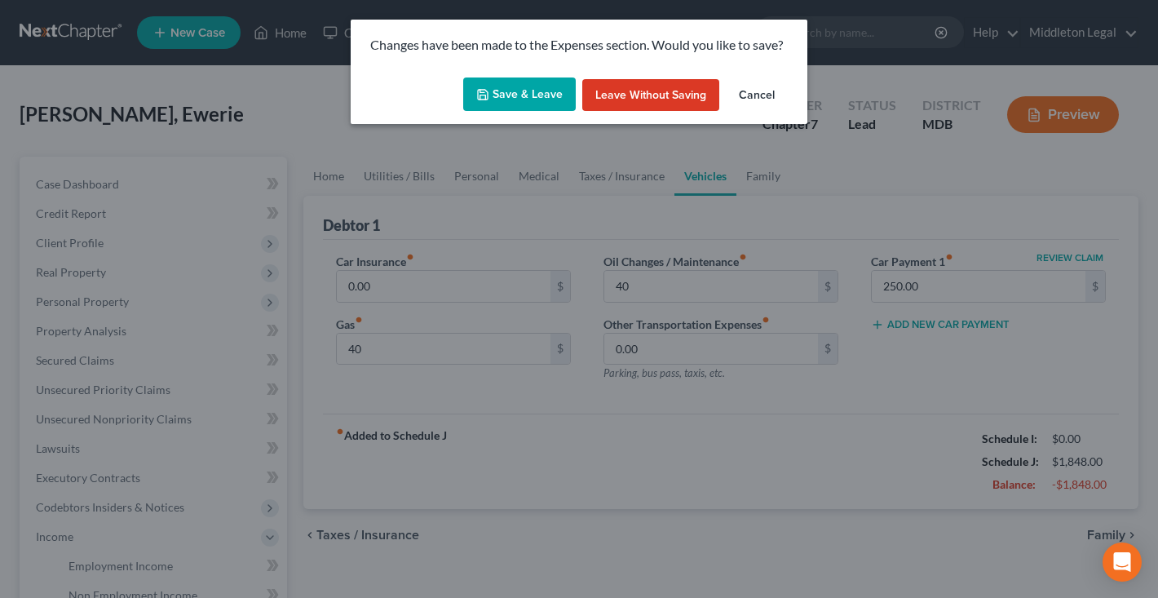
click at [507, 104] on button "Save & Leave" at bounding box center [519, 94] width 113 height 34
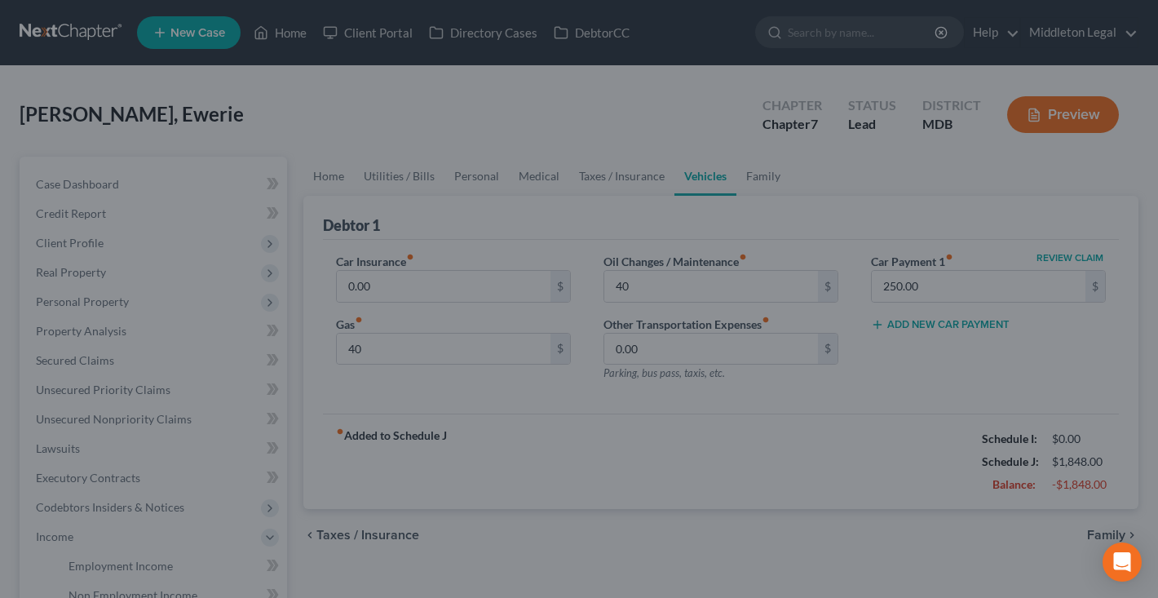
type input "40.00"
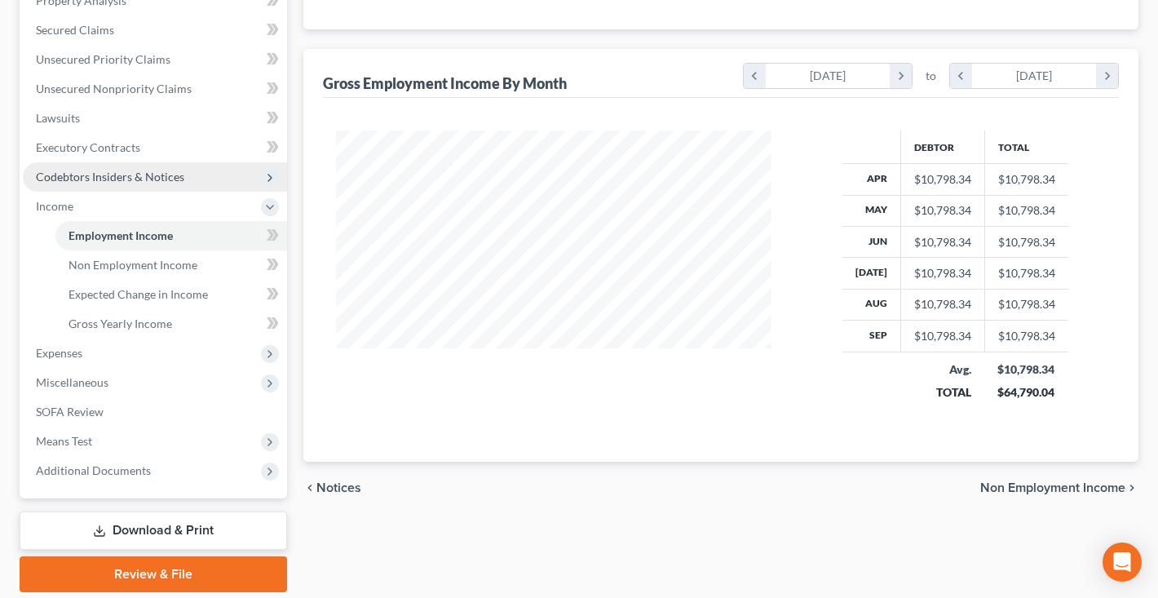
scroll to position [340, 0]
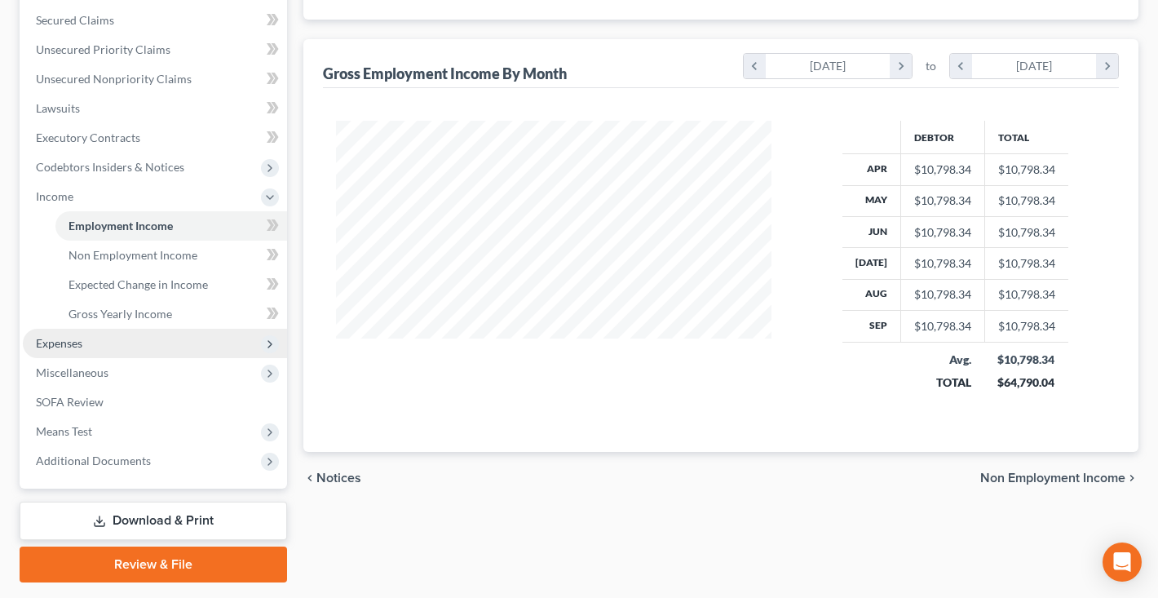
click at [107, 344] on span "Expenses" at bounding box center [155, 343] width 264 height 29
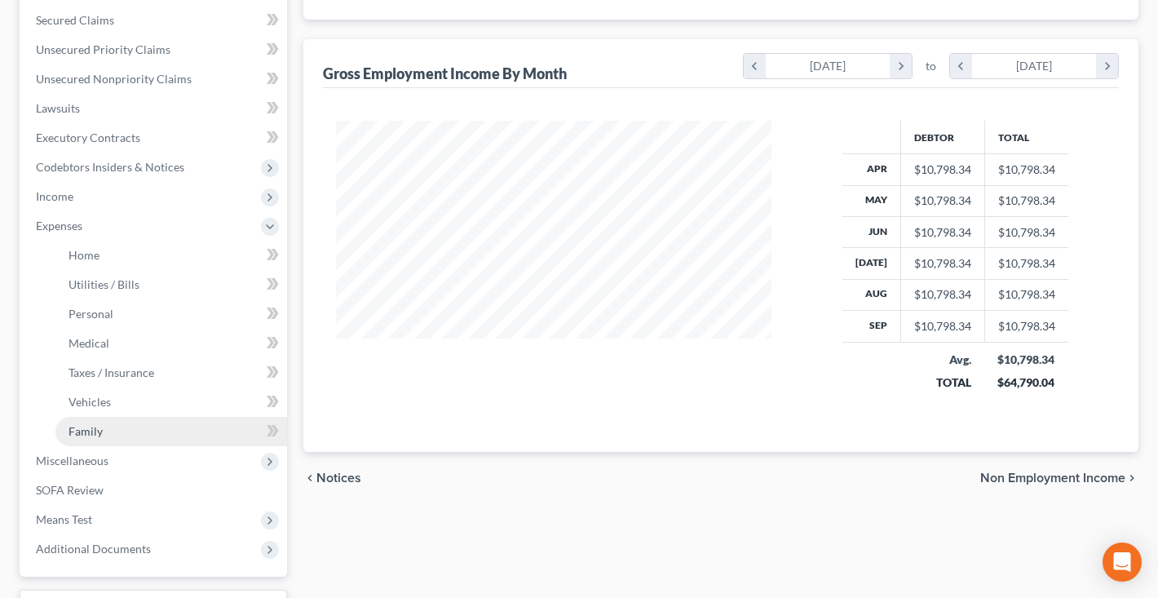
click at [112, 418] on link "Family" at bounding box center [171, 431] width 232 height 29
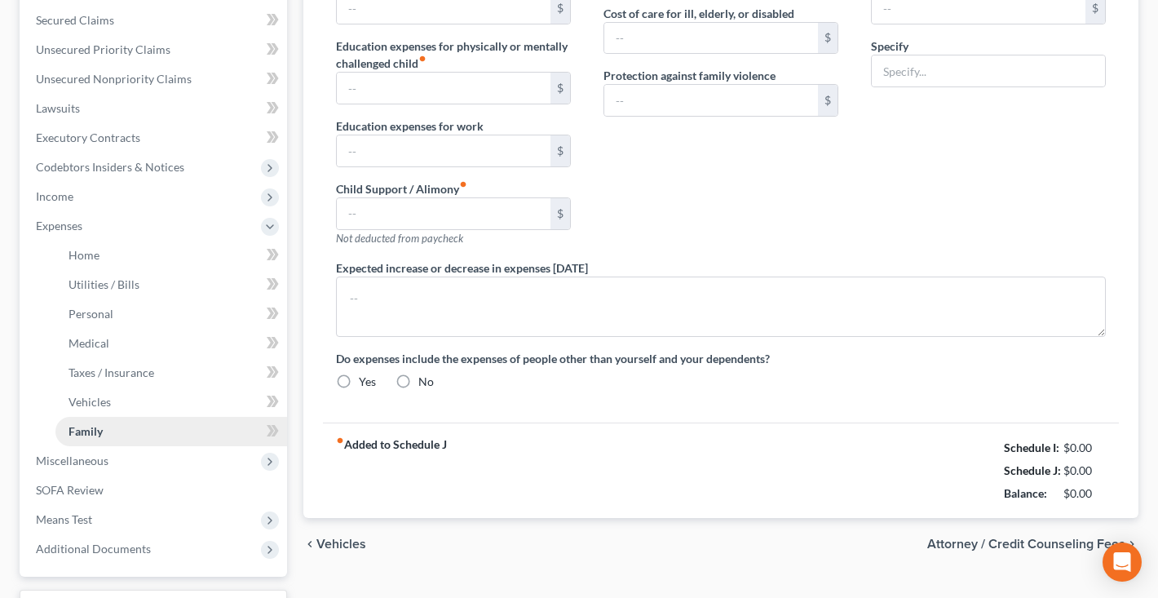
type input "0.00"
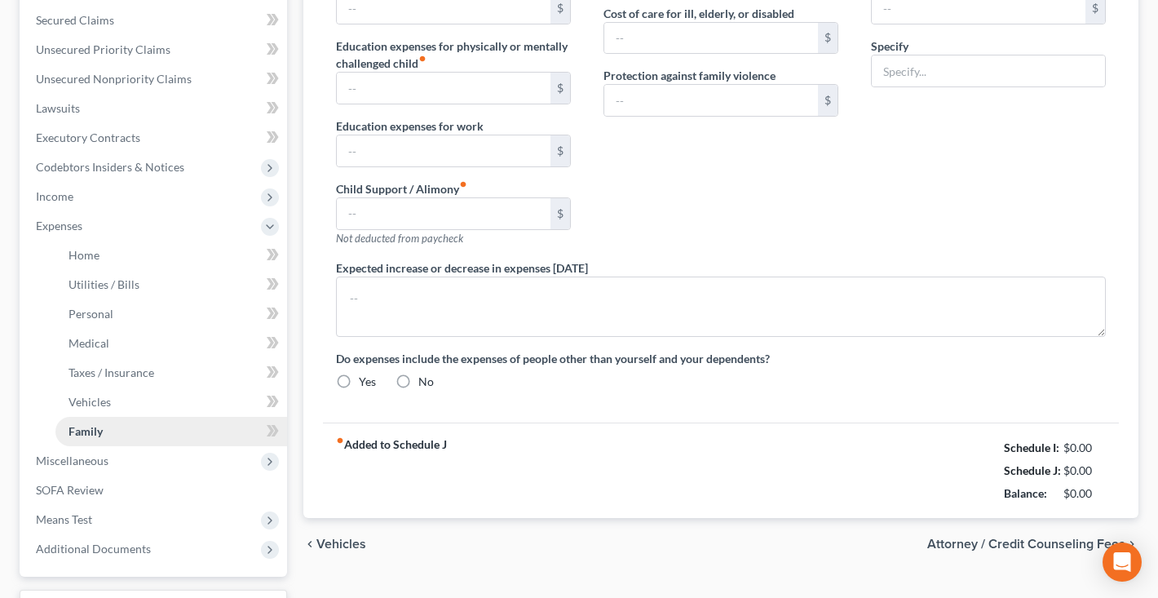
type input "0.00"
type input "30.00"
type input "0.00"
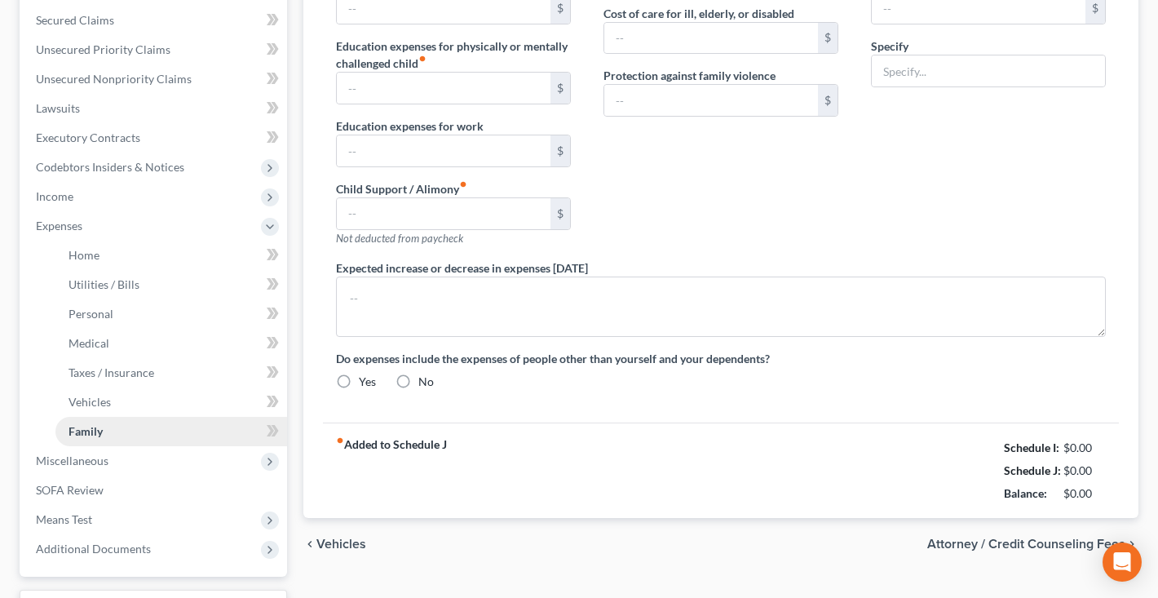
radio input "true"
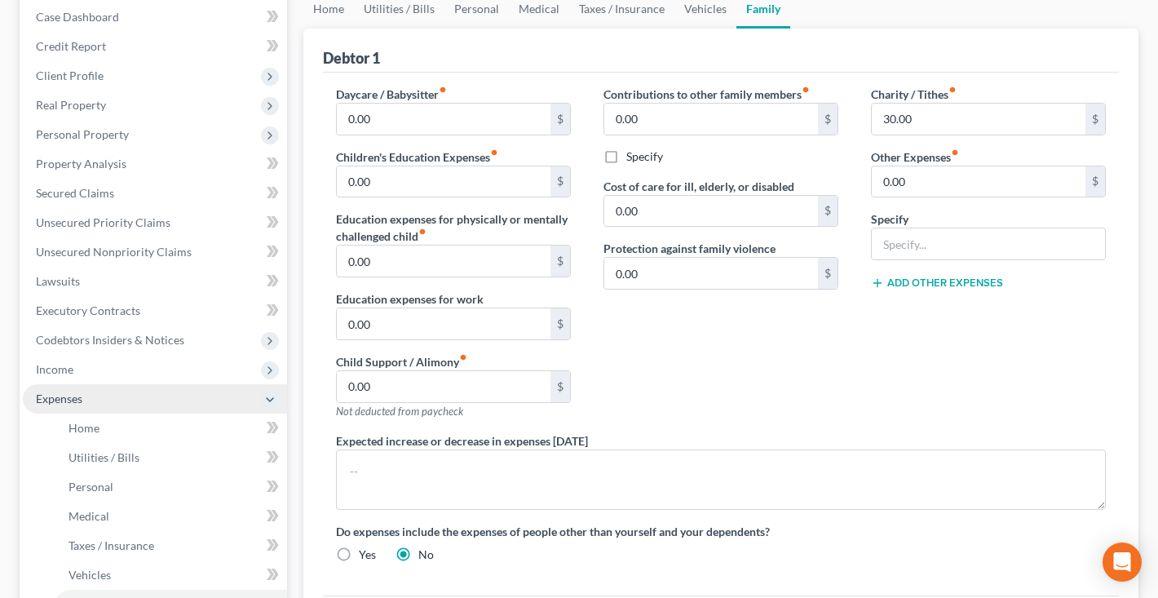
scroll to position [179, 0]
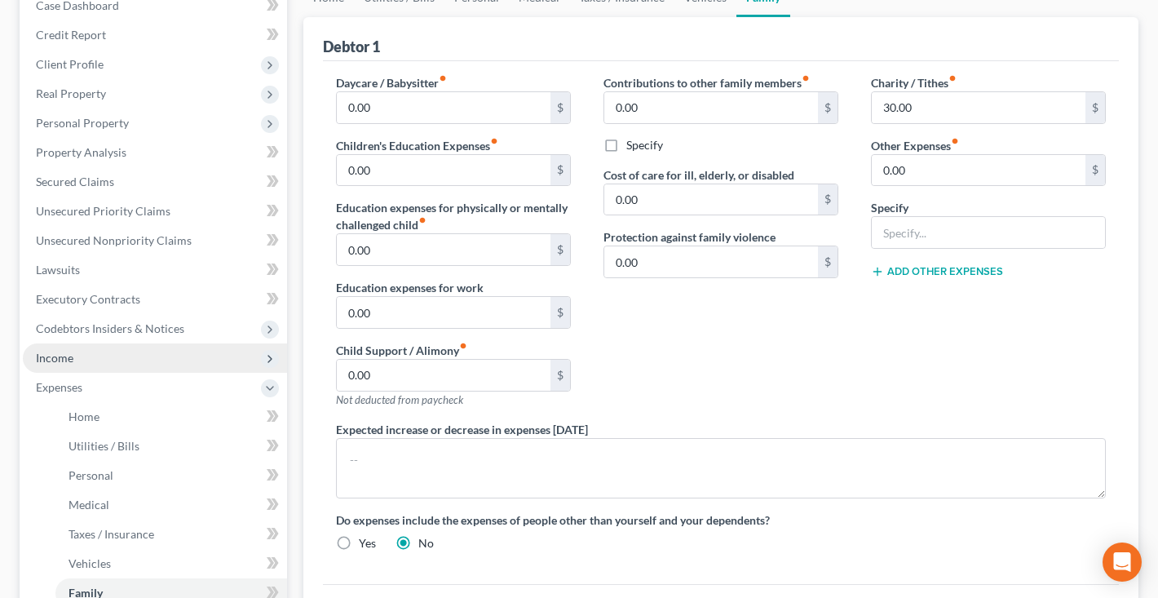
click at [110, 366] on span "Income" at bounding box center [155, 357] width 264 height 29
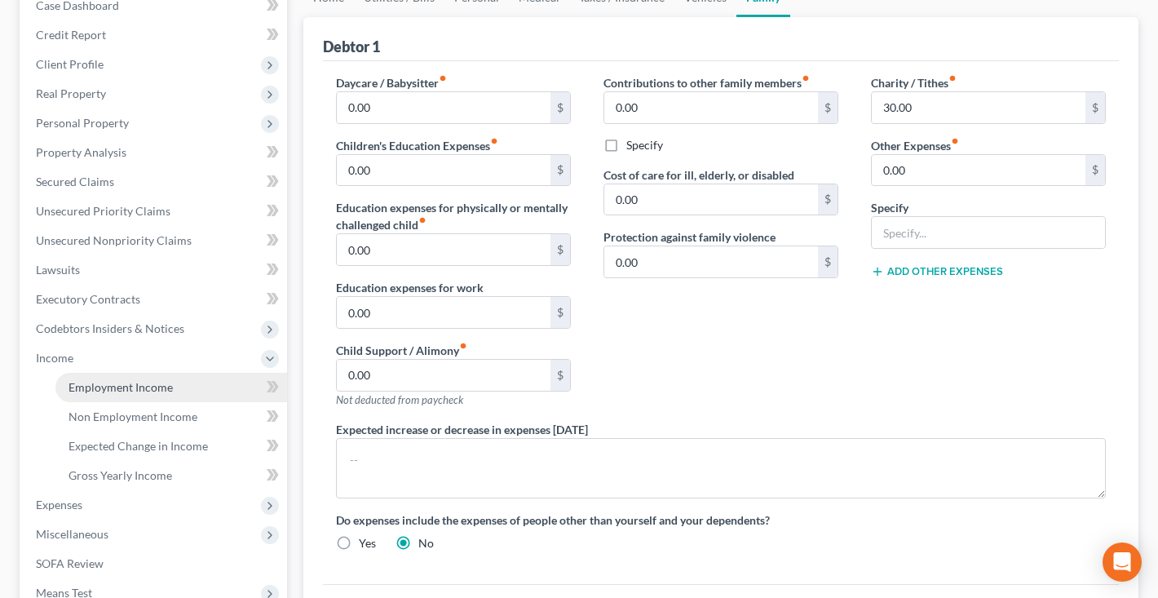
click at [128, 398] on link "Employment Income" at bounding box center [171, 387] width 232 height 29
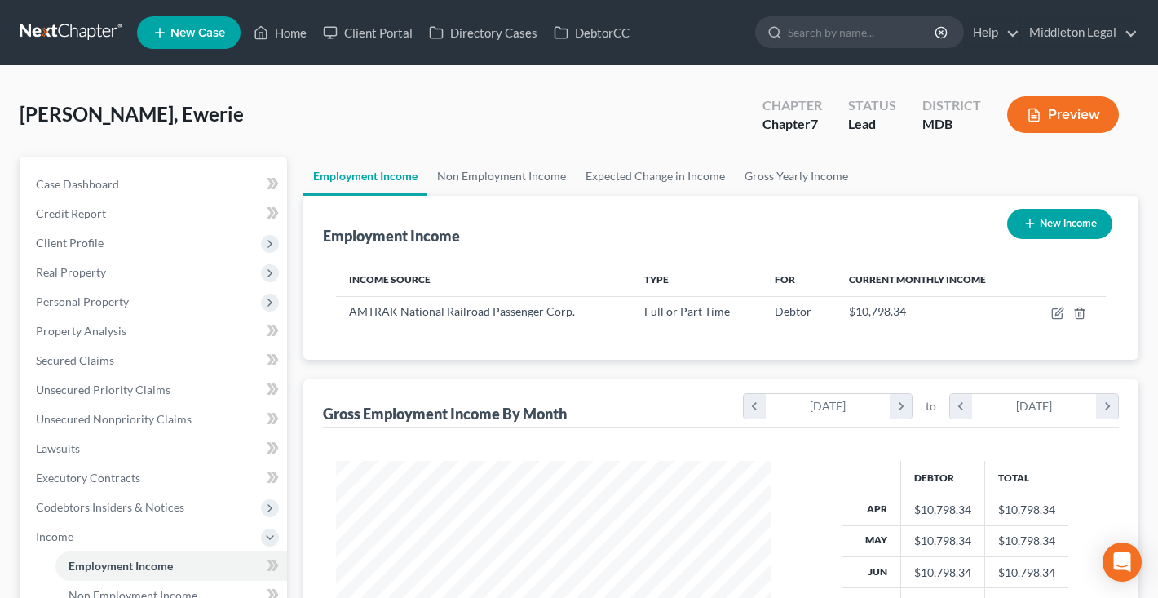
scroll to position [292, 468]
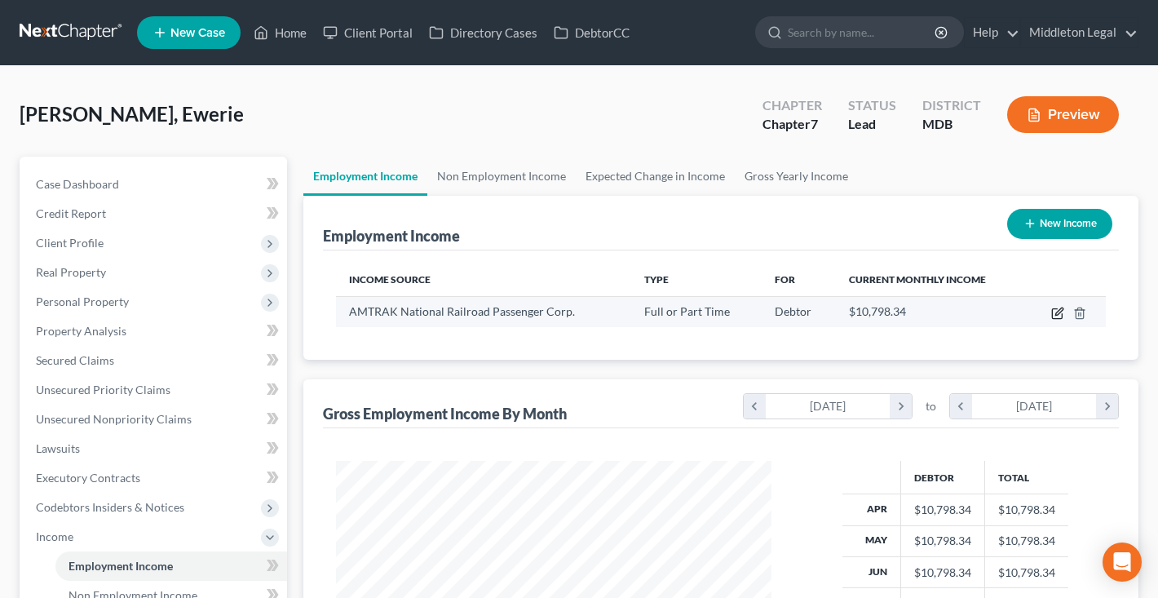
click at [1060, 308] on icon "button" at bounding box center [1057, 313] width 13 height 13
select select "0"
select select "8"
select select "0"
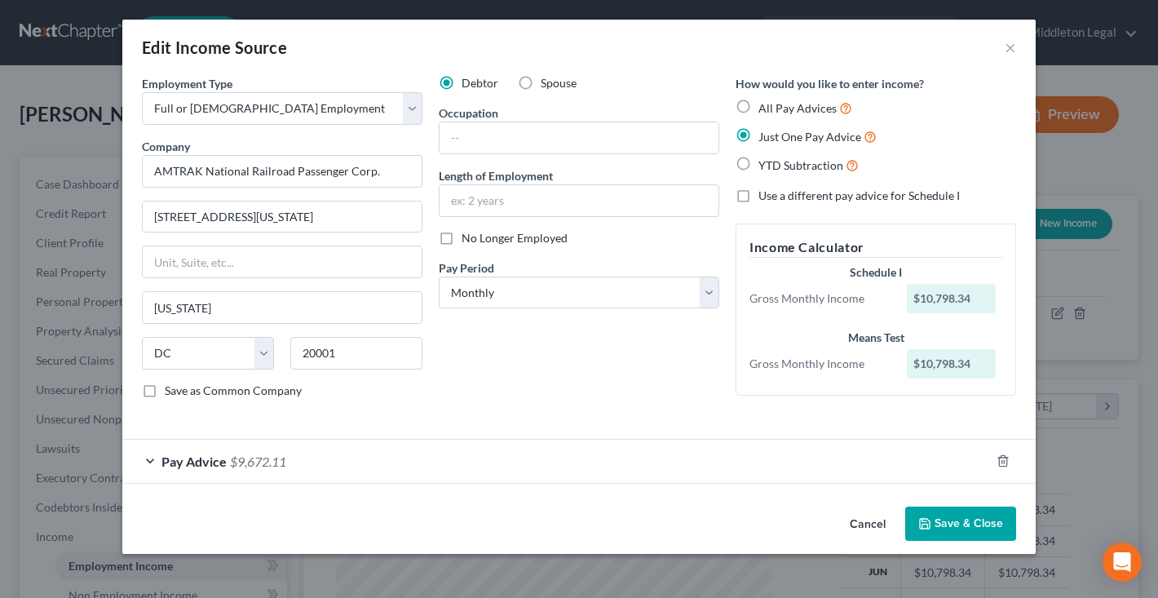
click at [972, 517] on button "Save & Close" at bounding box center [960, 524] width 111 height 34
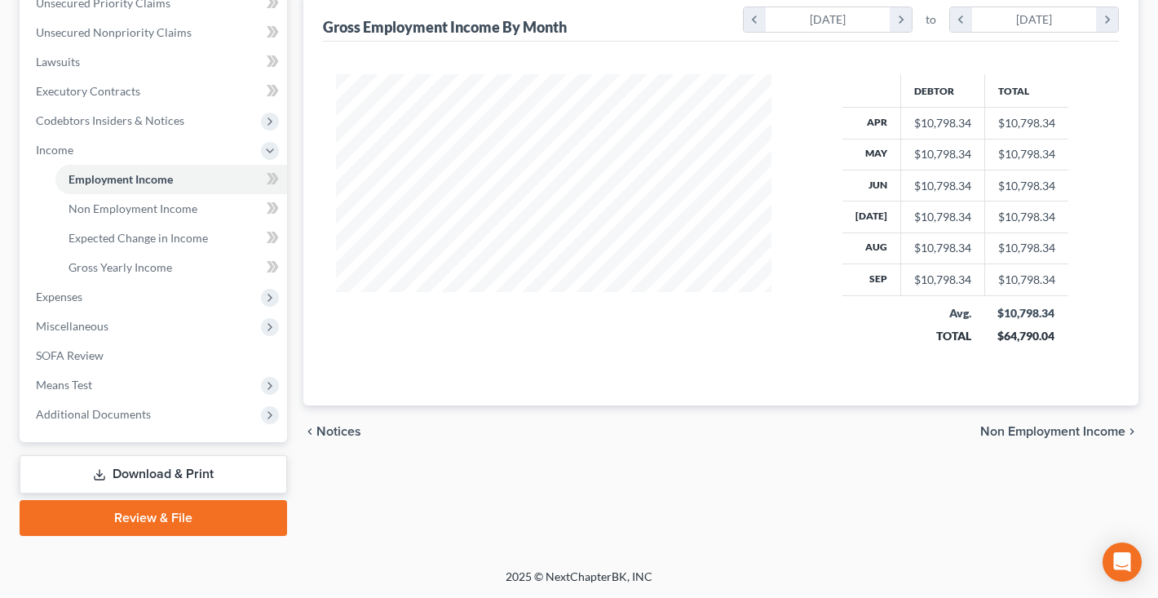
scroll to position [387, 0]
click at [125, 409] on span "Additional Documents" at bounding box center [93, 414] width 115 height 14
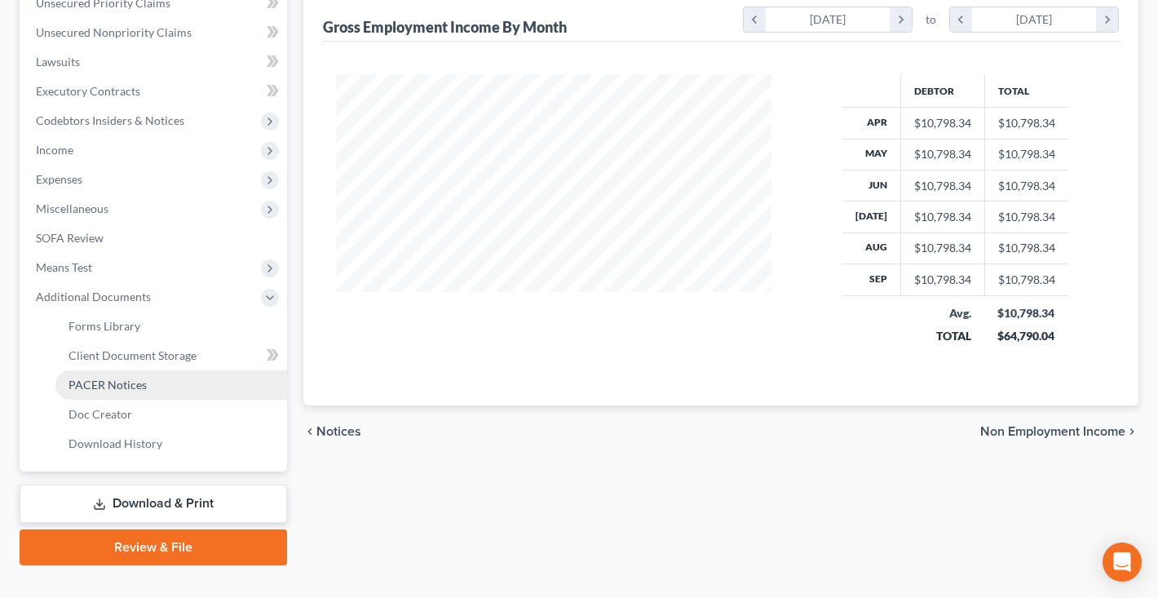
click at [115, 383] on span "PACER Notices" at bounding box center [108, 385] width 78 height 14
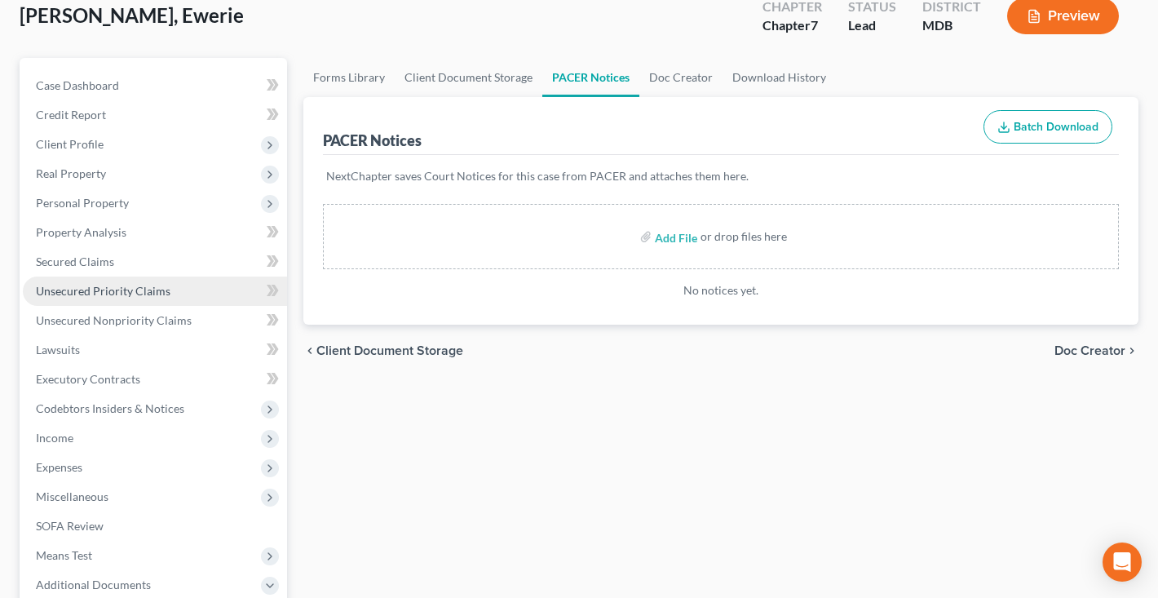
scroll to position [109, 0]
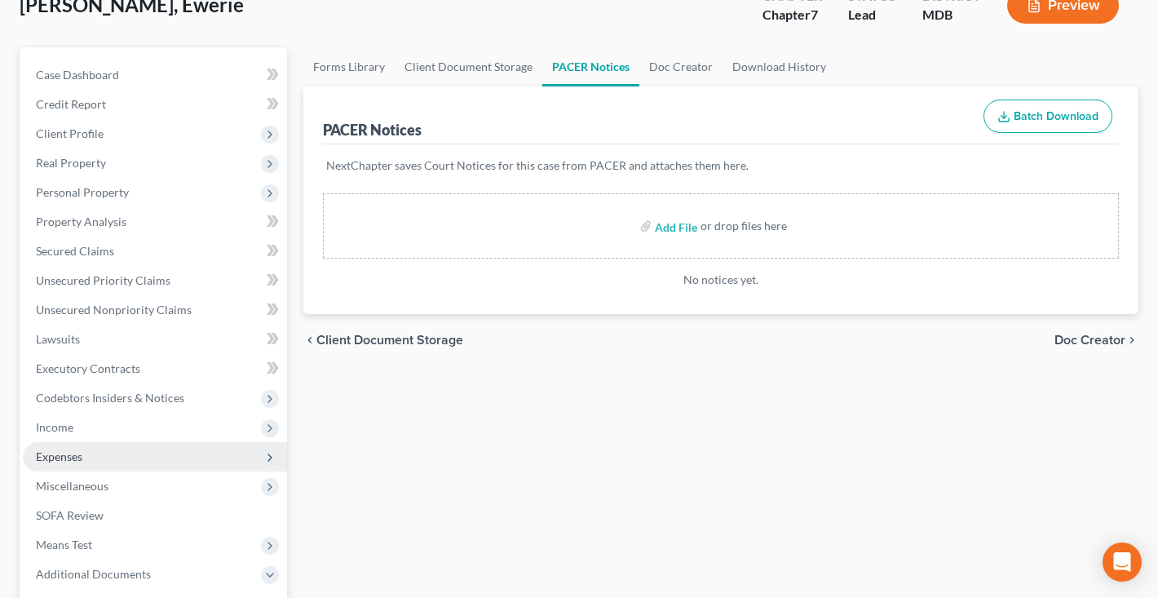
click at [81, 453] on span "Expenses" at bounding box center [59, 456] width 46 height 14
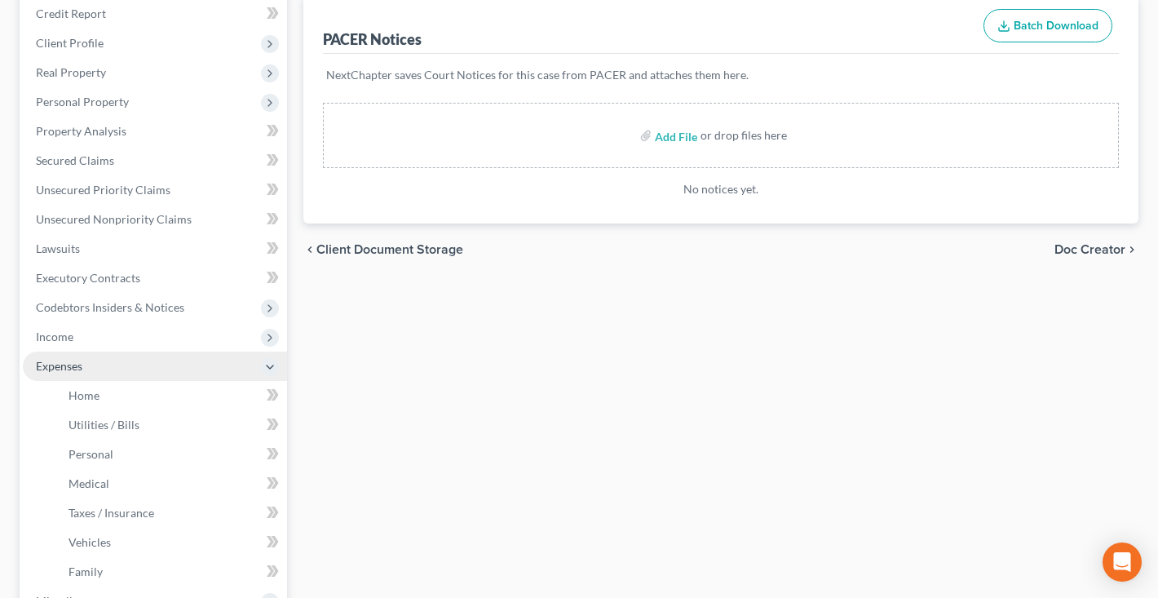
scroll to position [205, 0]
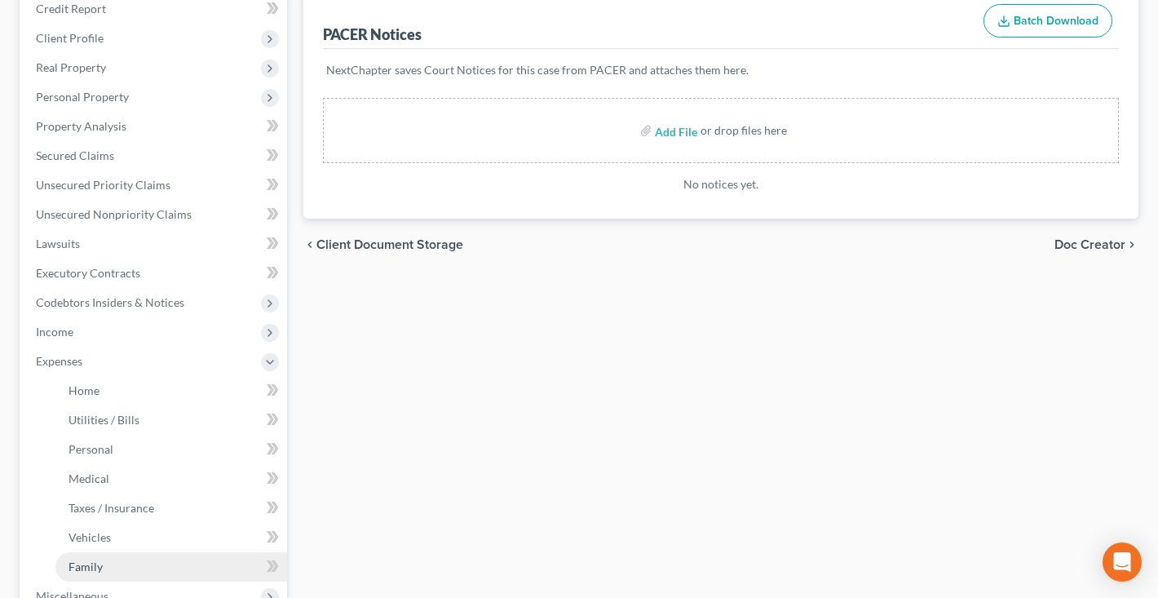
click at [86, 564] on span "Family" at bounding box center [86, 567] width 34 height 14
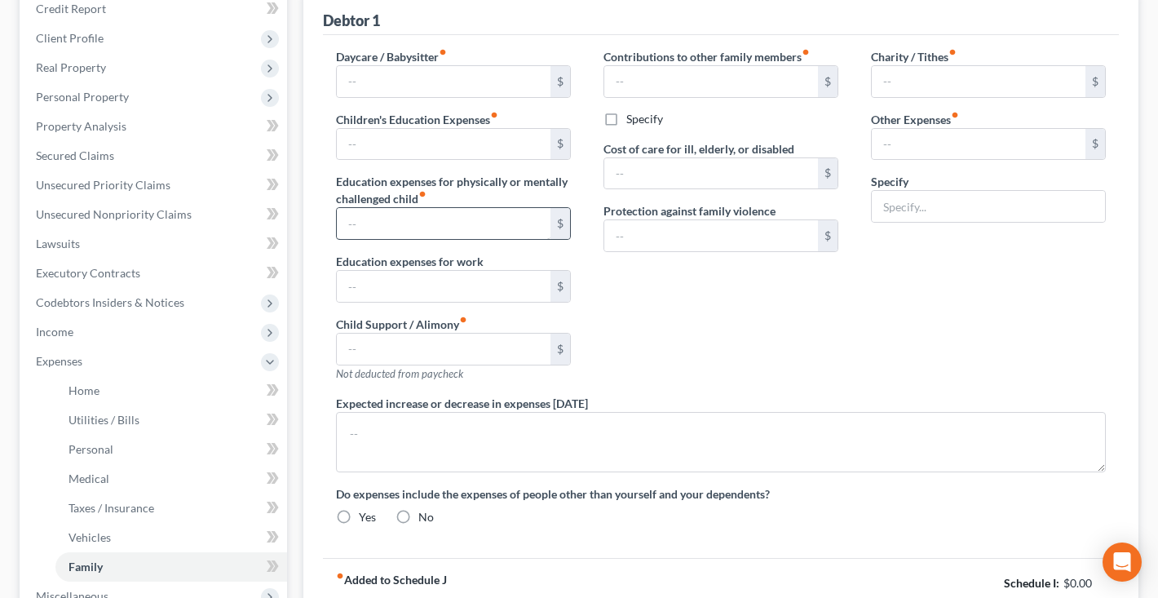
type input "0.00"
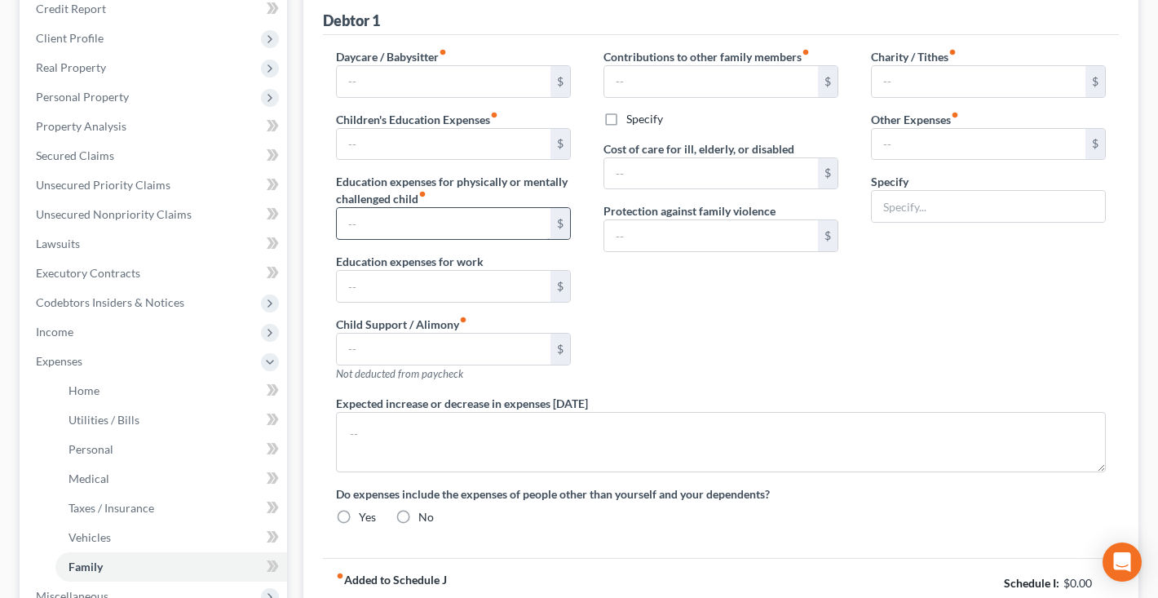
type input "0.00"
type input "30.00"
type input "0.00"
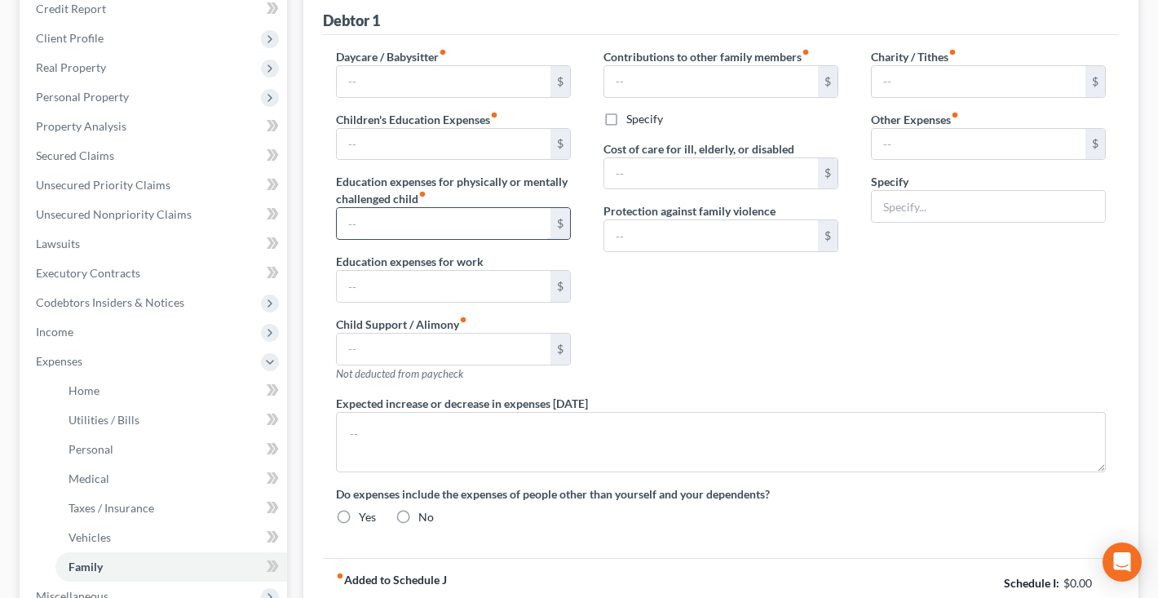
radio input "true"
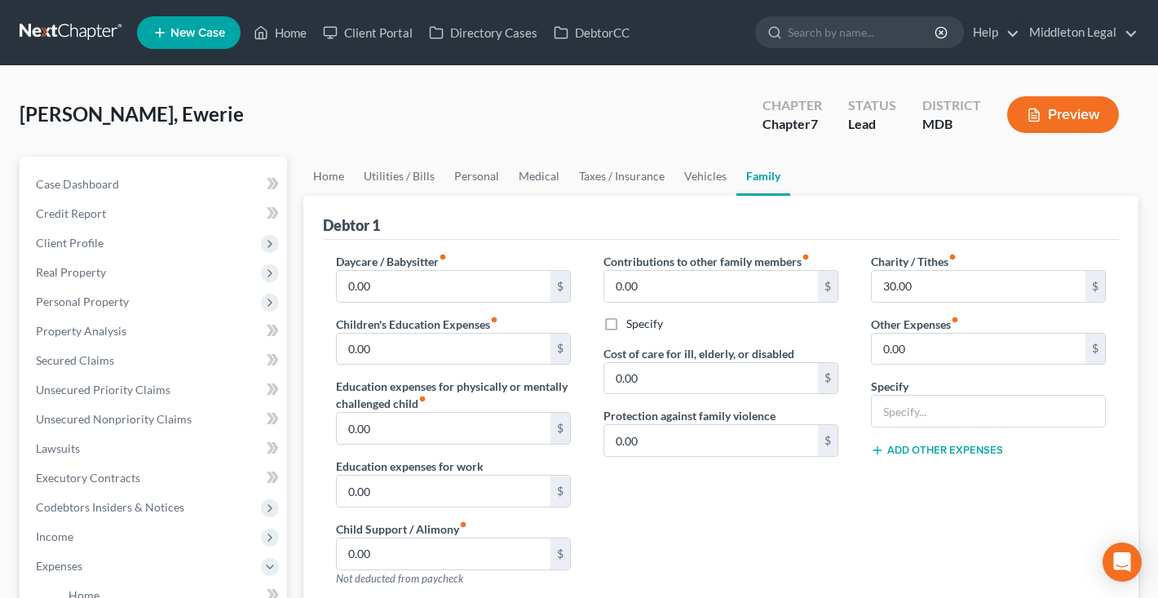
scroll to position [-4, 0]
